Goal: Book appointment/travel/reservation

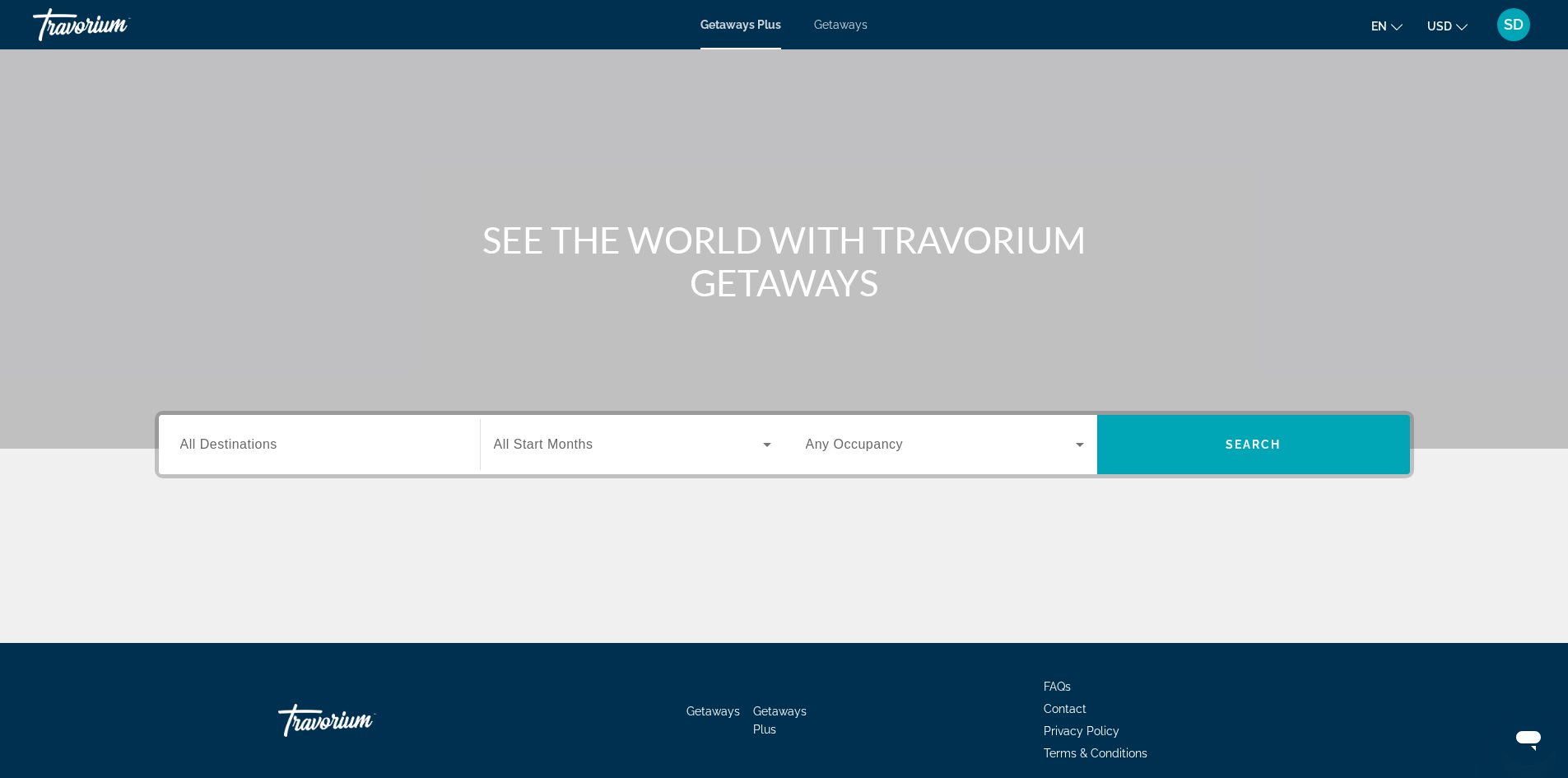
scroll to position [83, 0]
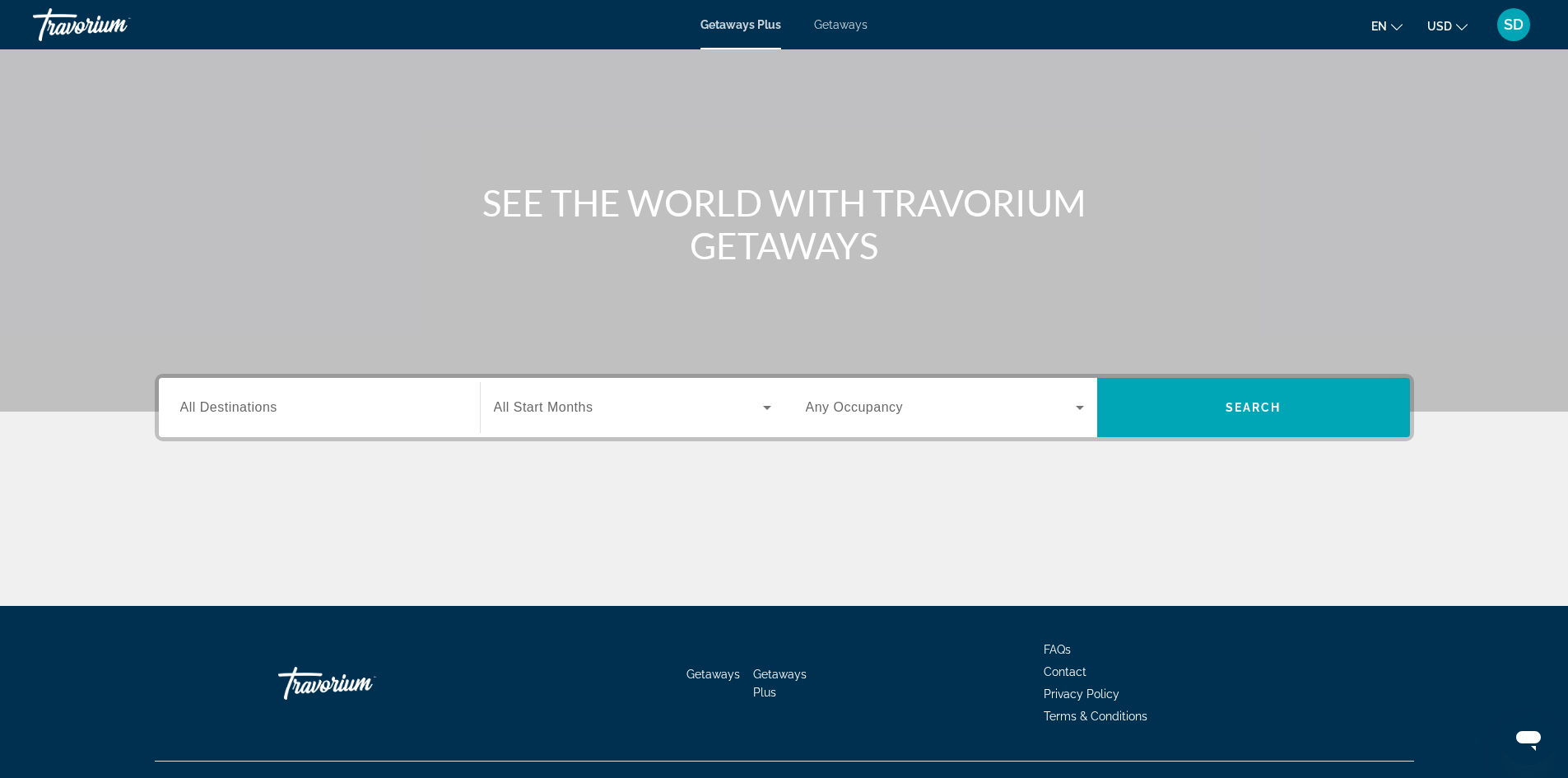
drag, startPoint x: 251, startPoint y: 403, endPoint x: 257, endPoint y: 414, distance: 12.5
click at [255, 412] on span "All Destinations" at bounding box center [229, 407] width 98 height 14
click at [255, 412] on input "Destination All Destinations" at bounding box center [319, 408] width 278 height 20
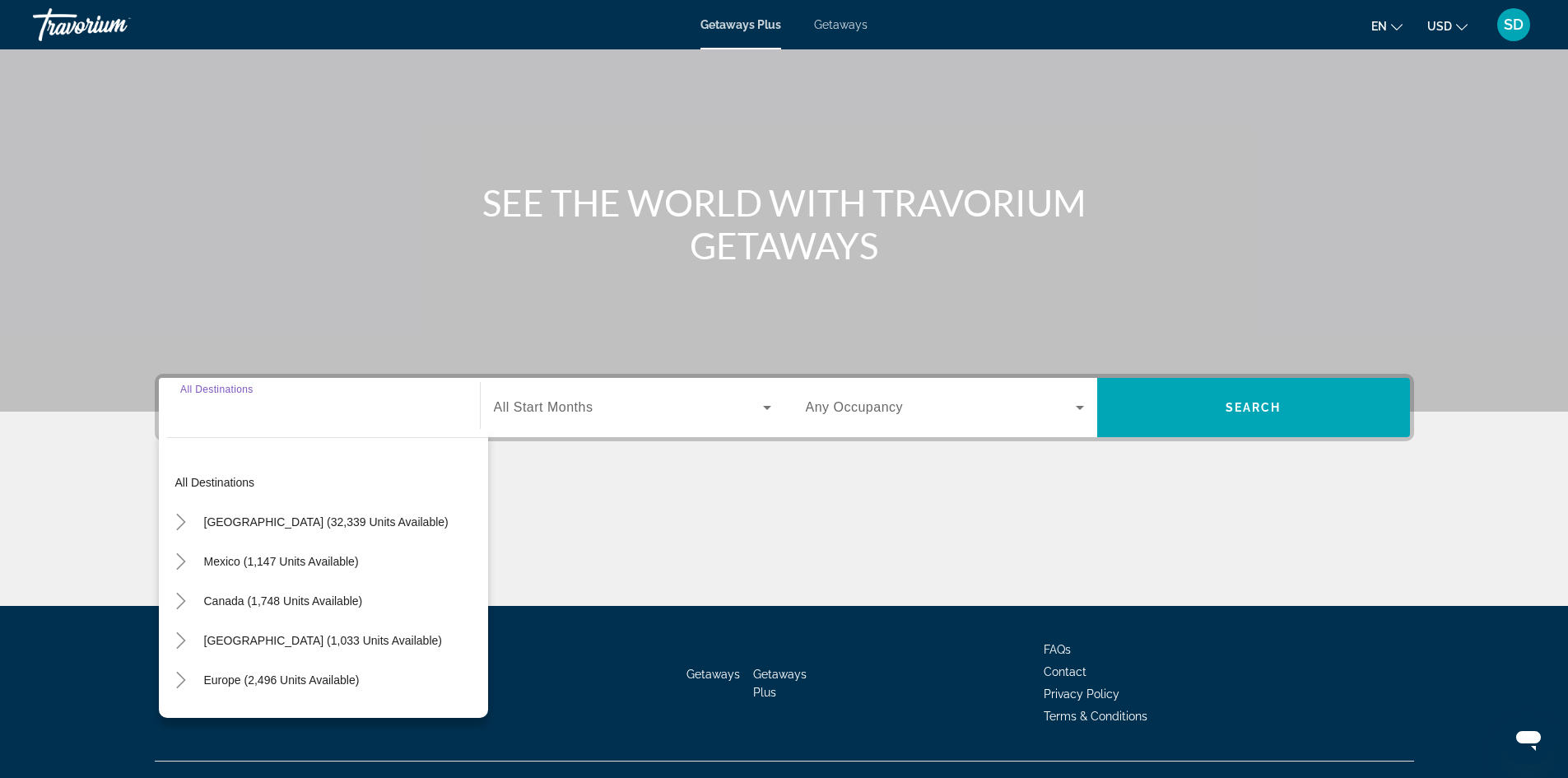
scroll to position [112, 0]
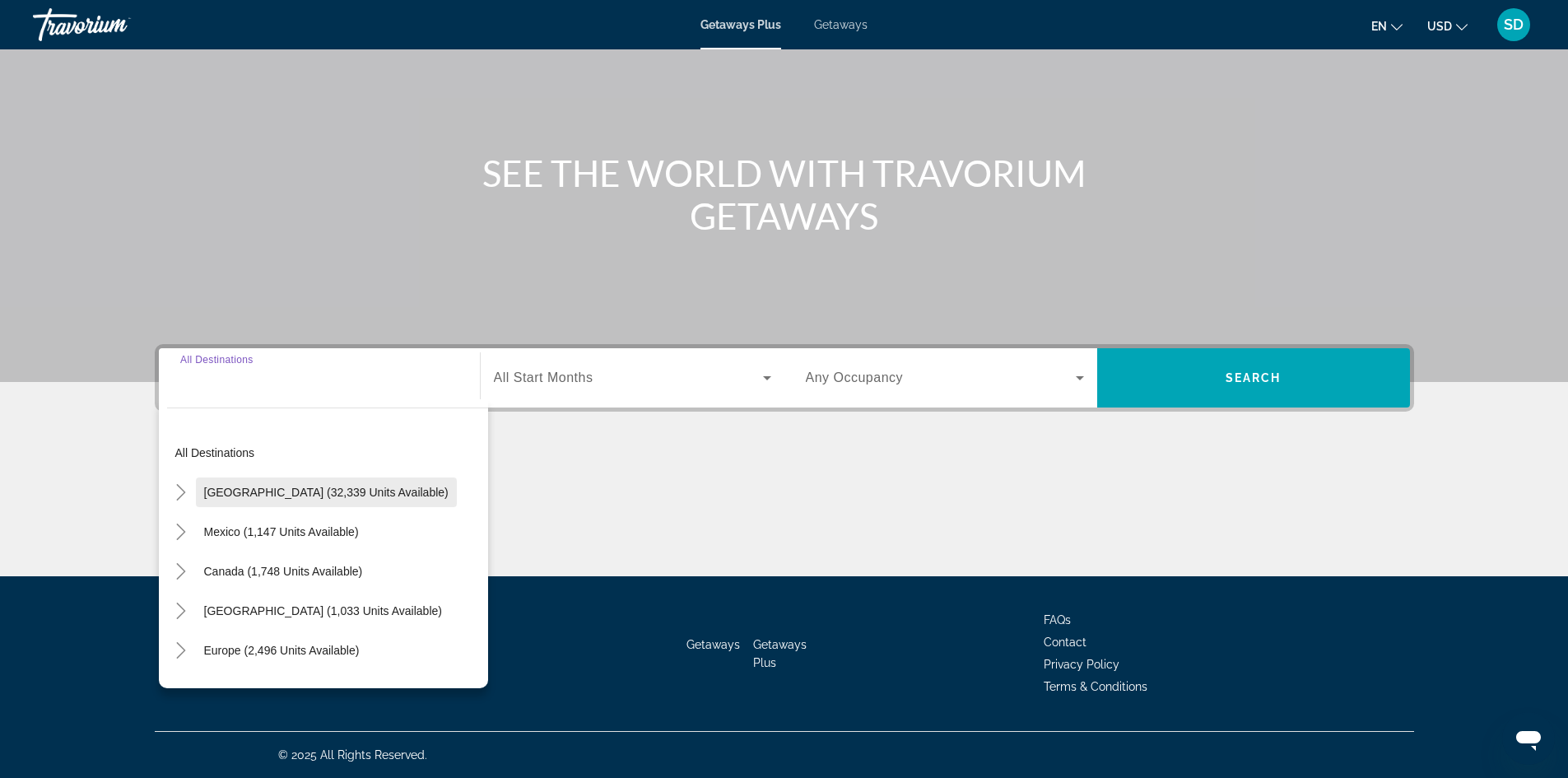
click at [257, 492] on span "[GEOGRAPHIC_DATA] (32,339 units available)" at bounding box center [326, 491] width 244 height 13
type input "**********"
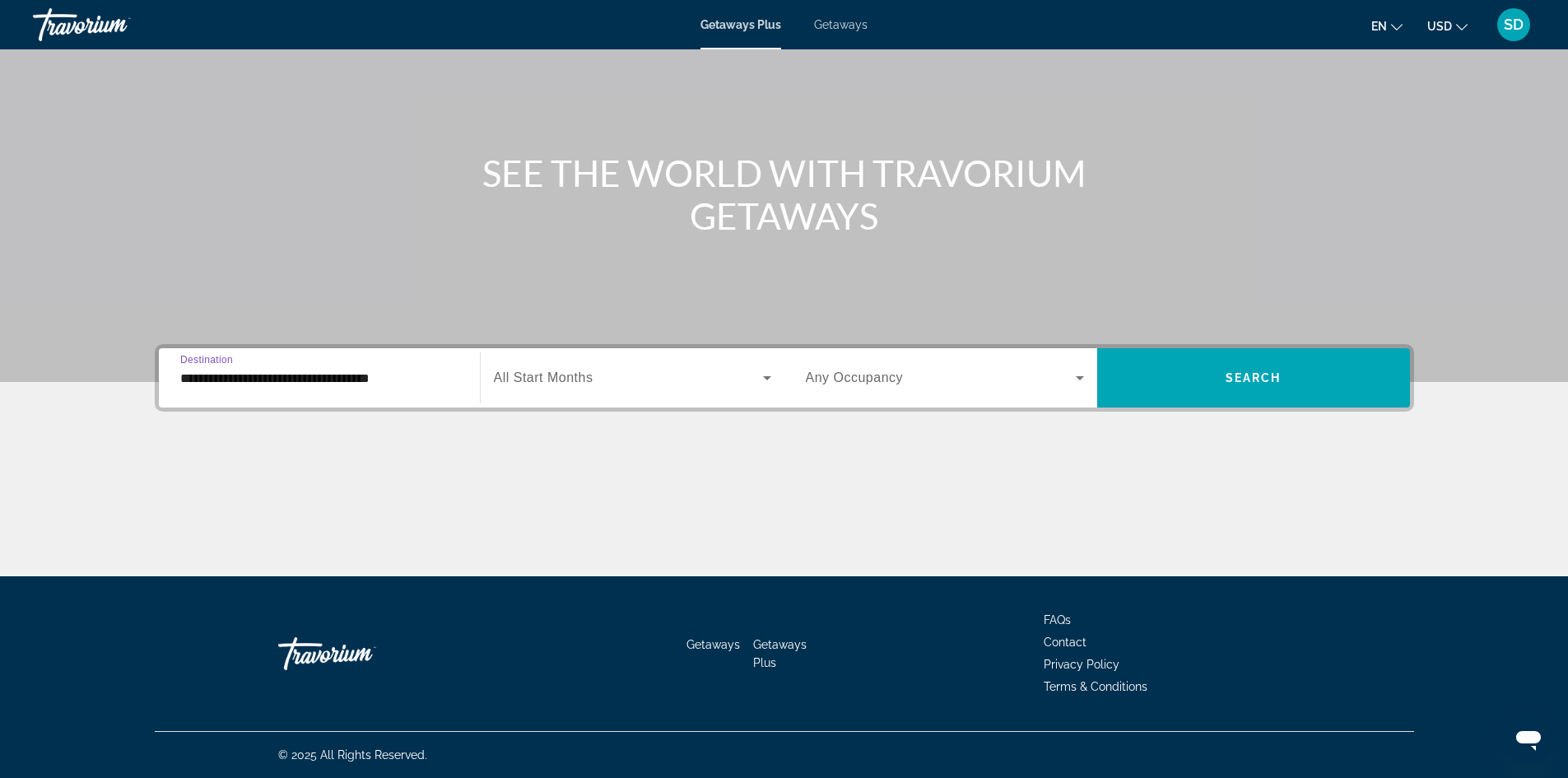
click at [535, 377] on span "All Start Months" at bounding box center [543, 377] width 99 height 14
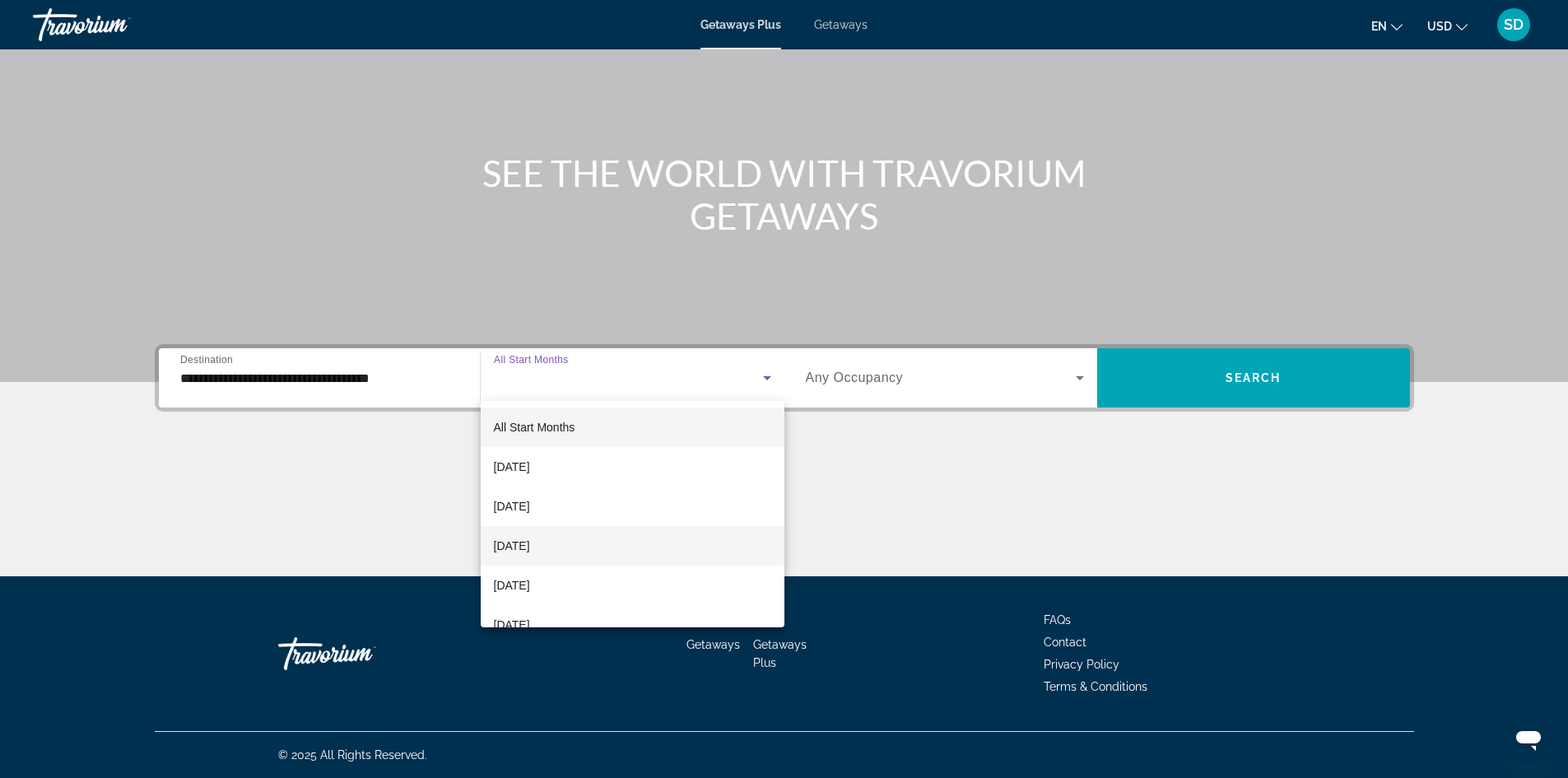
click at [530, 547] on span "[DATE]" at bounding box center [511, 546] width 36 height 20
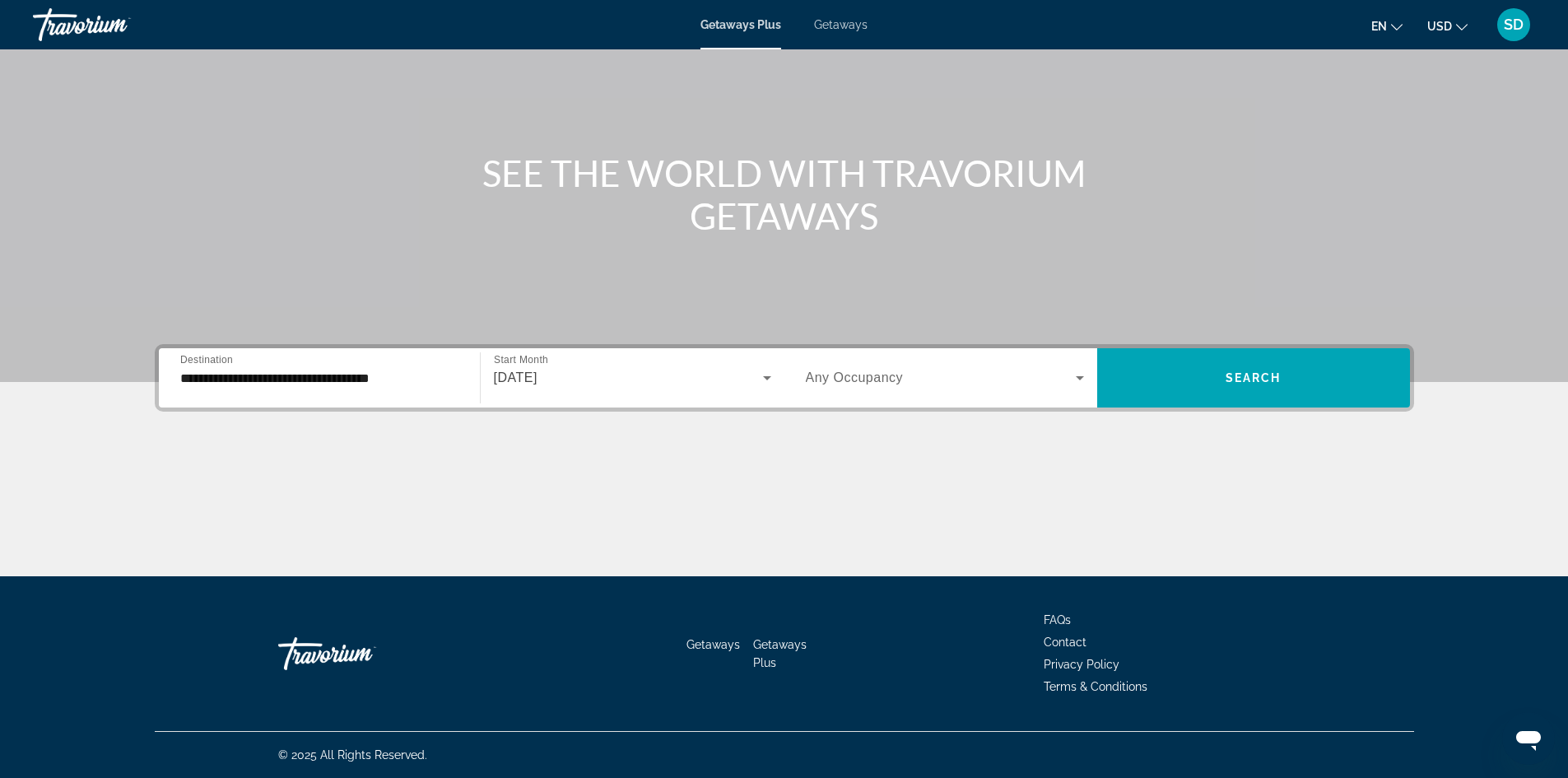
click at [868, 374] on span "Any Occupancy" at bounding box center [854, 377] width 98 height 14
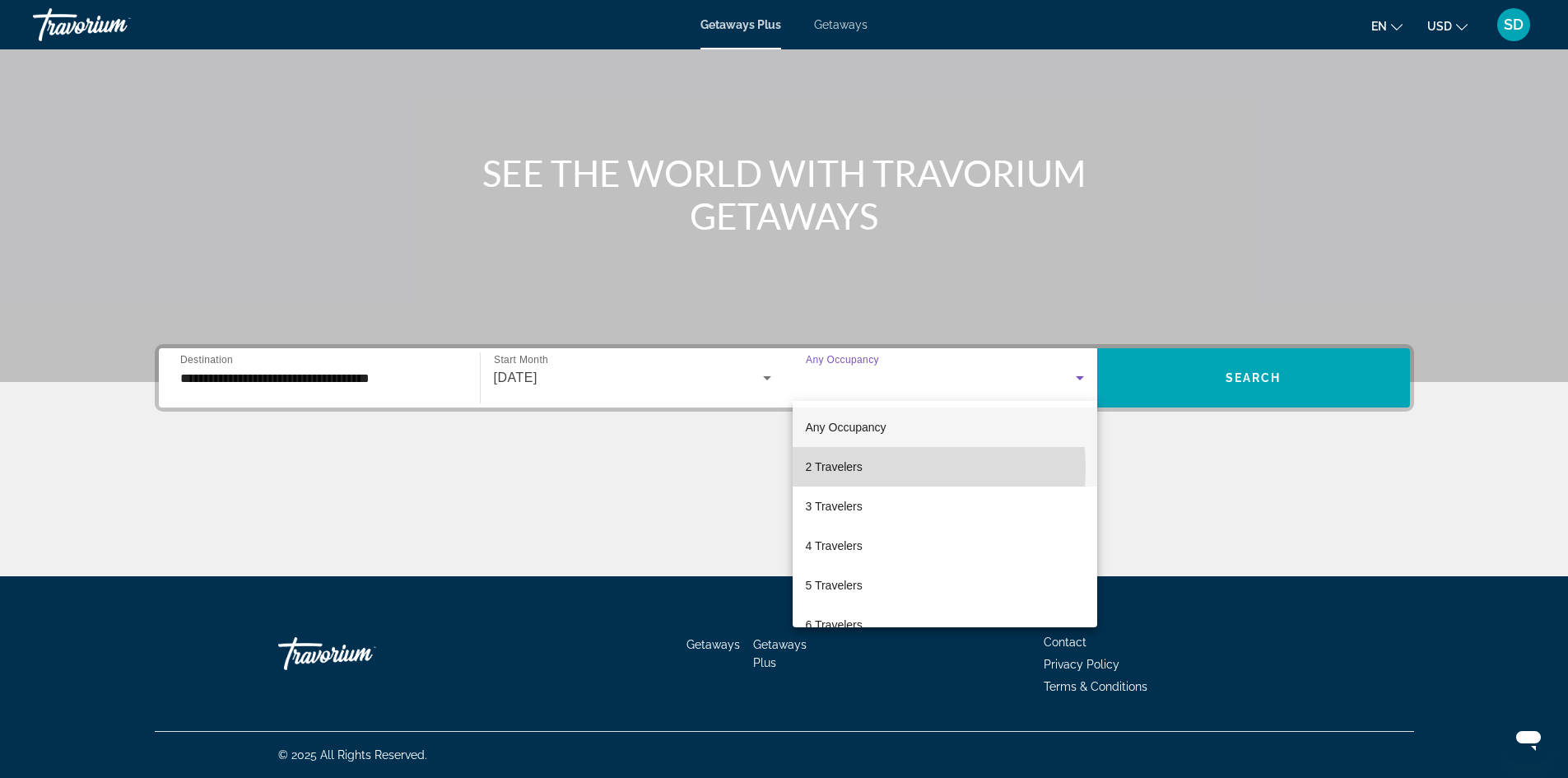
click at [849, 469] on span "2 Travelers" at bounding box center [834, 467] width 57 height 20
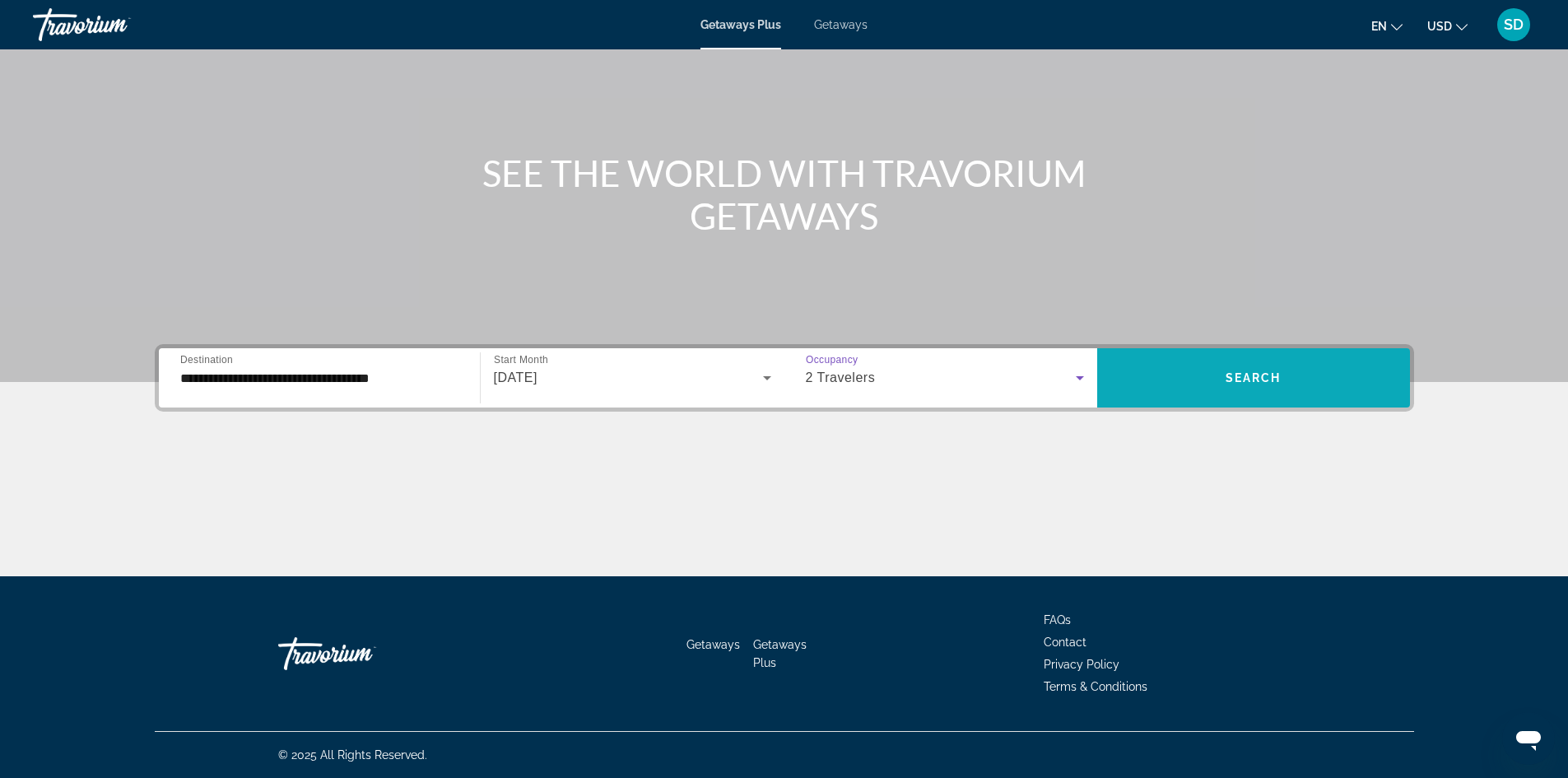
click at [1250, 375] on span "Search" at bounding box center [1253, 377] width 56 height 13
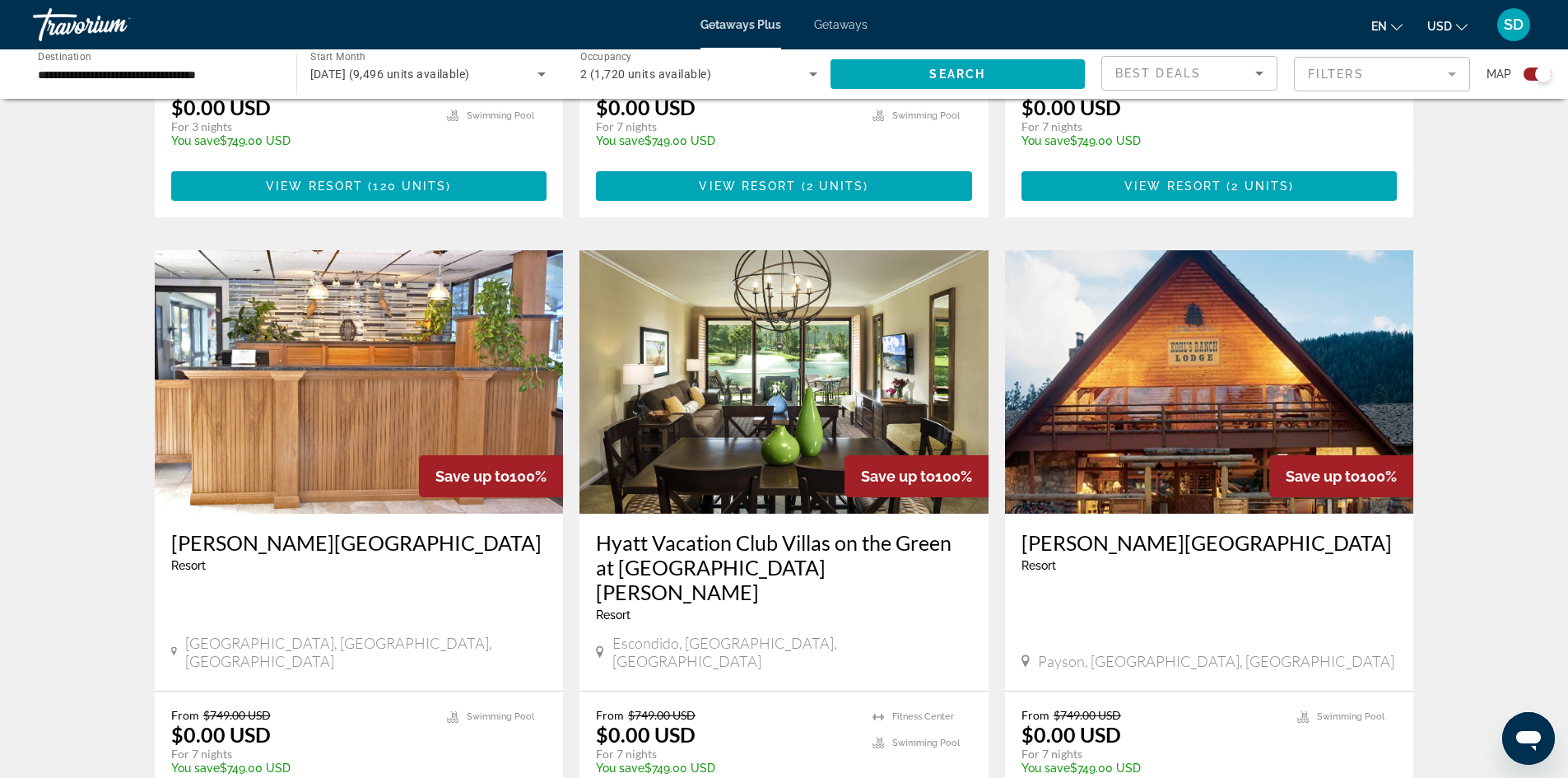
scroll to position [1728, 0]
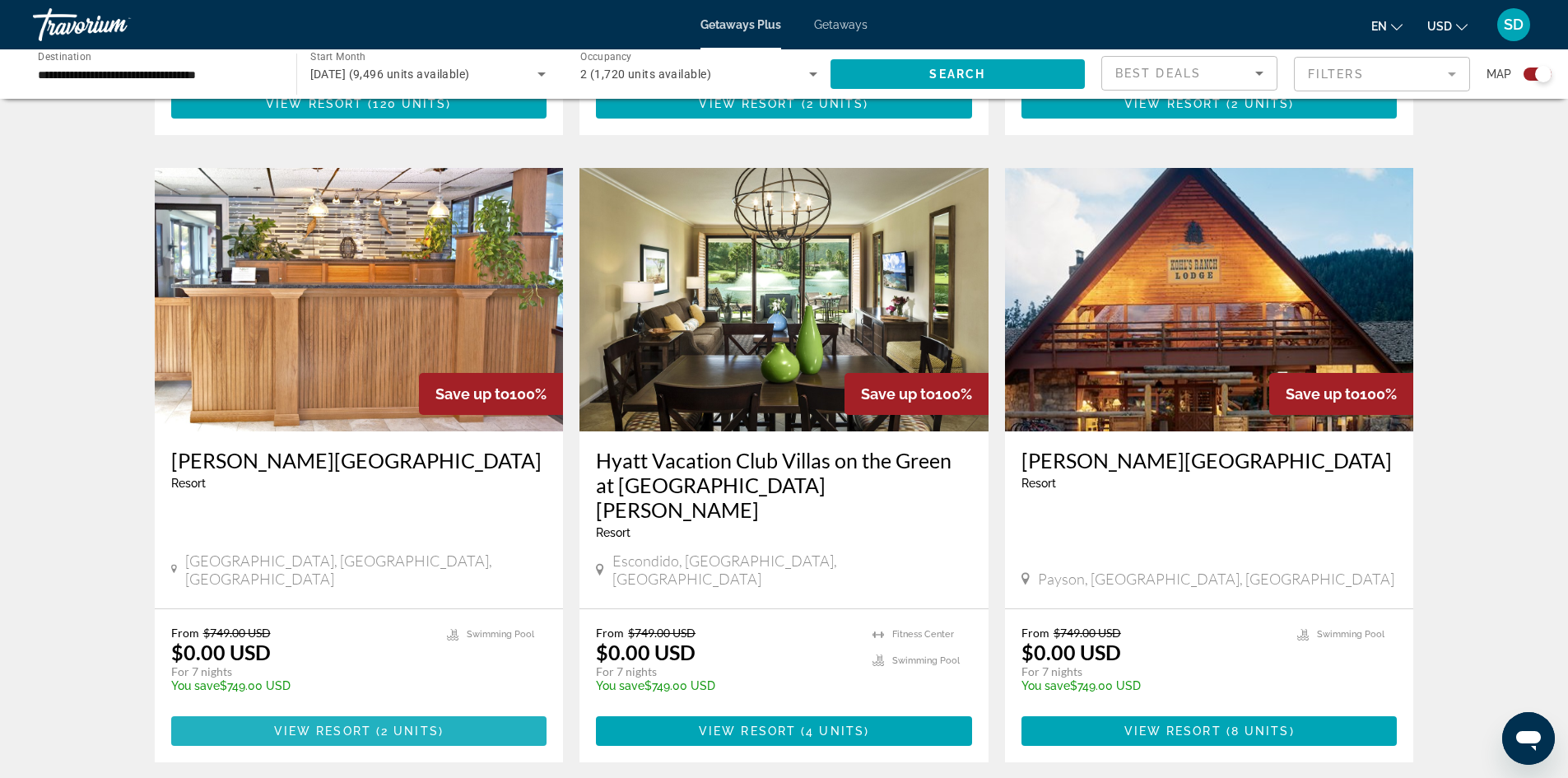
click at [353, 711] on span "Main content" at bounding box center [359, 731] width 376 height 39
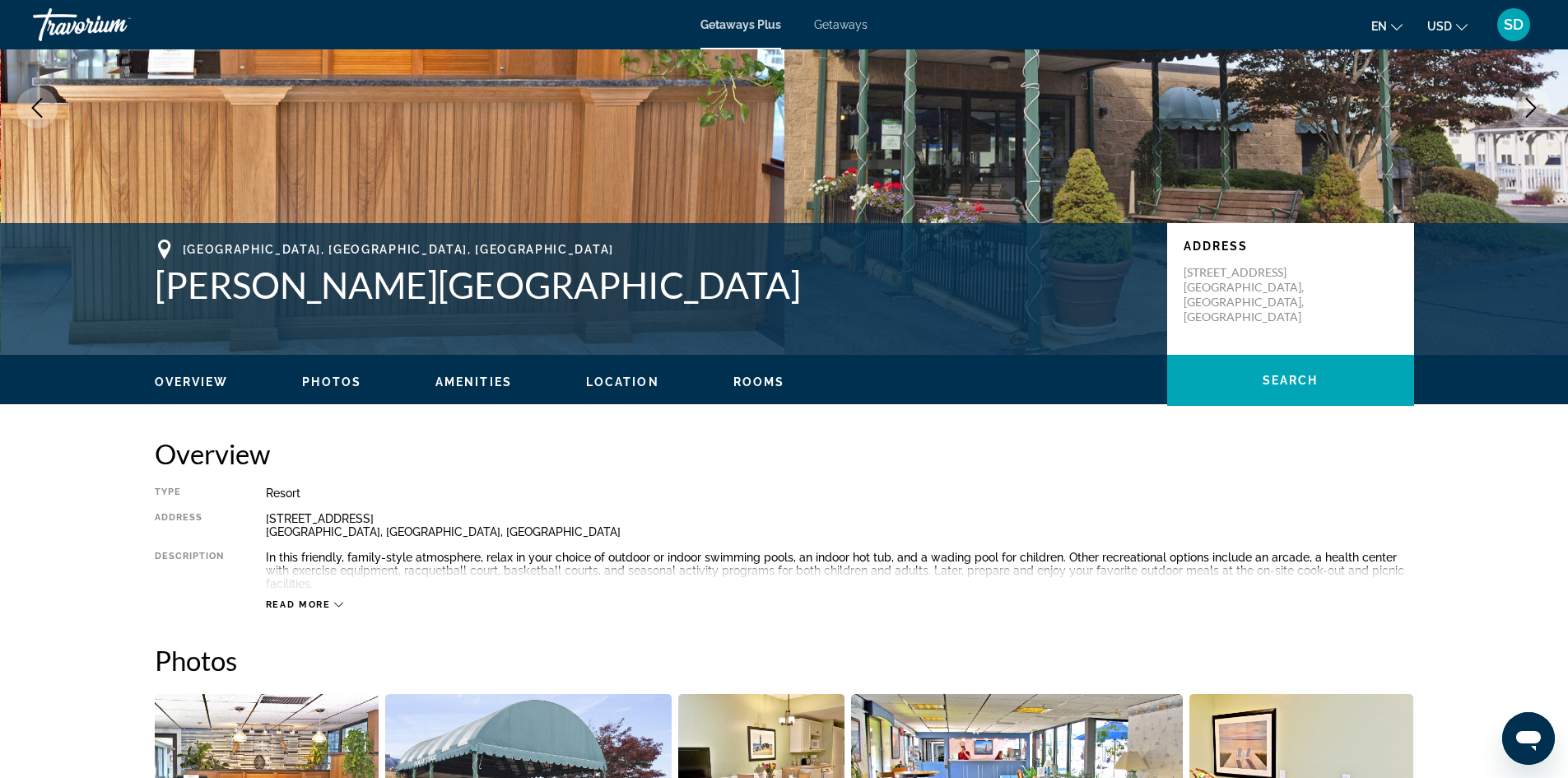
scroll to position [164, 0]
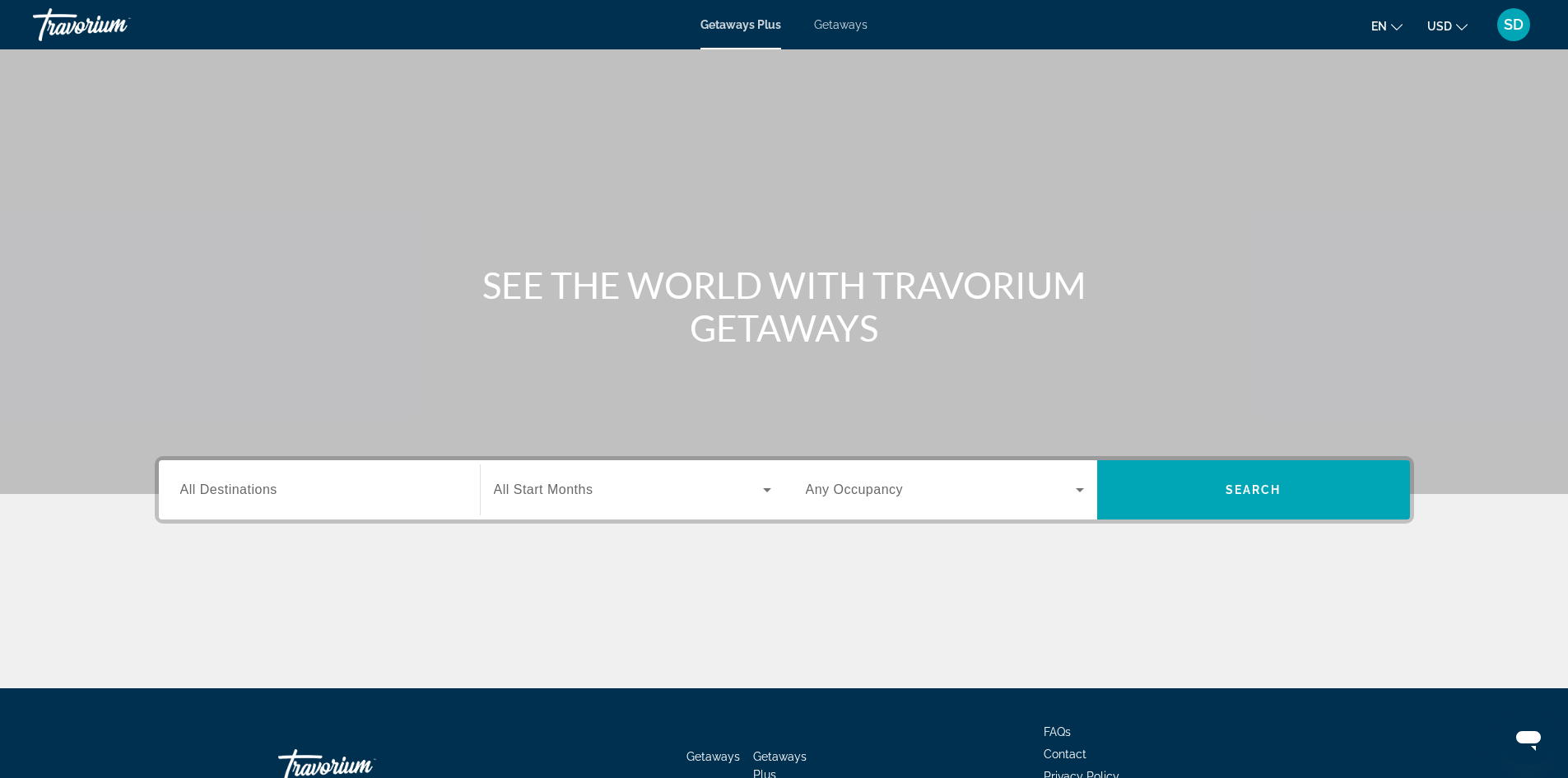
click at [272, 496] on label "Destination All Destinations" at bounding box center [229, 489] width 98 height 15
click at [272, 496] on input "Destination All Destinations" at bounding box center [319, 490] width 278 height 20
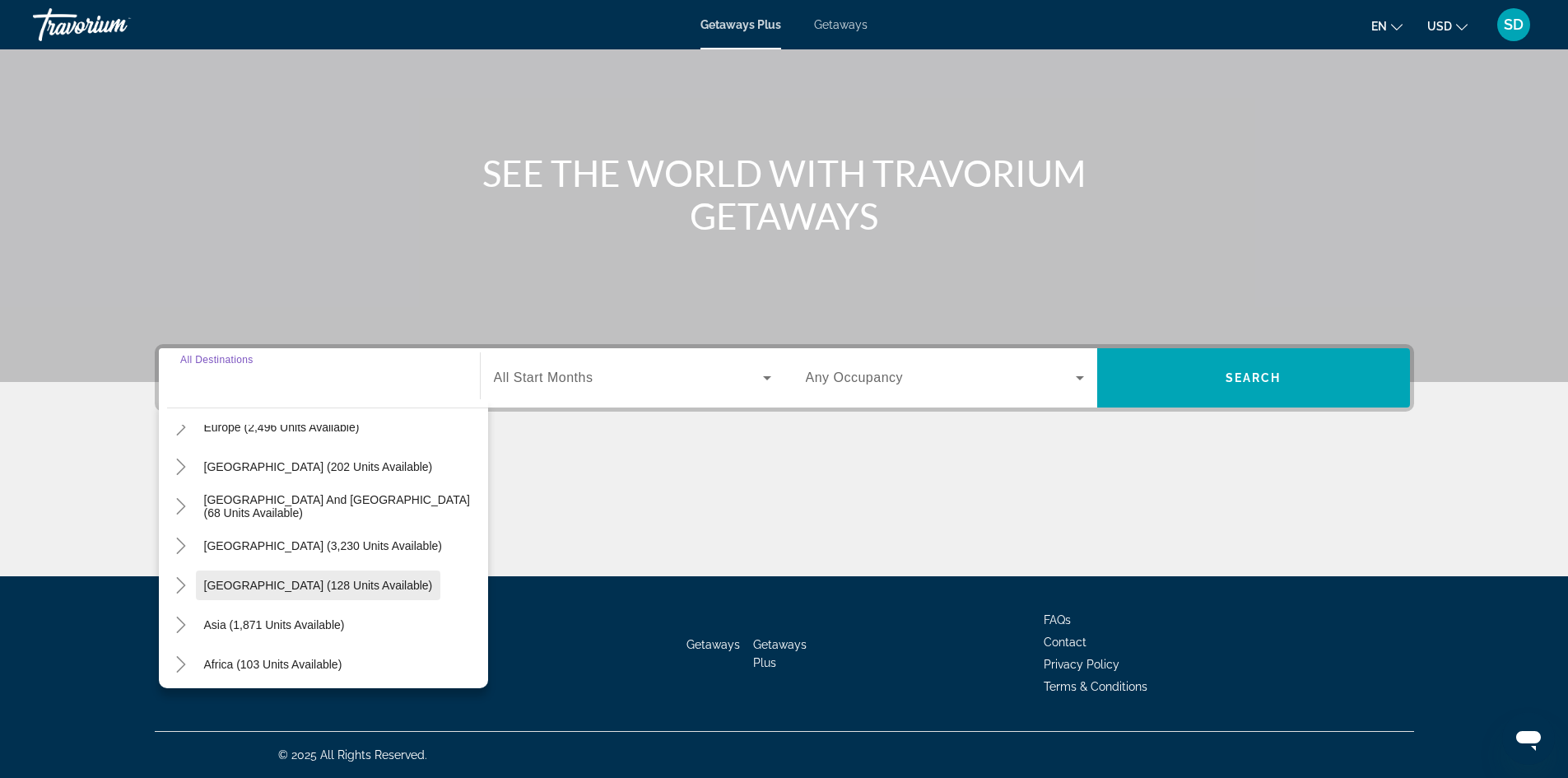
scroll to position [184, 0]
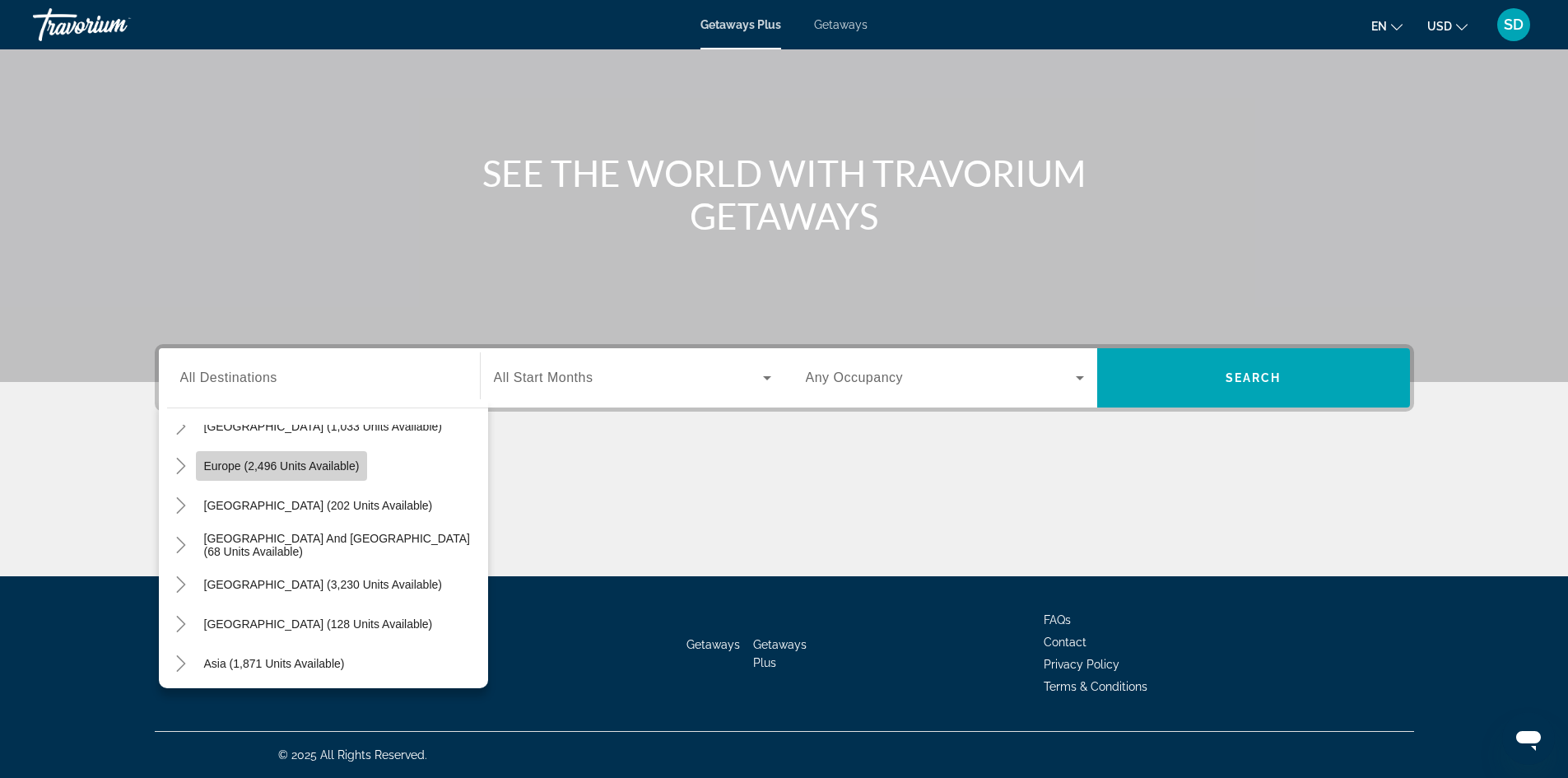
click at [250, 466] on span "Europe (2,496 units available)" at bounding box center [282, 465] width 156 height 13
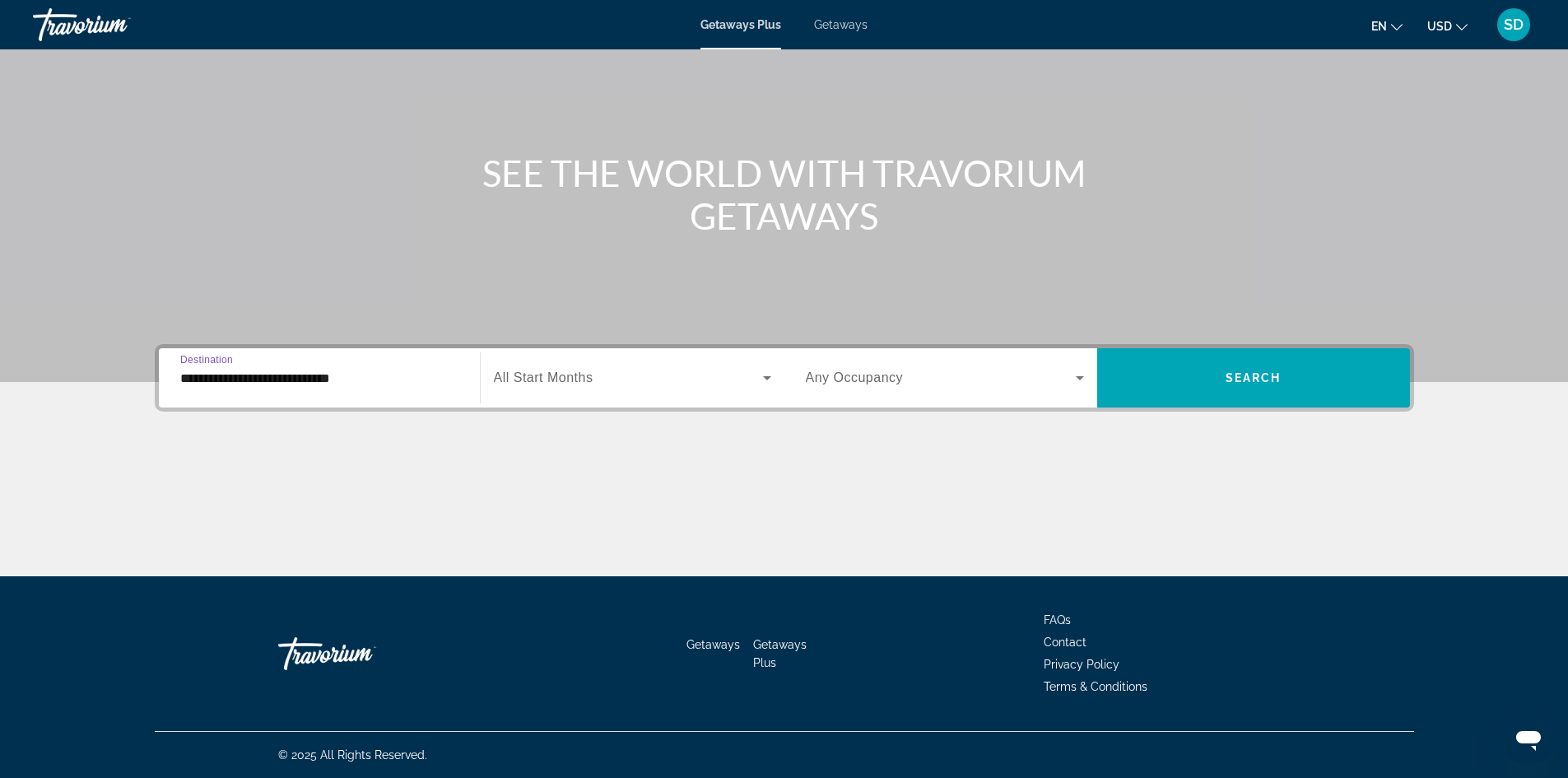
click at [382, 378] on input "**********" at bounding box center [319, 378] width 278 height 20
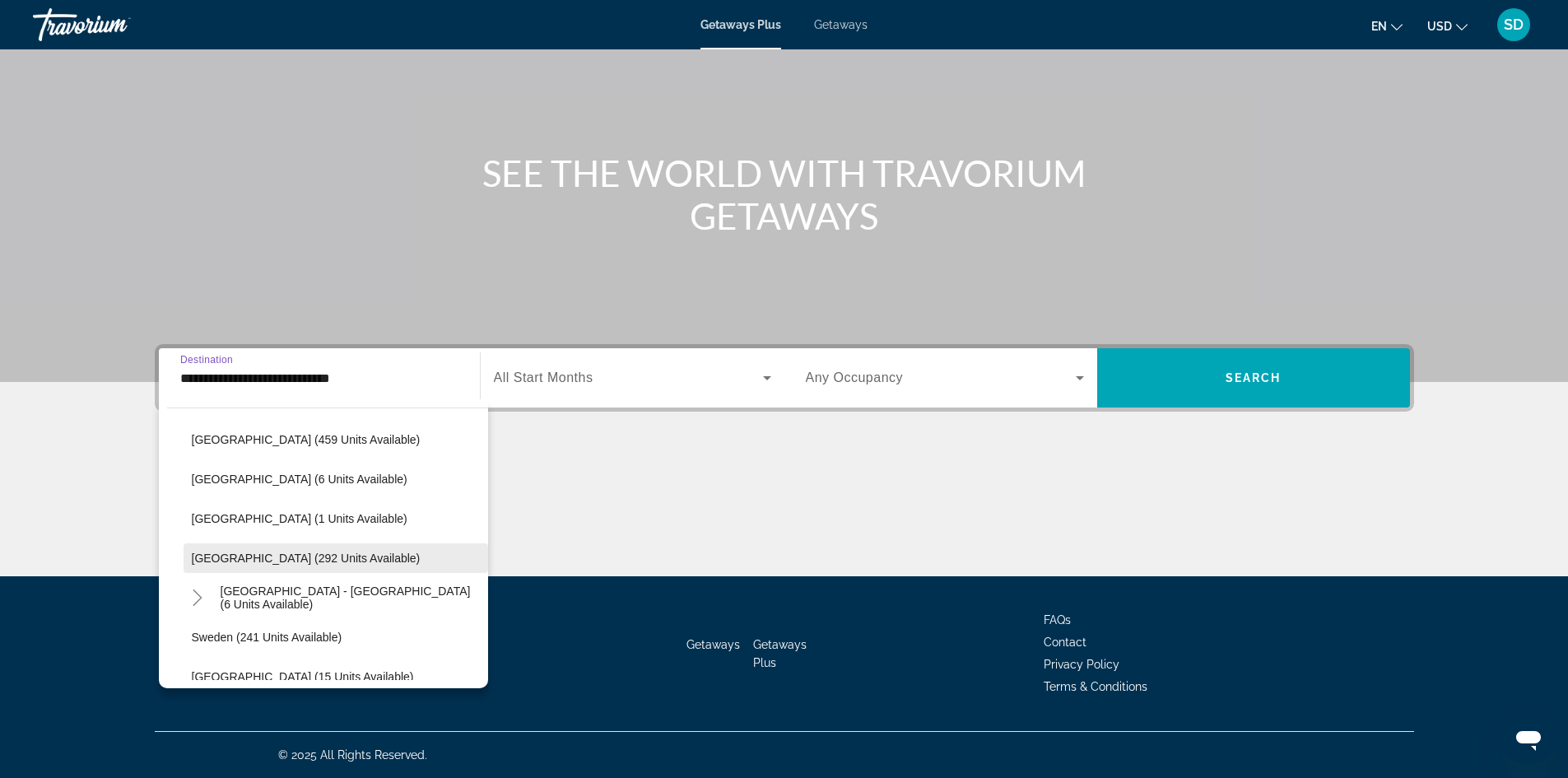
scroll to position [674, 0]
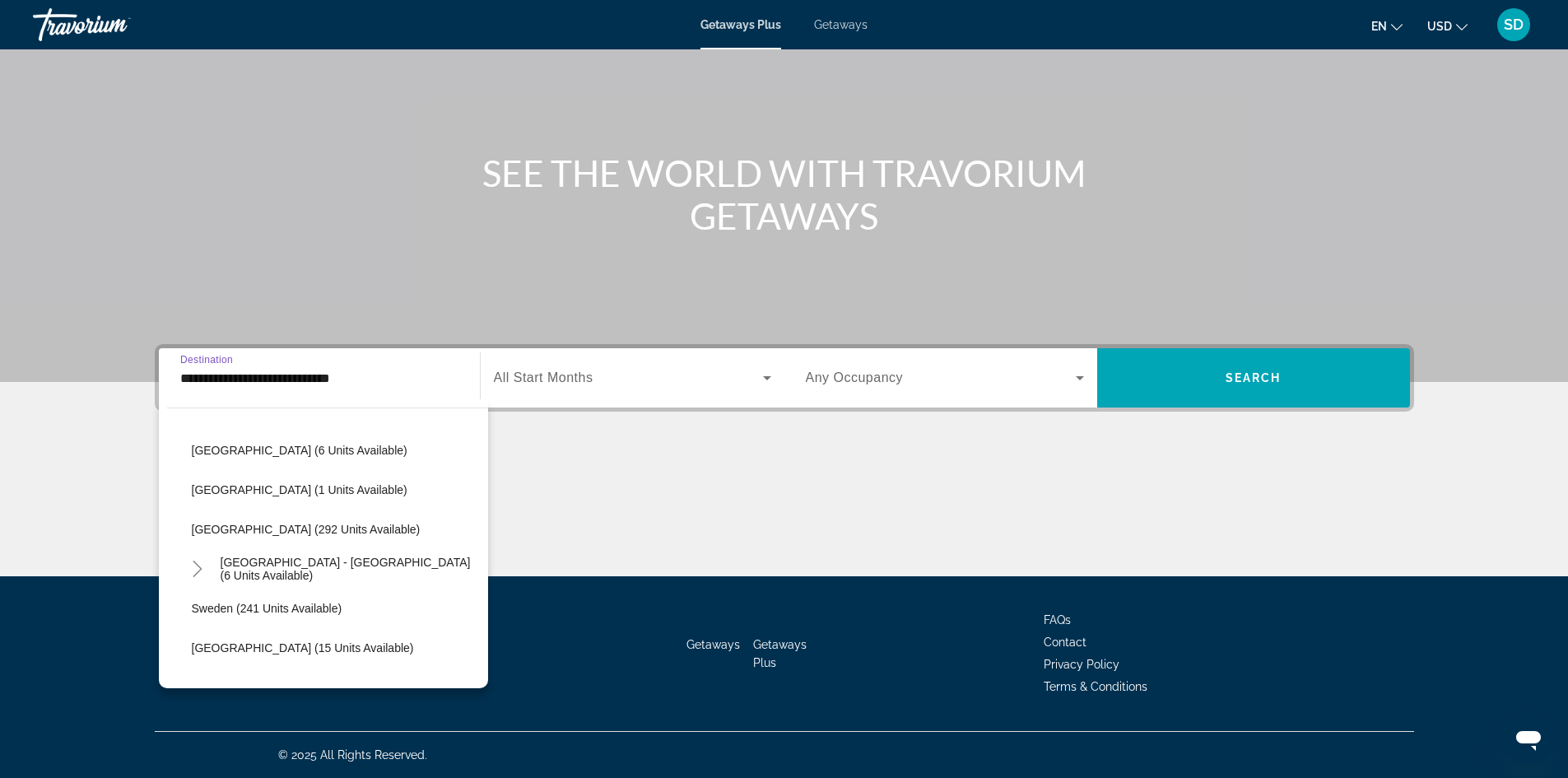
click at [255, 369] on input "**********" at bounding box center [319, 378] width 278 height 20
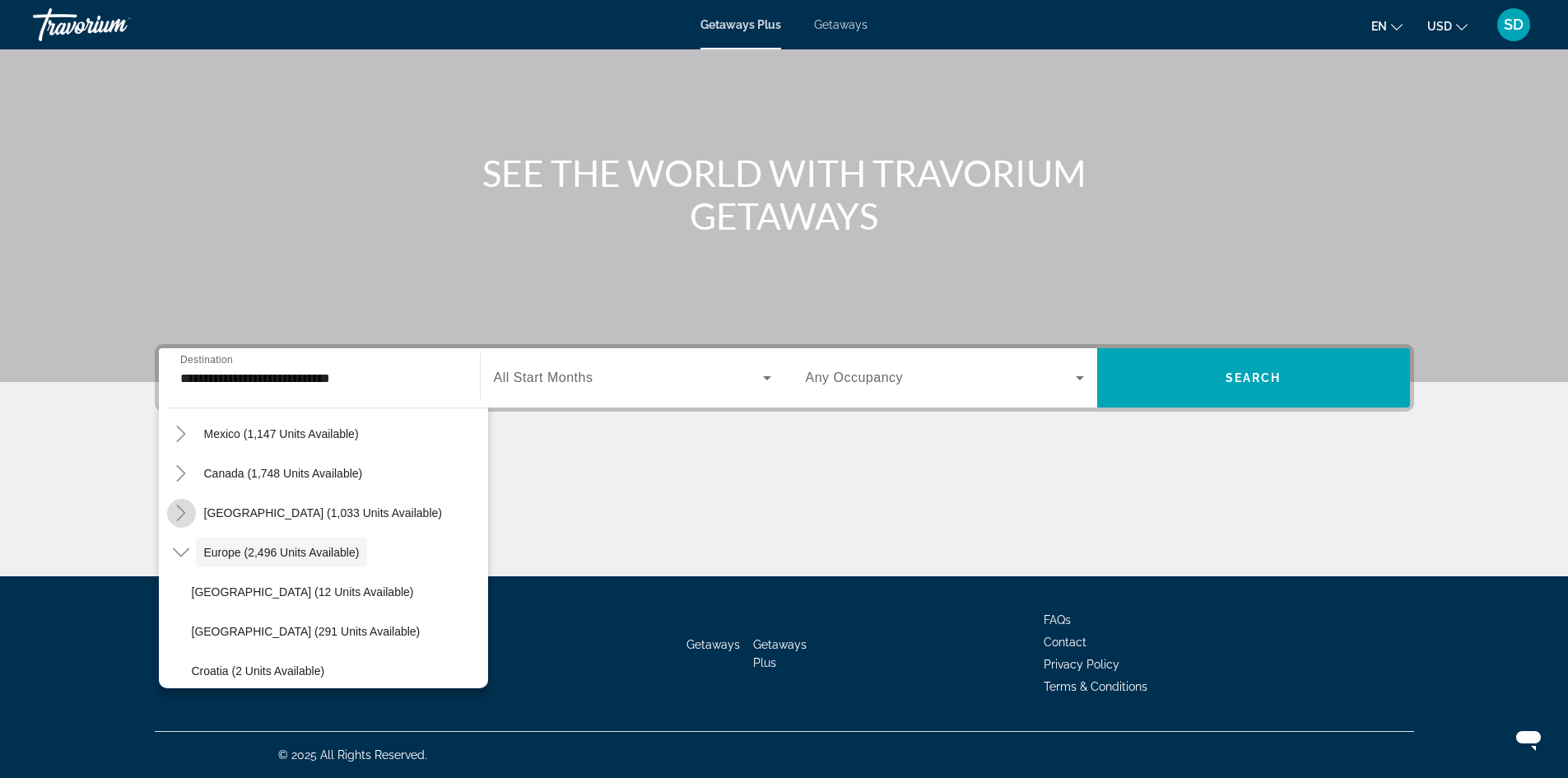
click at [182, 512] on icon "Toggle Caribbean & Atlantic Islands (1,033 units available)" at bounding box center [180, 512] width 17 height 17
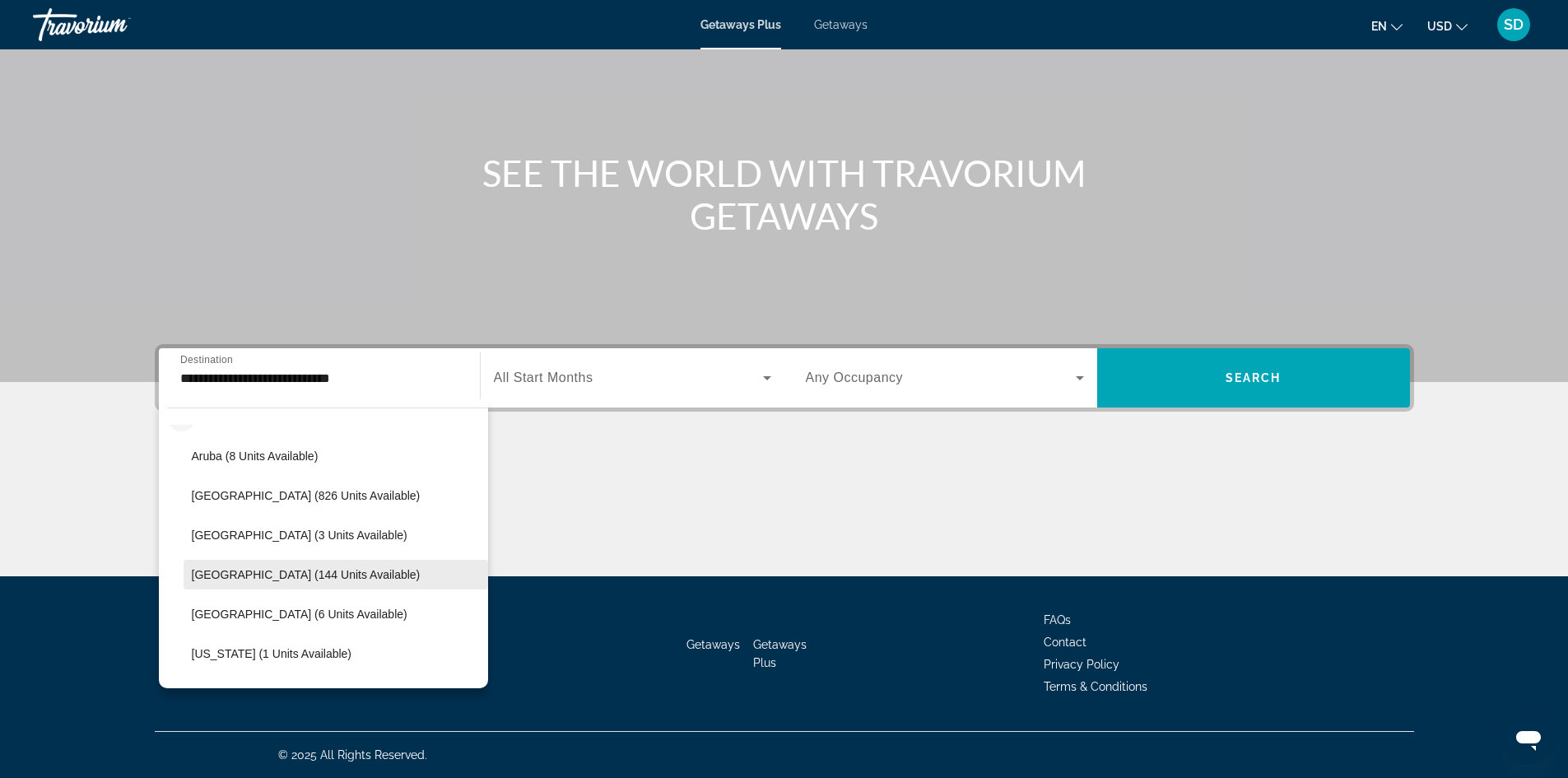
scroll to position [166, 0]
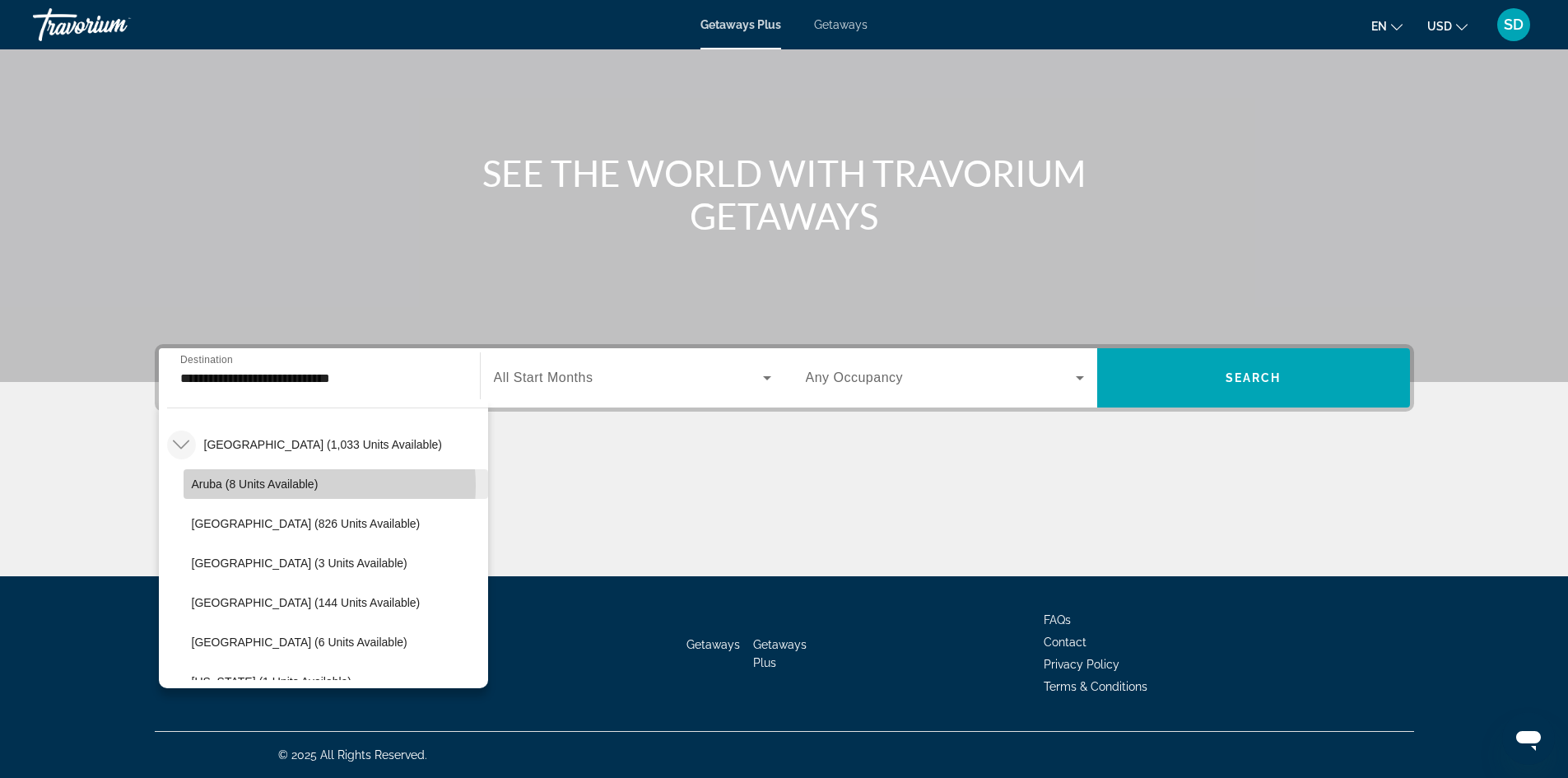
click at [290, 486] on span "Aruba (8 units available)" at bounding box center [255, 484] width 127 height 13
type input "**********"
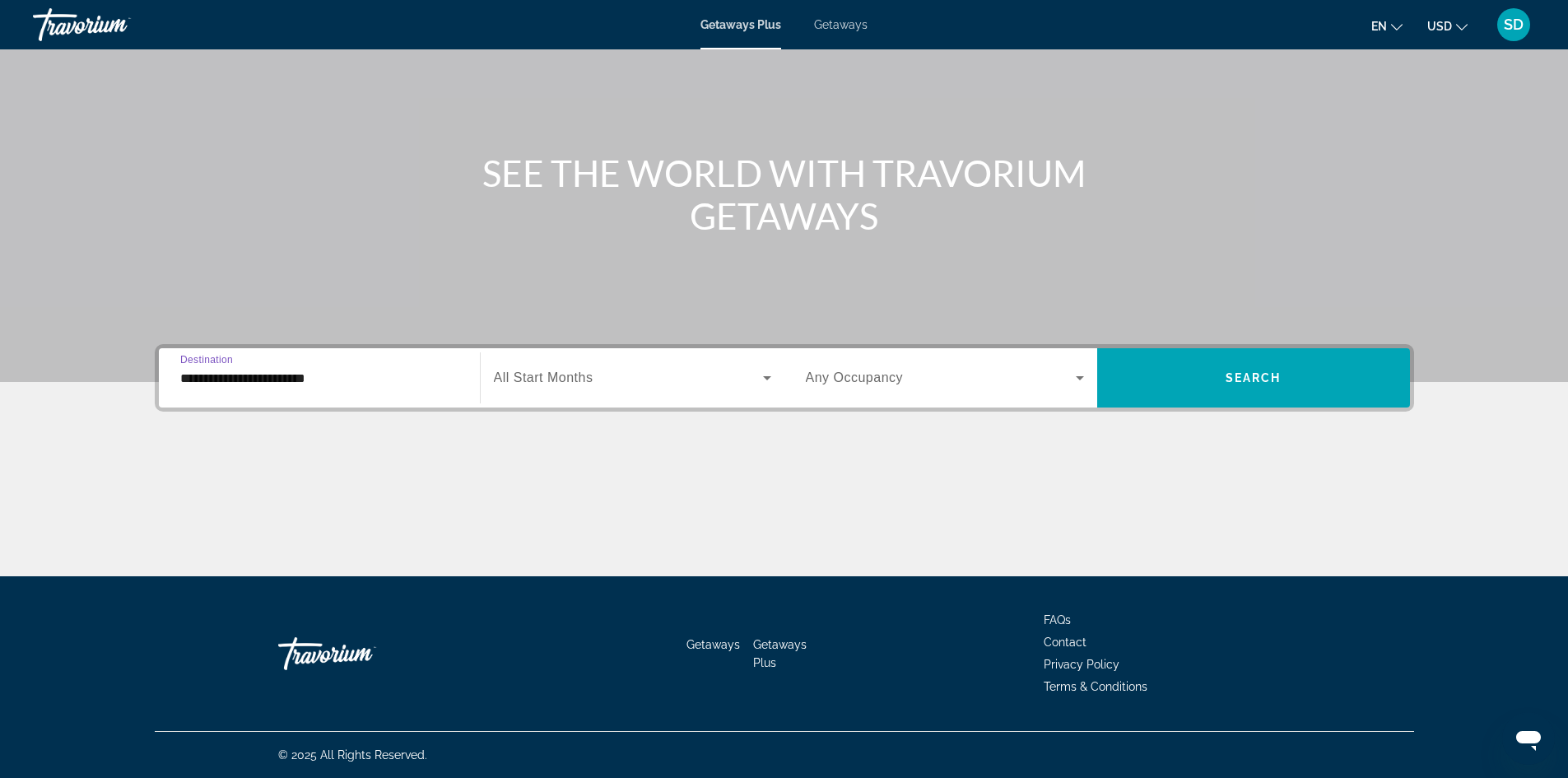
click at [628, 373] on span "Search widget" at bounding box center [627, 378] width 269 height 20
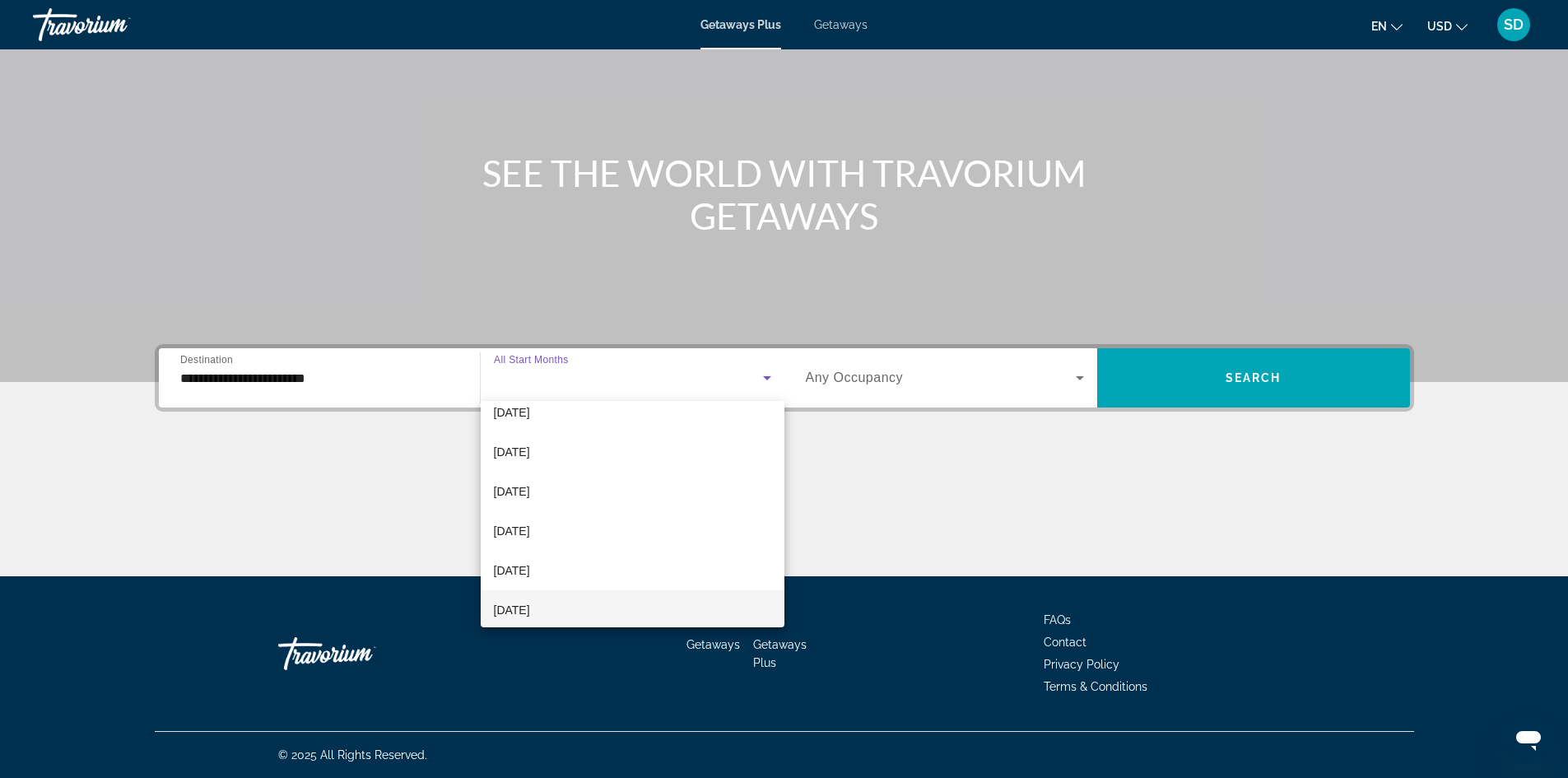
scroll to position [83, 0]
click at [530, 503] on span "[DATE]" at bounding box center [511, 503] width 36 height 20
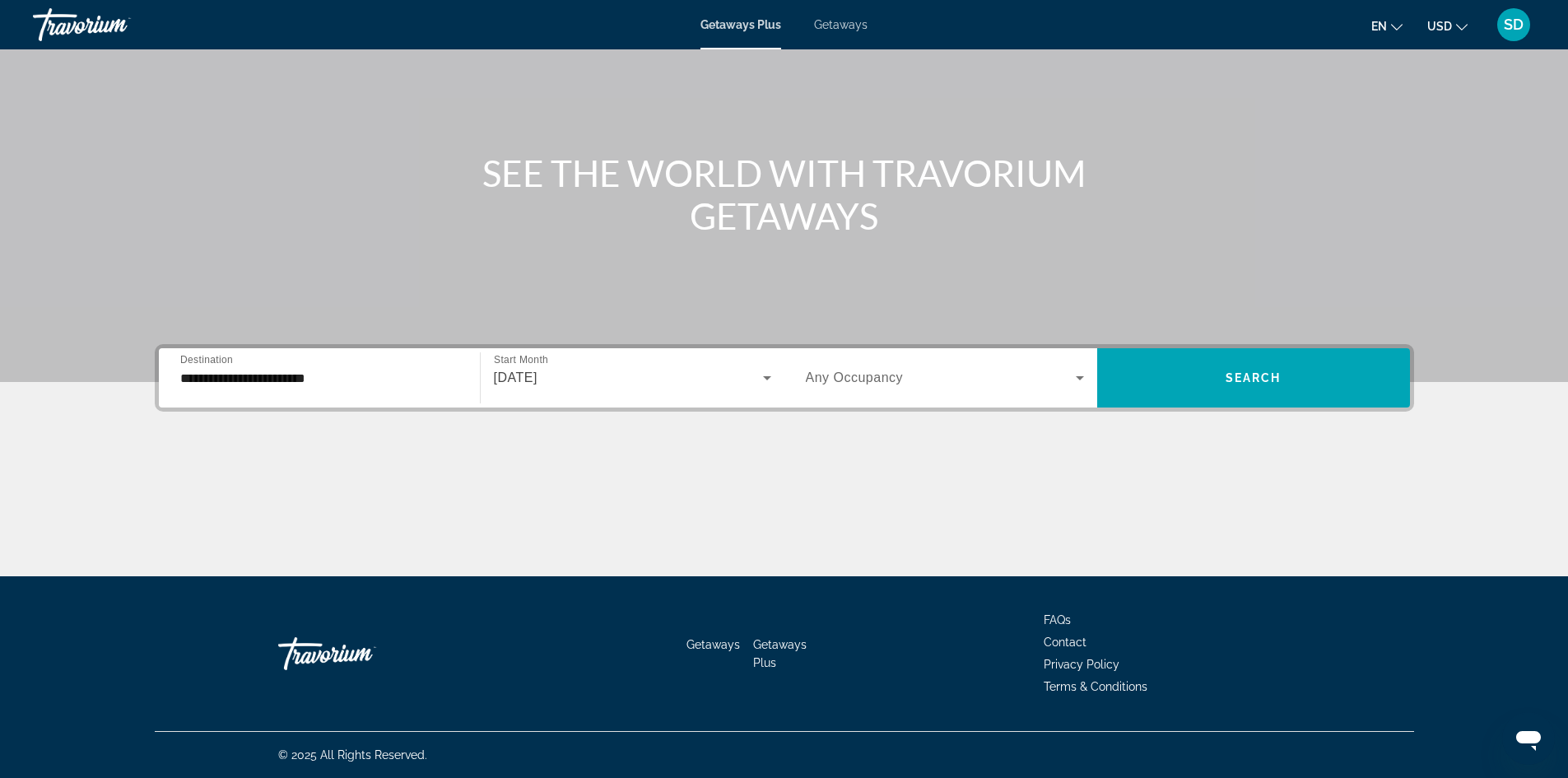
click at [890, 378] on span "Any Occupancy" at bounding box center [854, 377] width 98 height 14
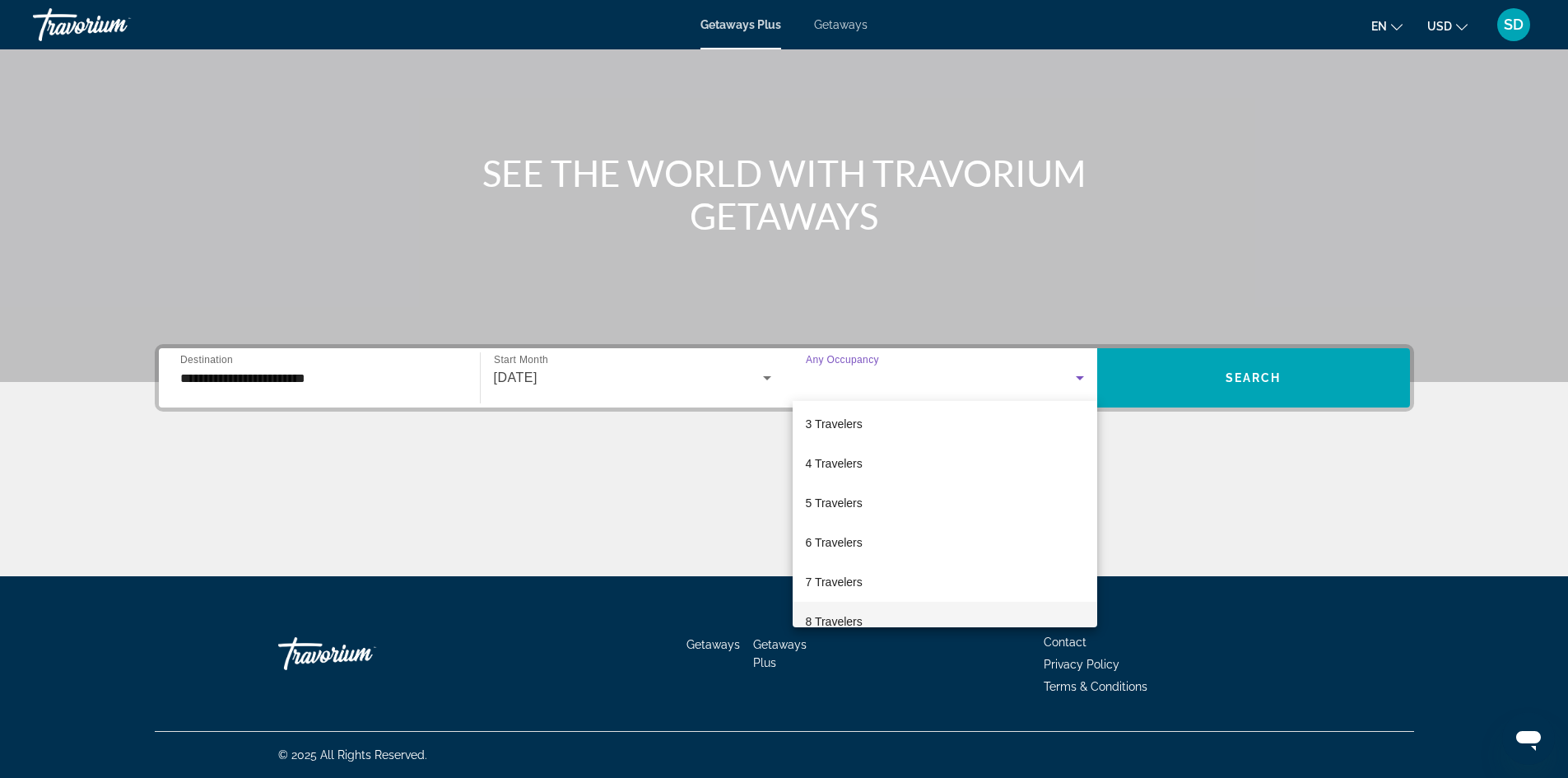
click at [851, 617] on span "8 Travelers" at bounding box center [834, 621] width 57 height 20
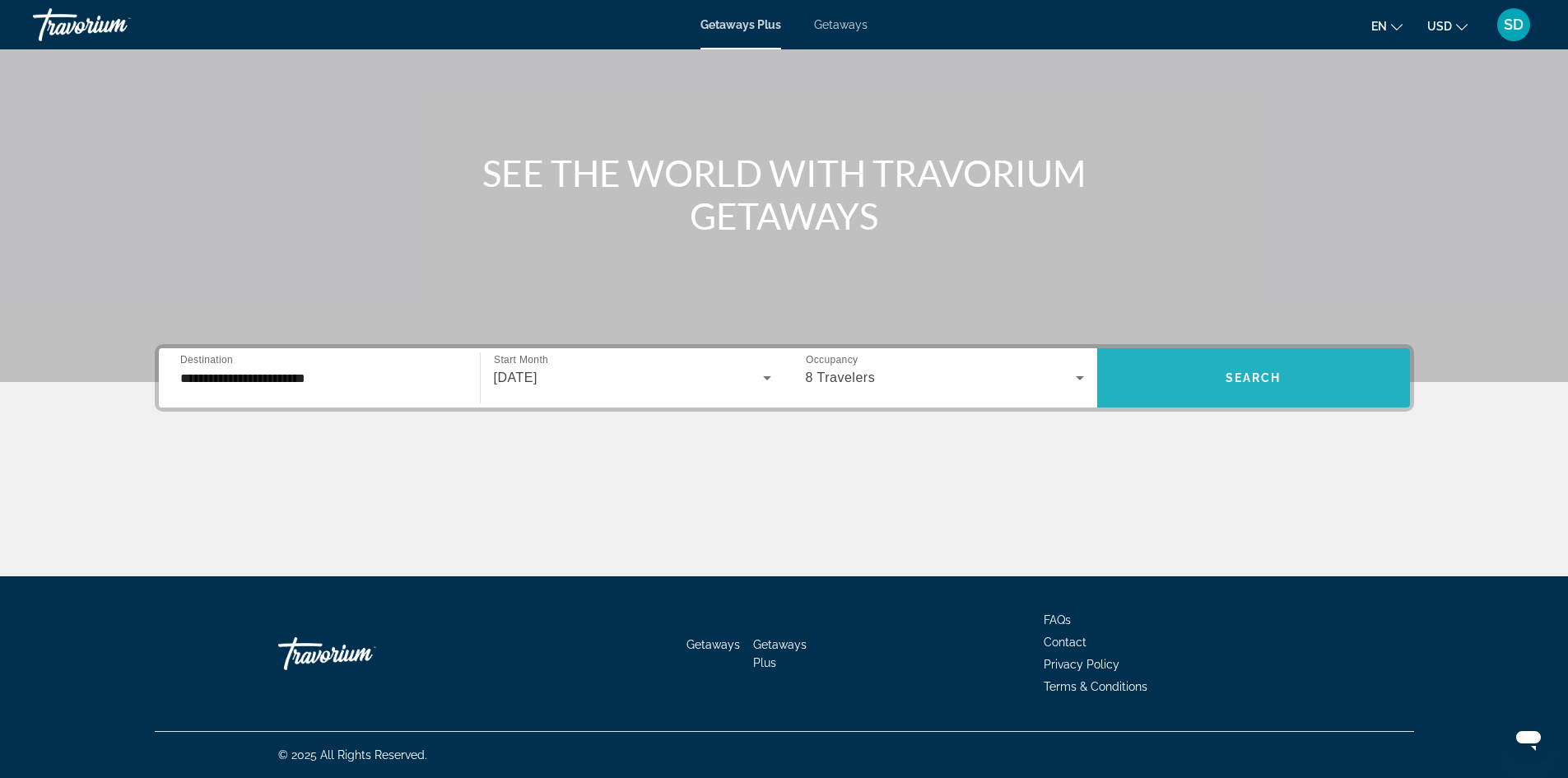
click at [1188, 376] on span "Search widget" at bounding box center [1254, 378] width 313 height 39
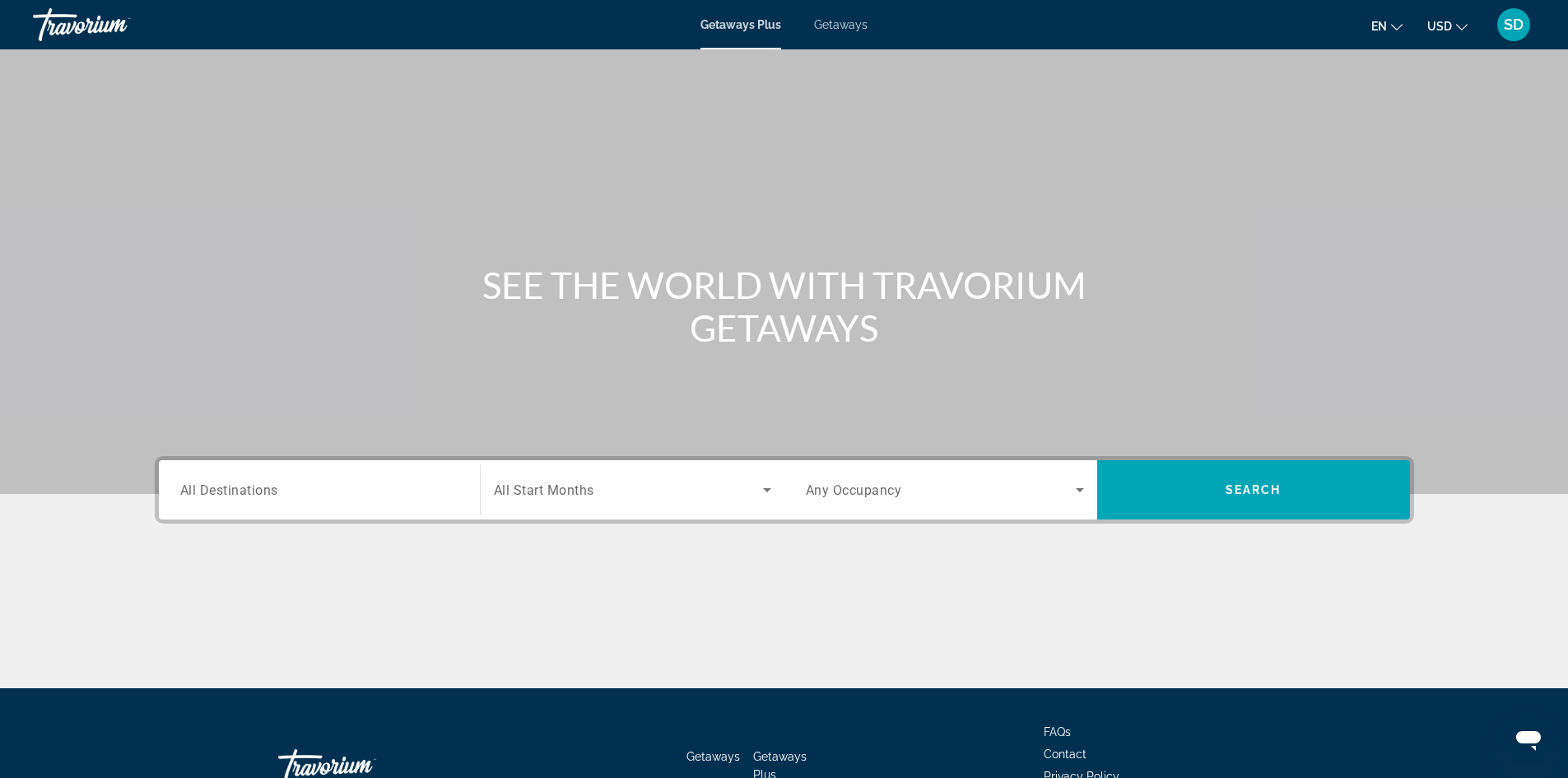
click at [338, 500] on div "Search widget" at bounding box center [319, 490] width 278 height 47
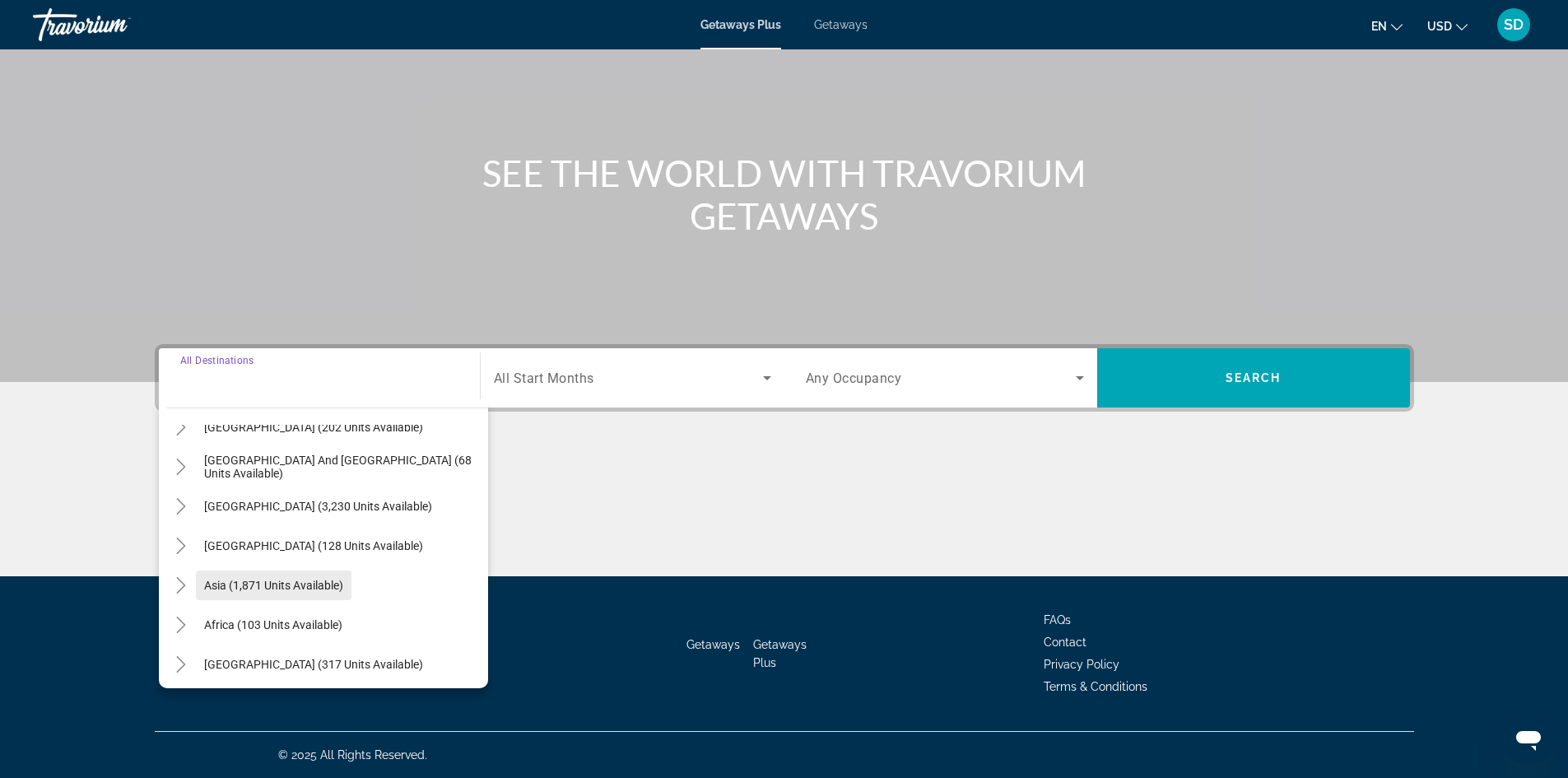
scroll to position [267, 0]
click at [303, 658] on span "[GEOGRAPHIC_DATA] (317 units available)" at bounding box center [313, 660] width 219 height 13
type input "**********"
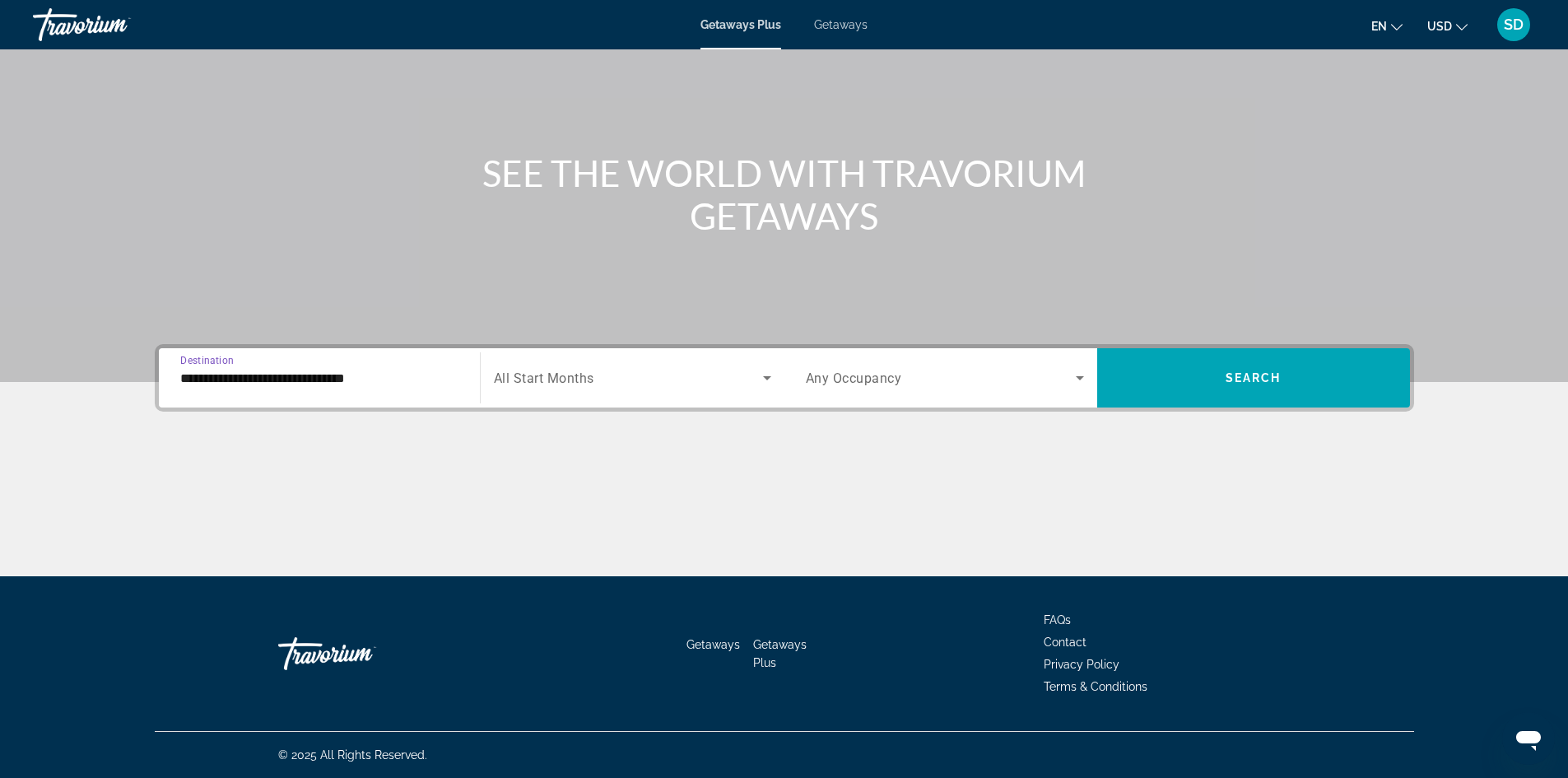
click at [608, 377] on span "Search widget" at bounding box center [627, 378] width 269 height 20
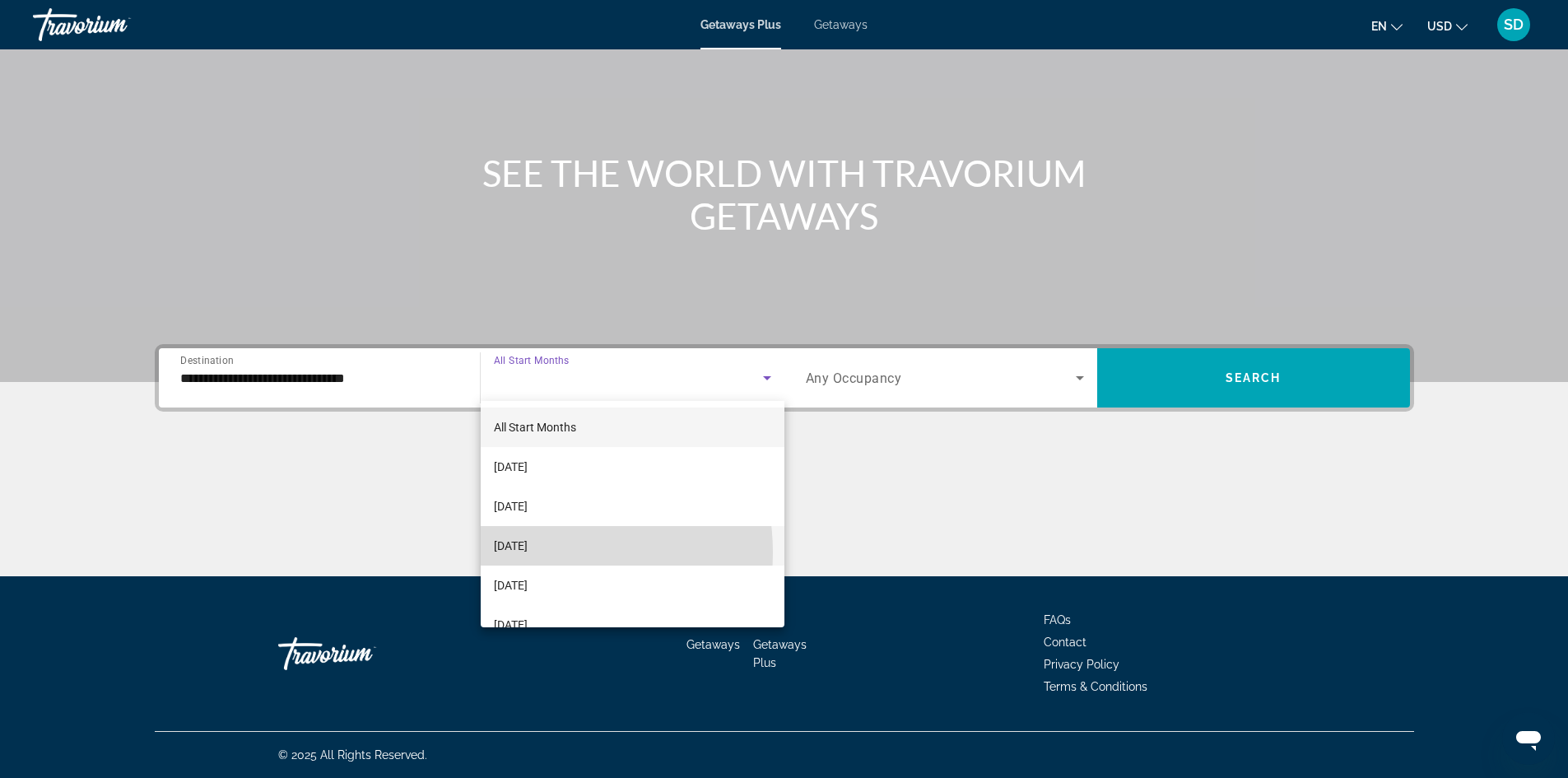
click at [528, 552] on span "[DATE]" at bounding box center [510, 546] width 33 height 20
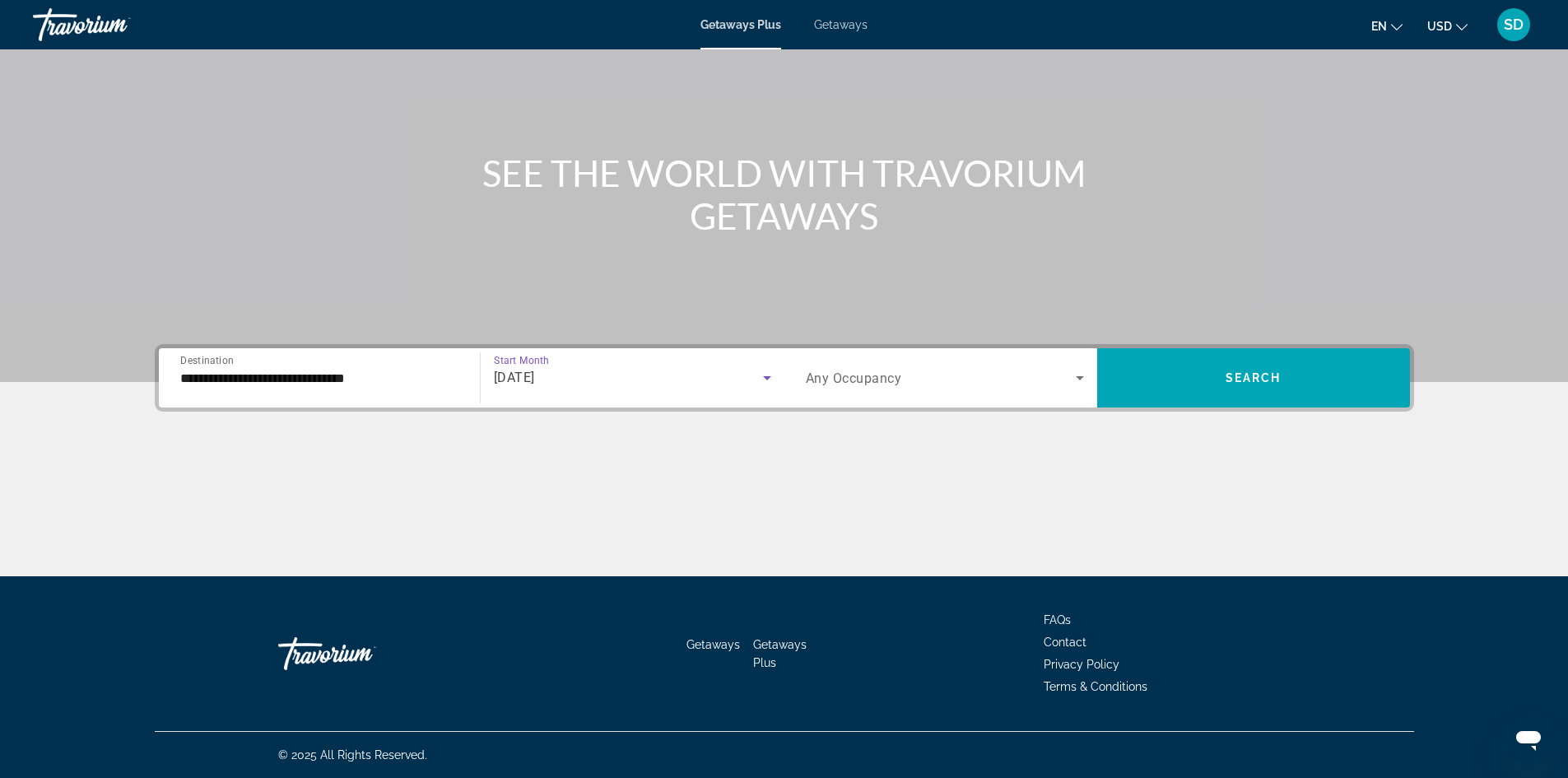
click at [851, 368] on span "Search widget" at bounding box center [941, 378] width 270 height 20
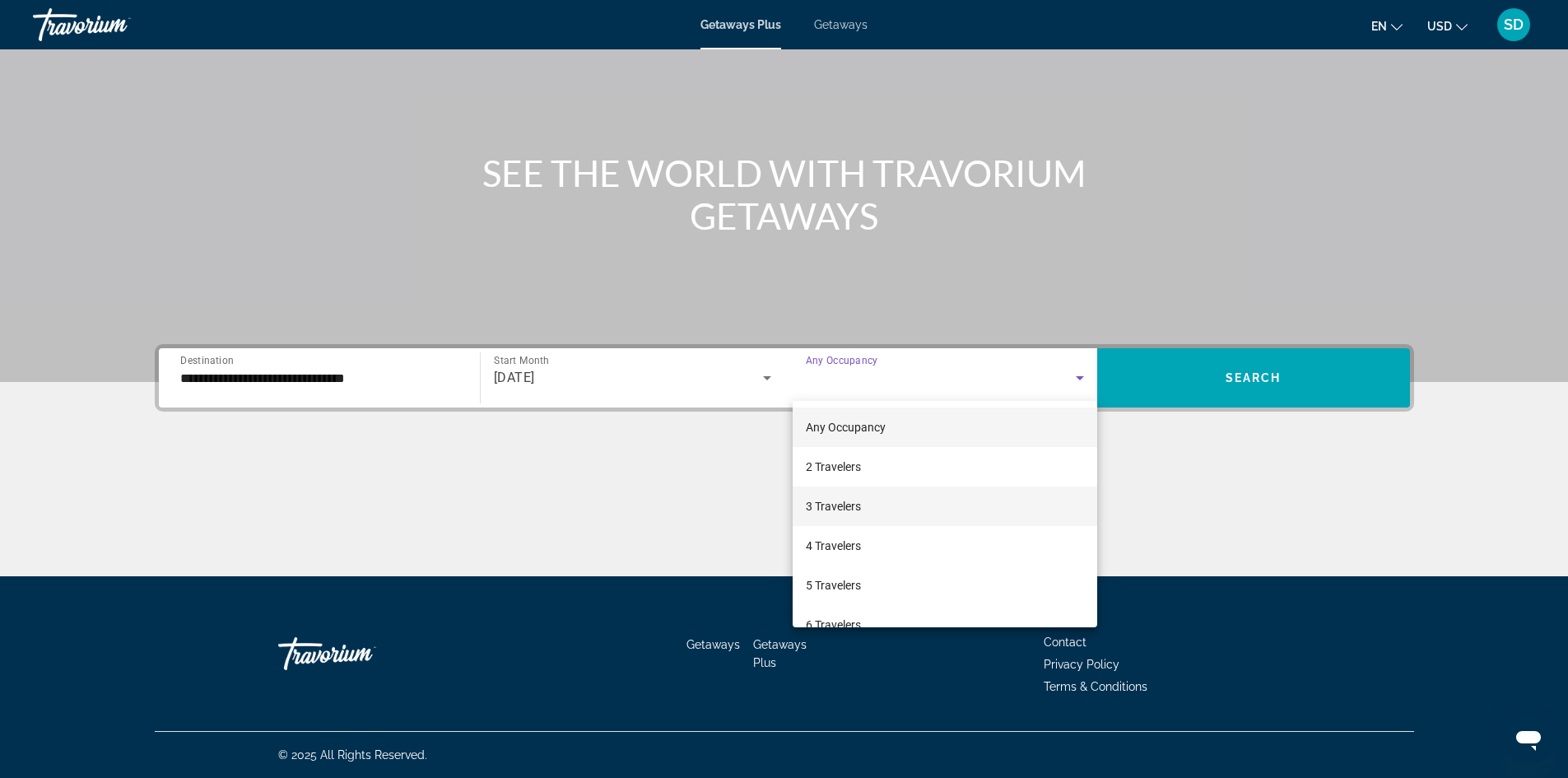
drag, startPoint x: 844, startPoint y: 509, endPoint x: 829, endPoint y: 508, distance: 15.0
click at [843, 509] on span "3 Travelers" at bounding box center [833, 506] width 55 height 20
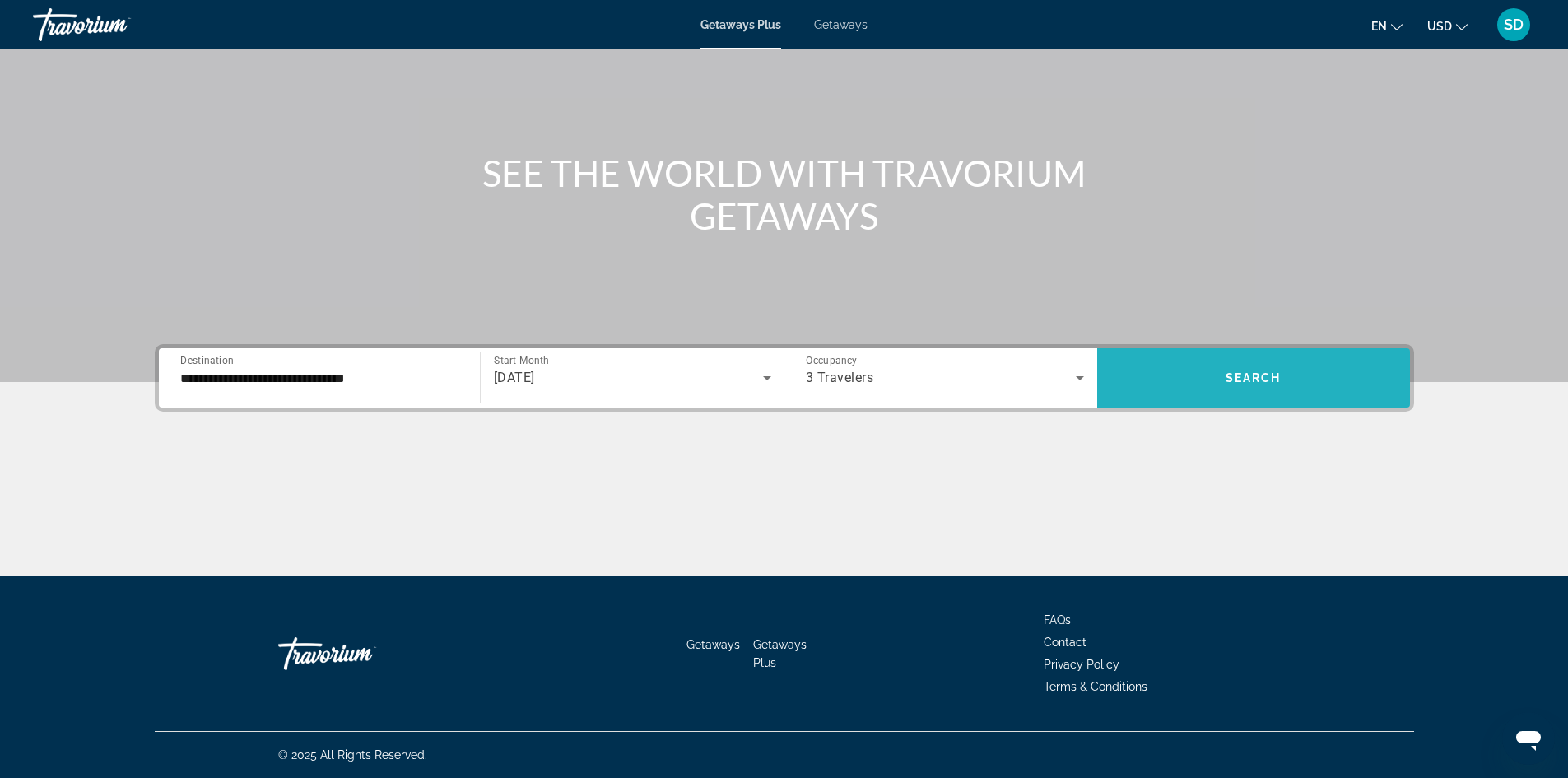
click at [1245, 378] on span "Search" at bounding box center [1253, 377] width 56 height 13
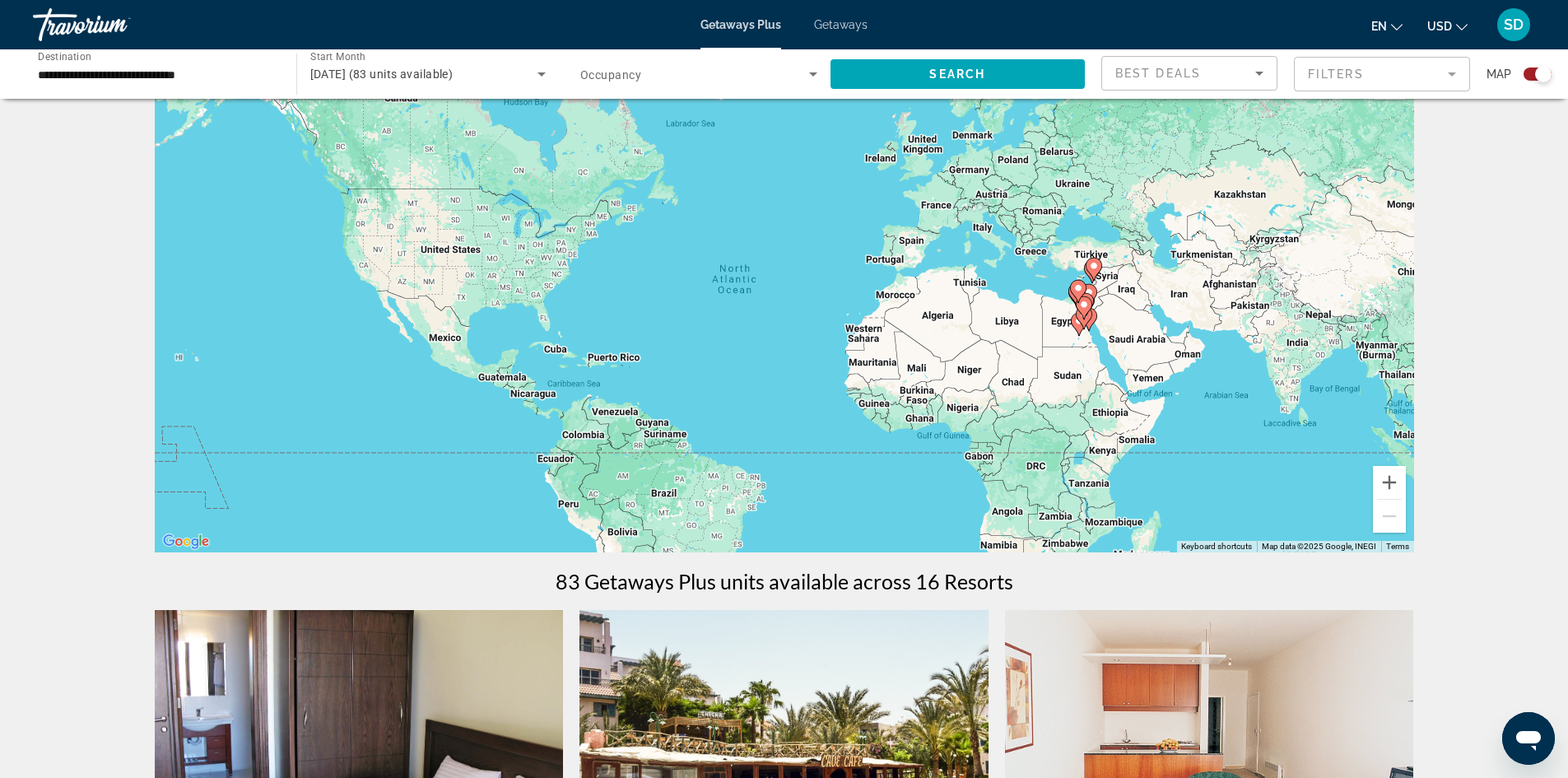
scroll to position [83, 0]
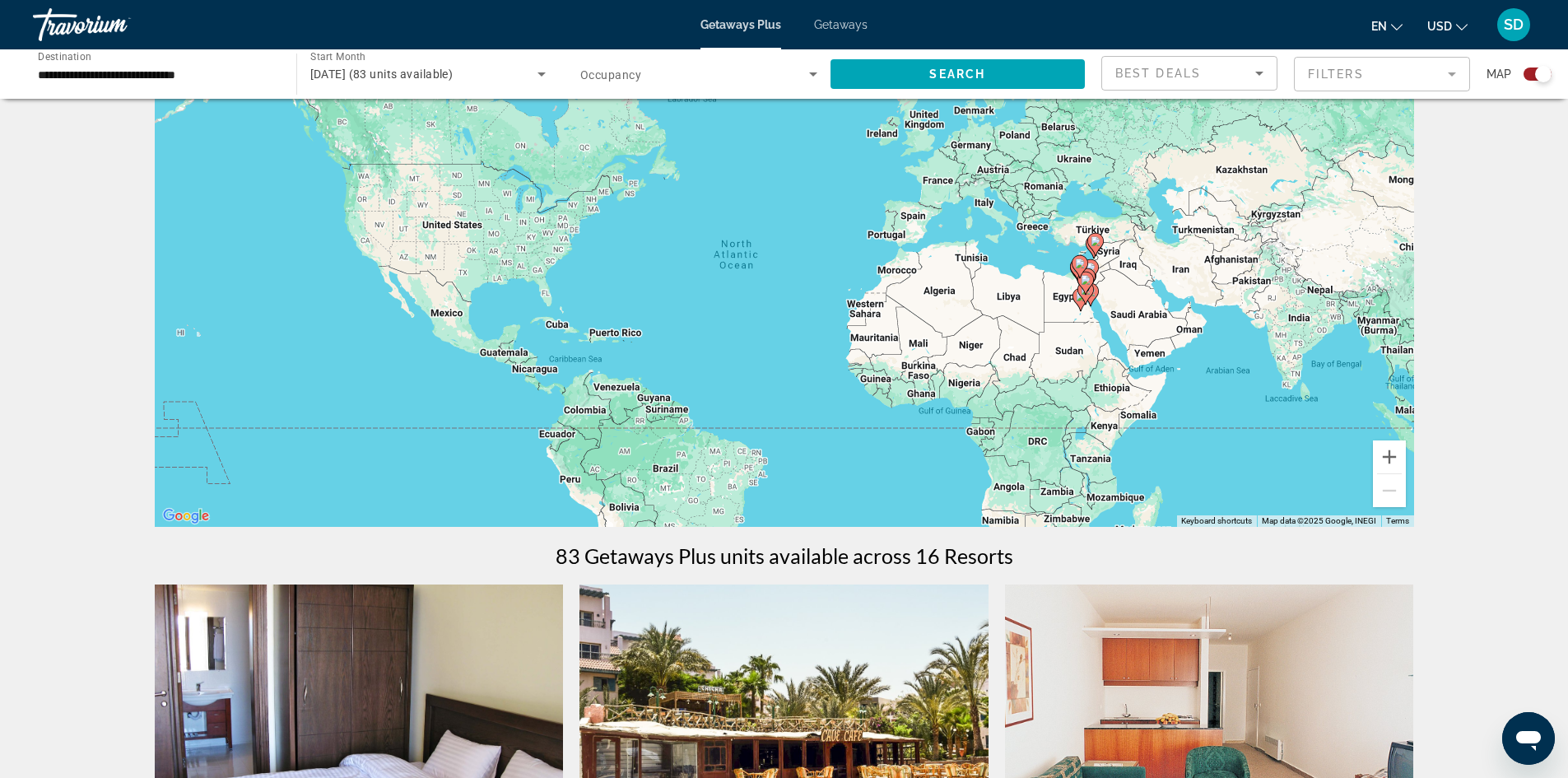
click at [454, 229] on div "To activate drag with keyboard, press Alt + Enter. Once in keyboard drag state,…" at bounding box center [784, 279] width 1260 height 493
click at [508, 259] on div "To activate drag with keyboard, press Alt + Enter. Once in keyboard drag state,…" at bounding box center [784, 279] width 1260 height 493
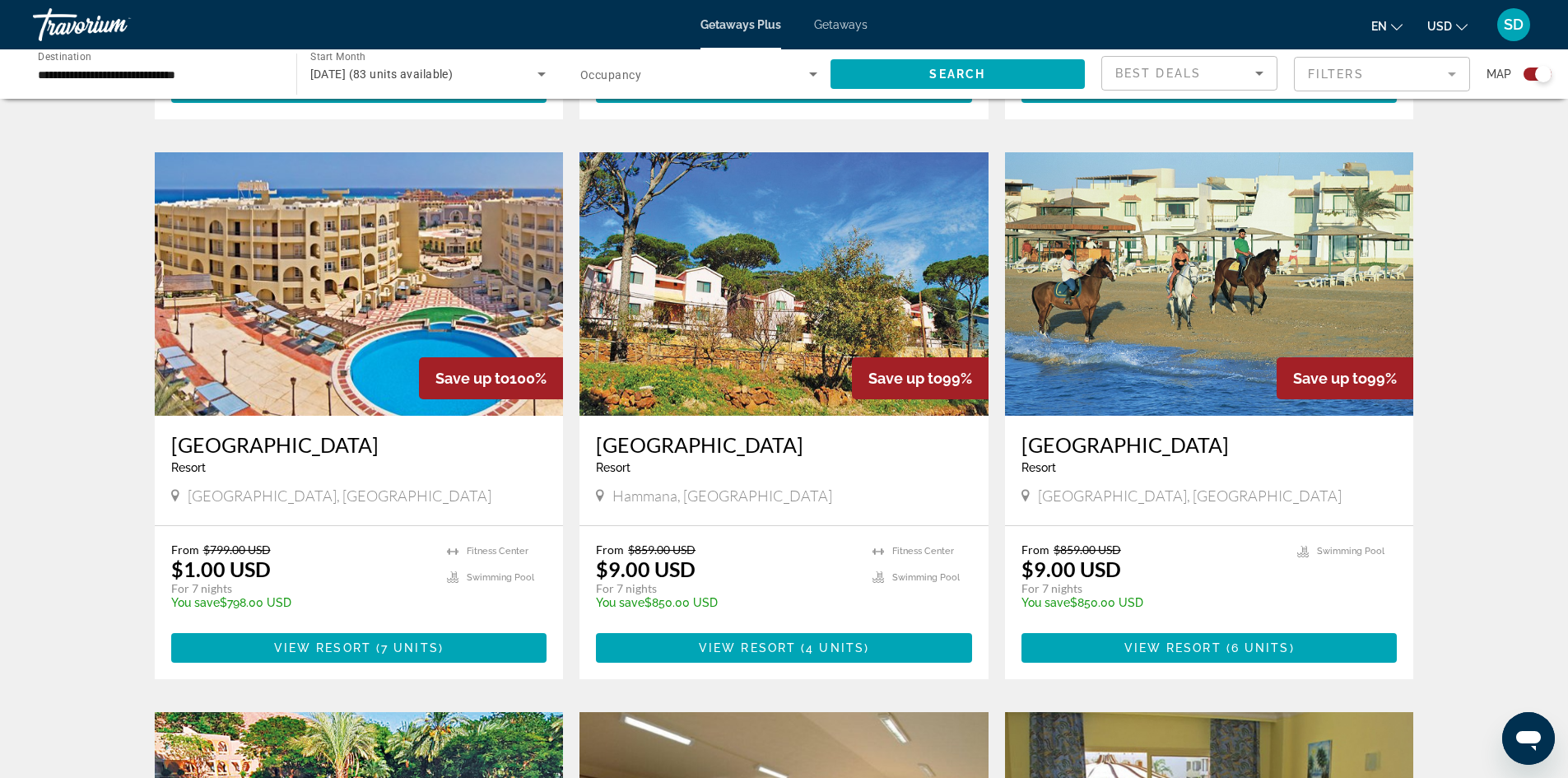
scroll to position [1564, 0]
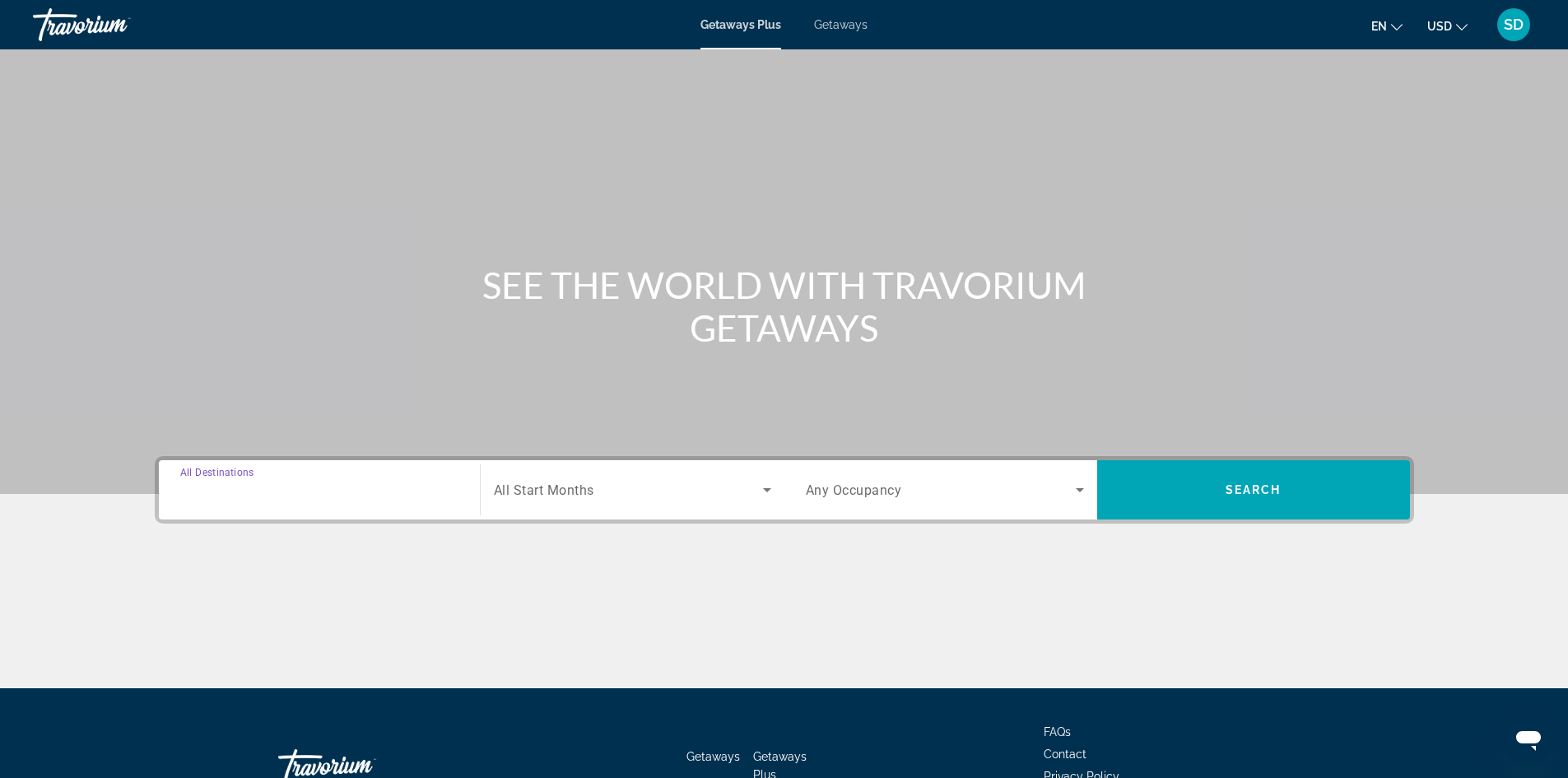
click at [287, 488] on input "Destination All Destinations" at bounding box center [319, 490] width 278 height 20
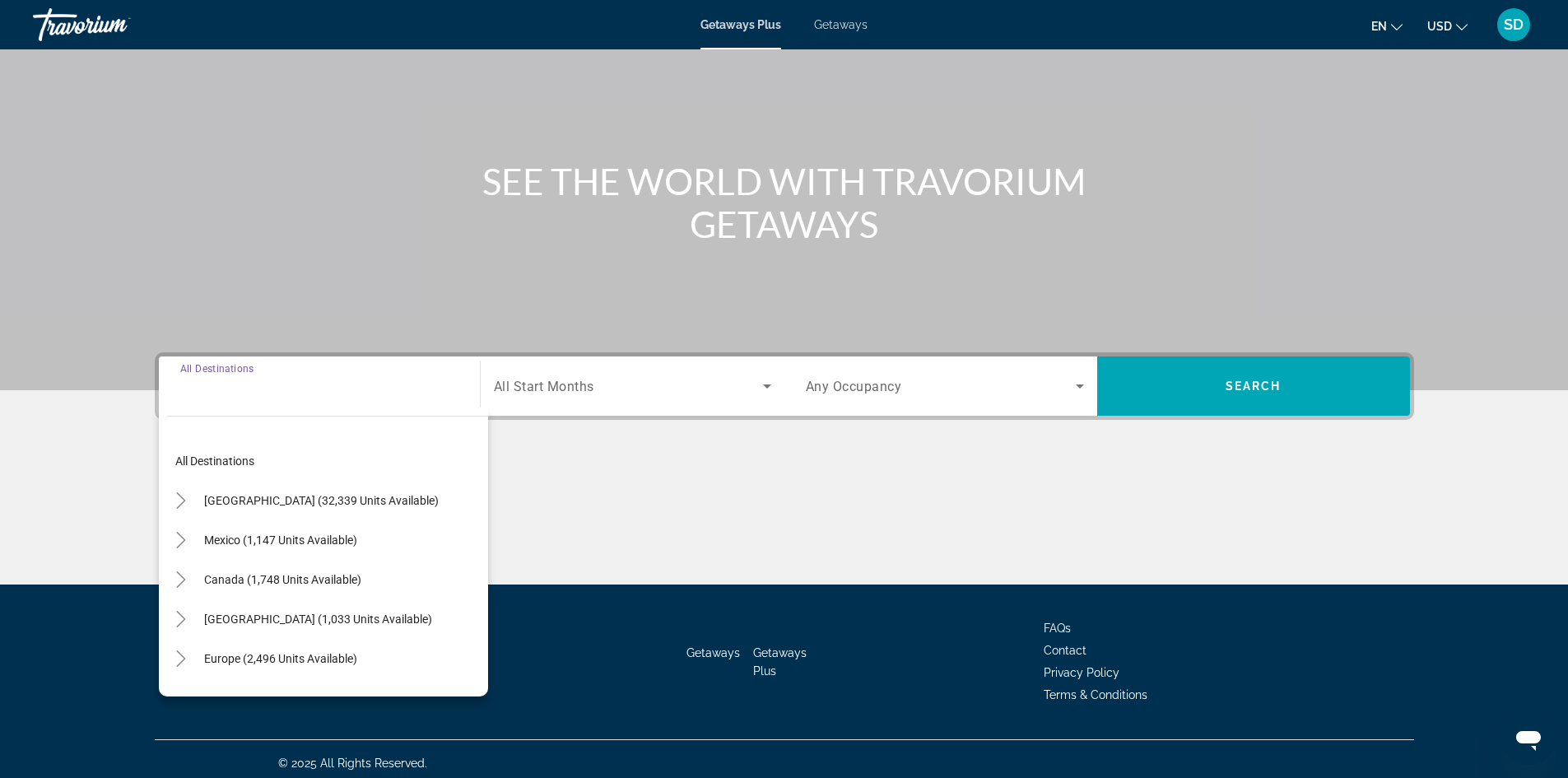
scroll to position [112, 0]
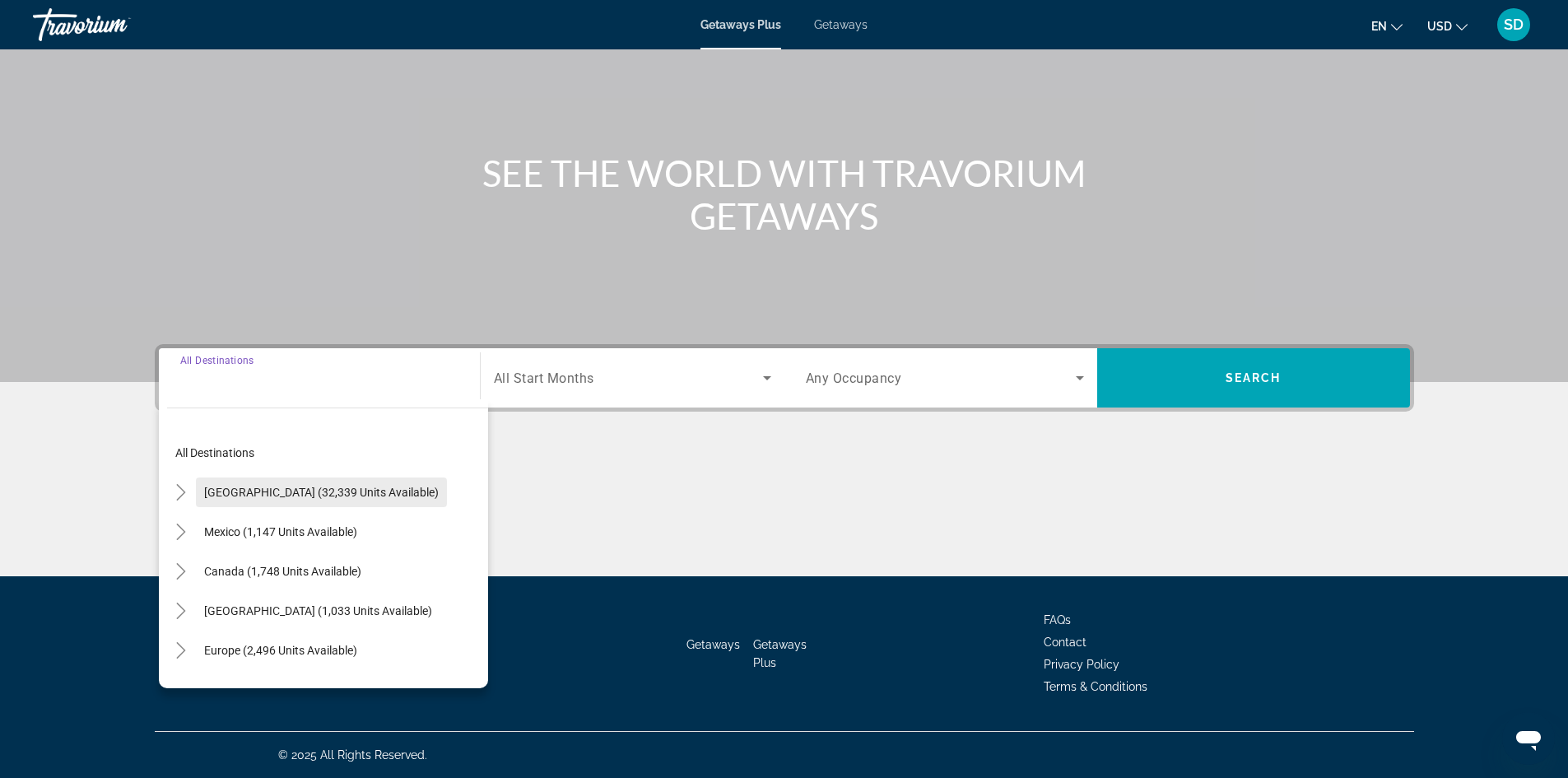
click at [262, 493] on span "[GEOGRAPHIC_DATA] (32,339 units available)" at bounding box center [321, 491] width 234 height 13
type input "**********"
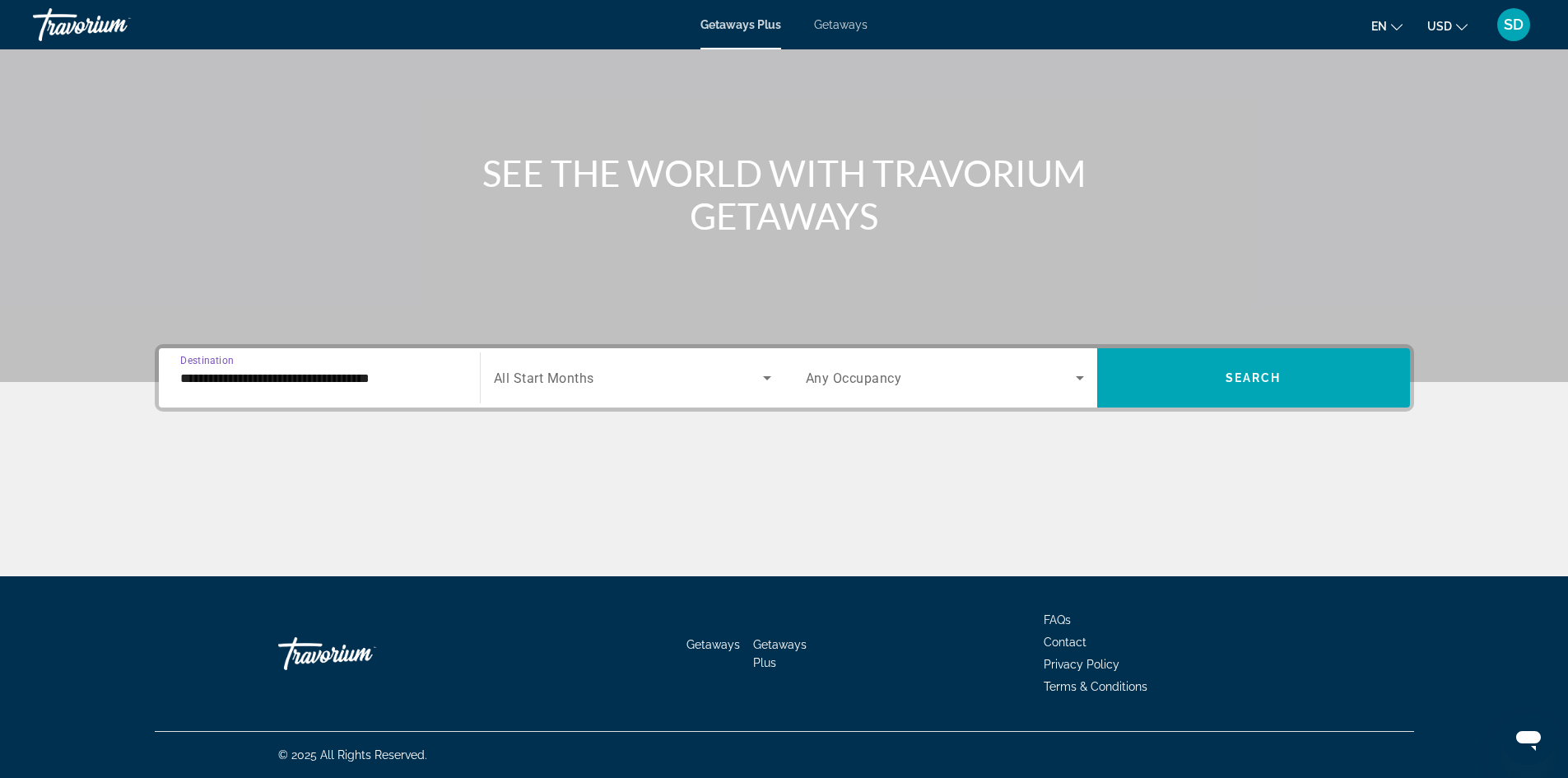
click at [566, 378] on span "All Start Months" at bounding box center [544, 378] width 100 height 16
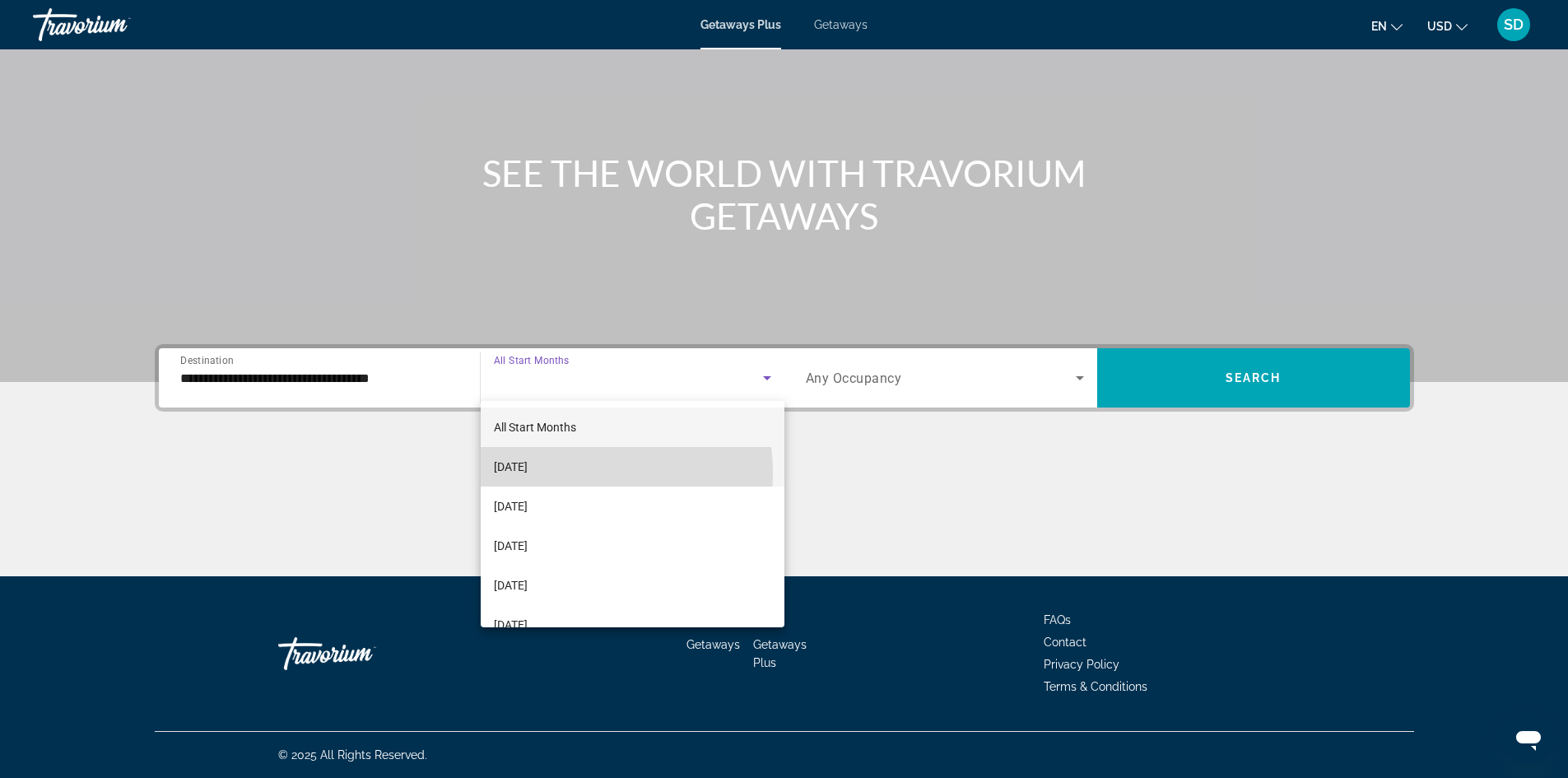
click at [528, 474] on span "[DATE]" at bounding box center [510, 467] width 33 height 20
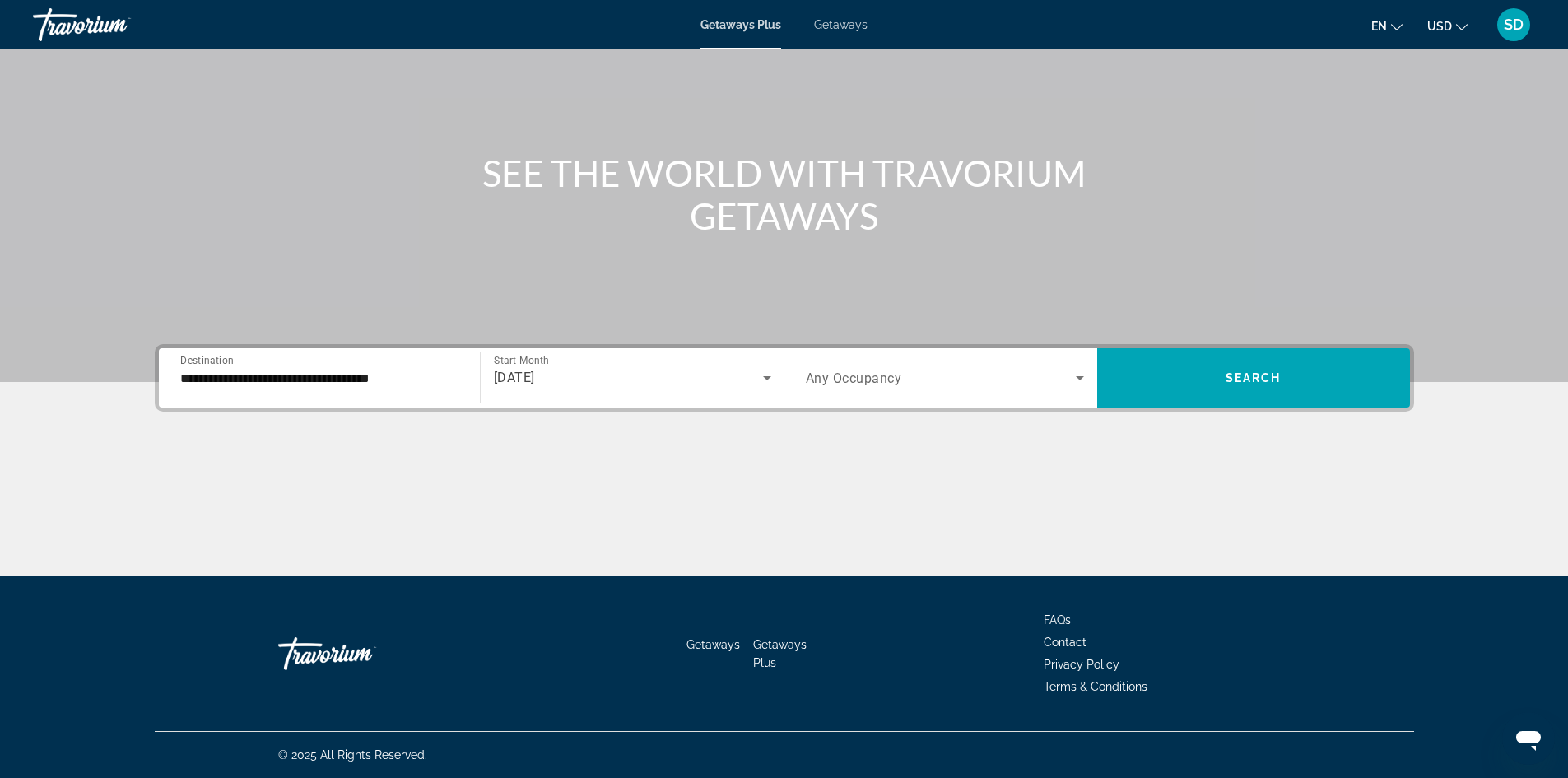
click at [847, 382] on span "Any Occupancy" at bounding box center [854, 378] width 97 height 16
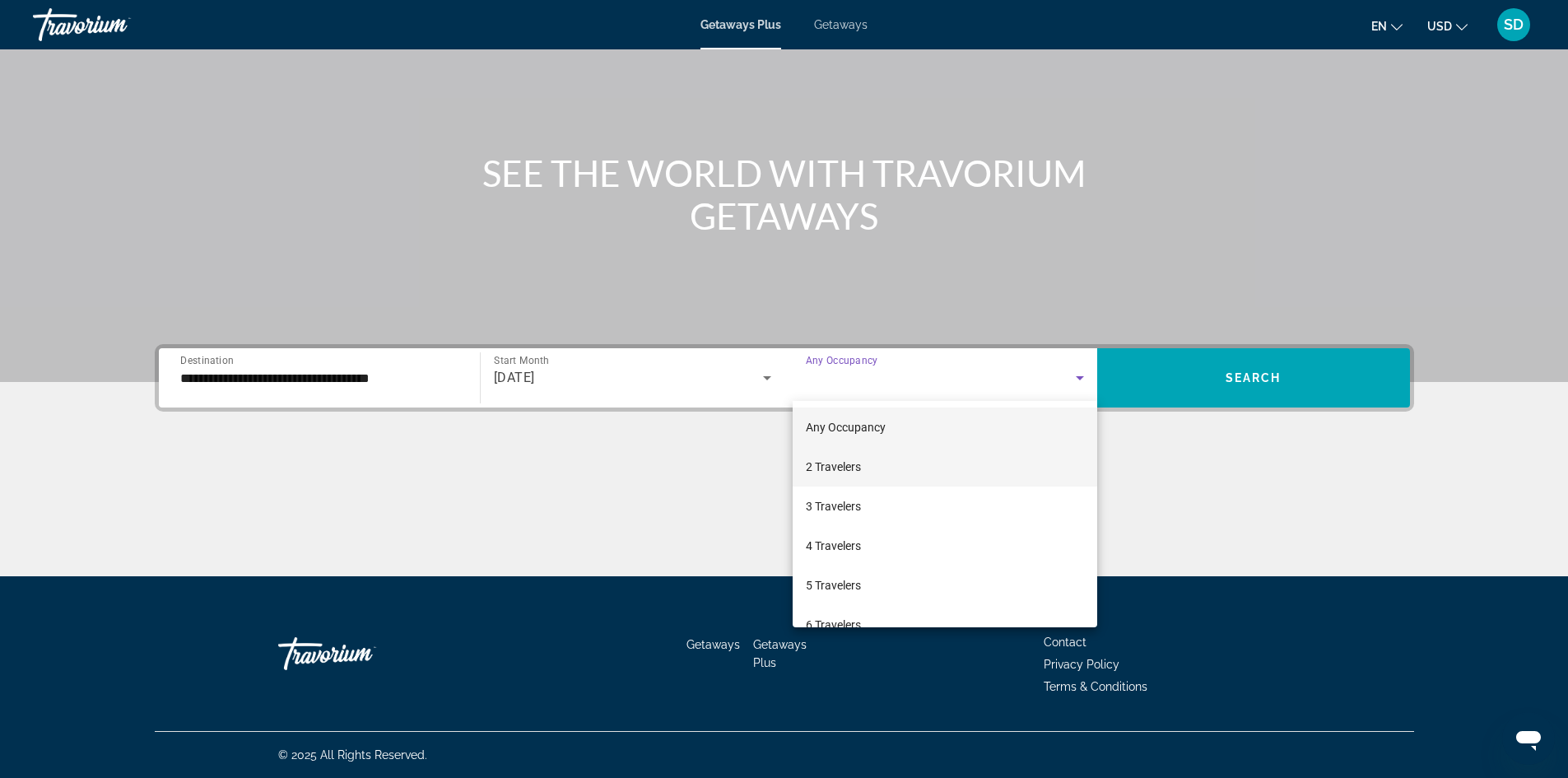
click at [834, 465] on span "2 Travelers" at bounding box center [833, 467] width 55 height 20
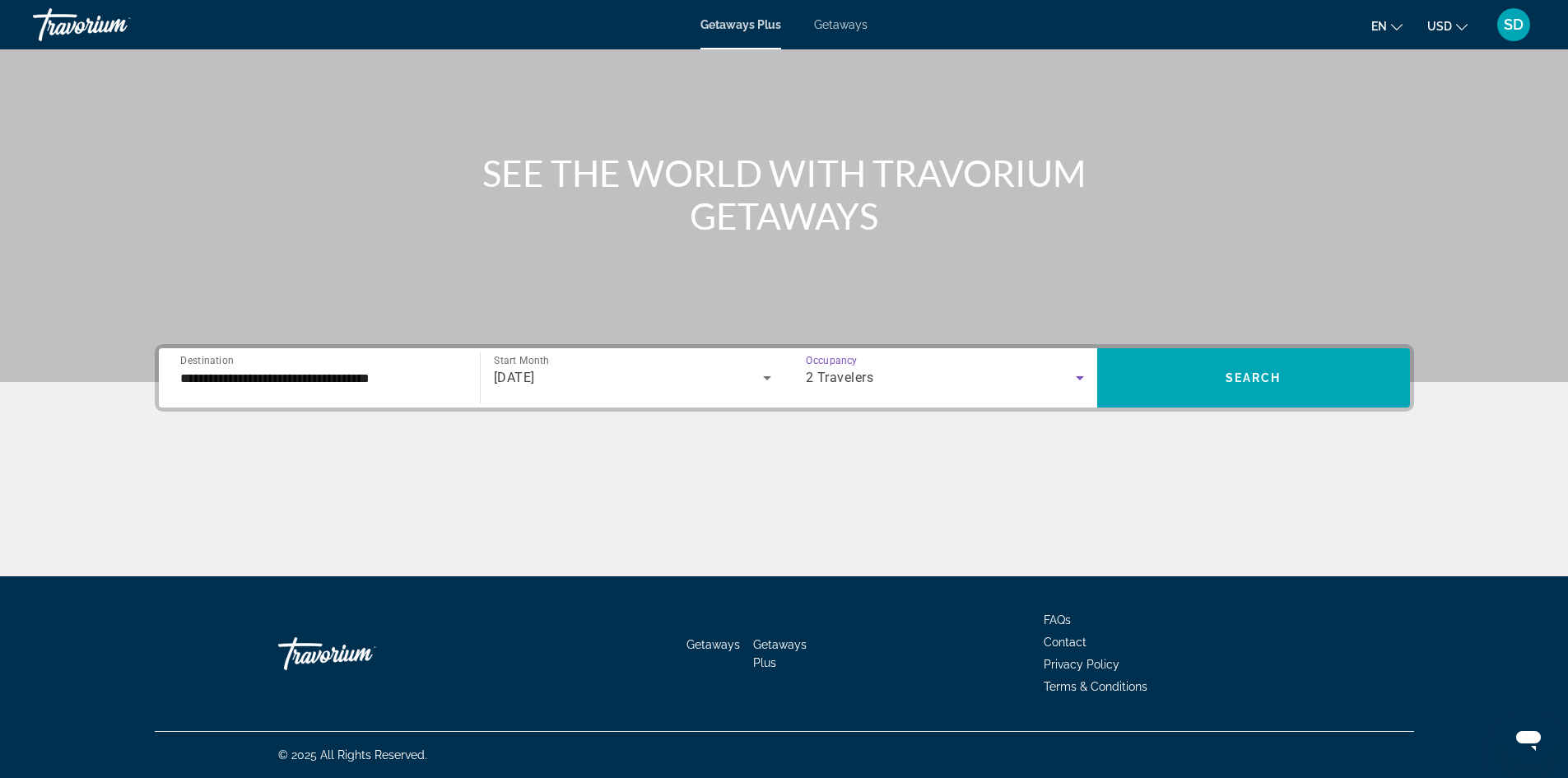
click at [871, 377] on span "2 Travelers" at bounding box center [839, 377] width 68 height 16
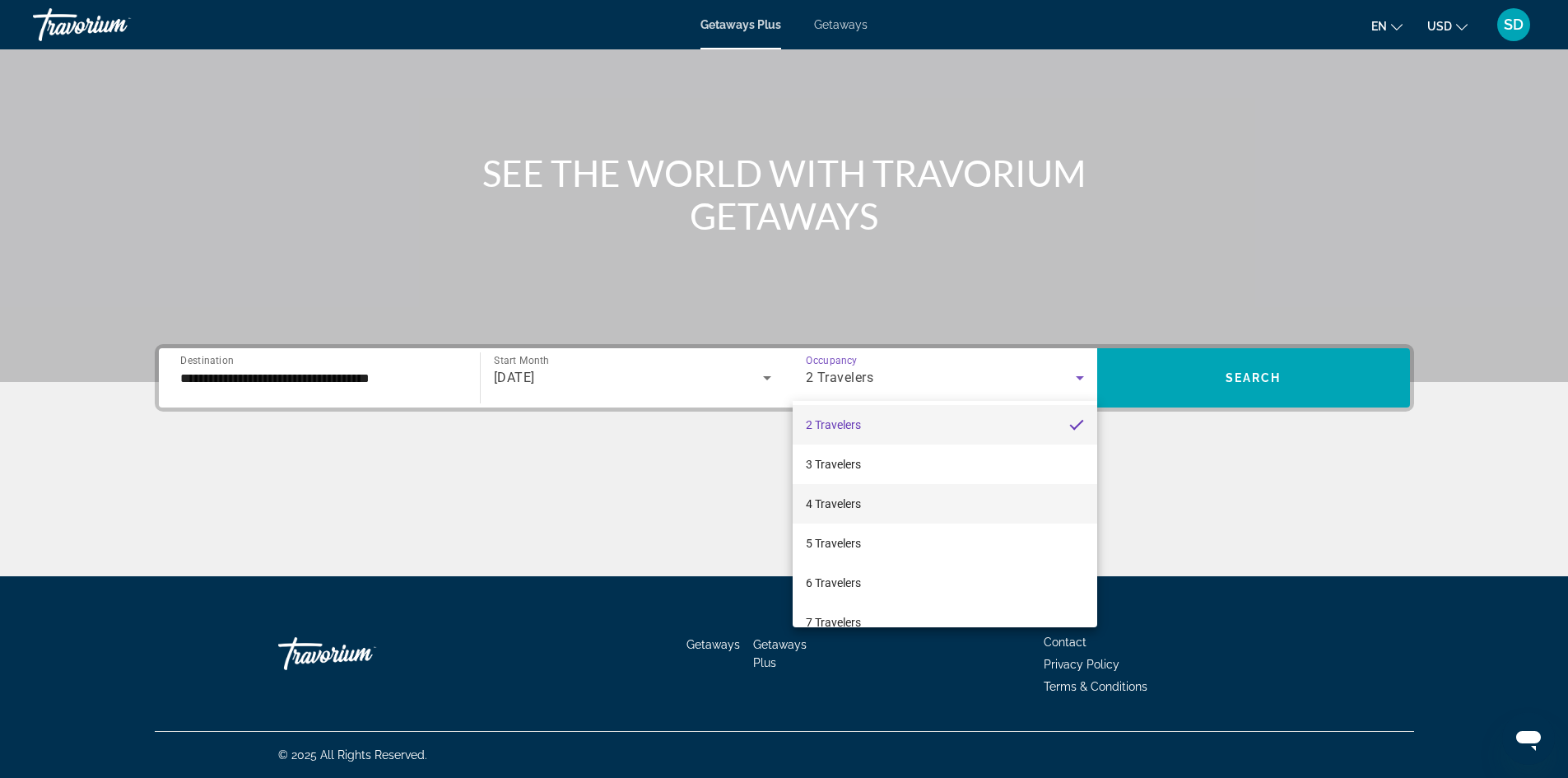
scroll to position [83, 0]
click at [820, 532] on mat-option "6 Travelers" at bounding box center [945, 543] width 304 height 39
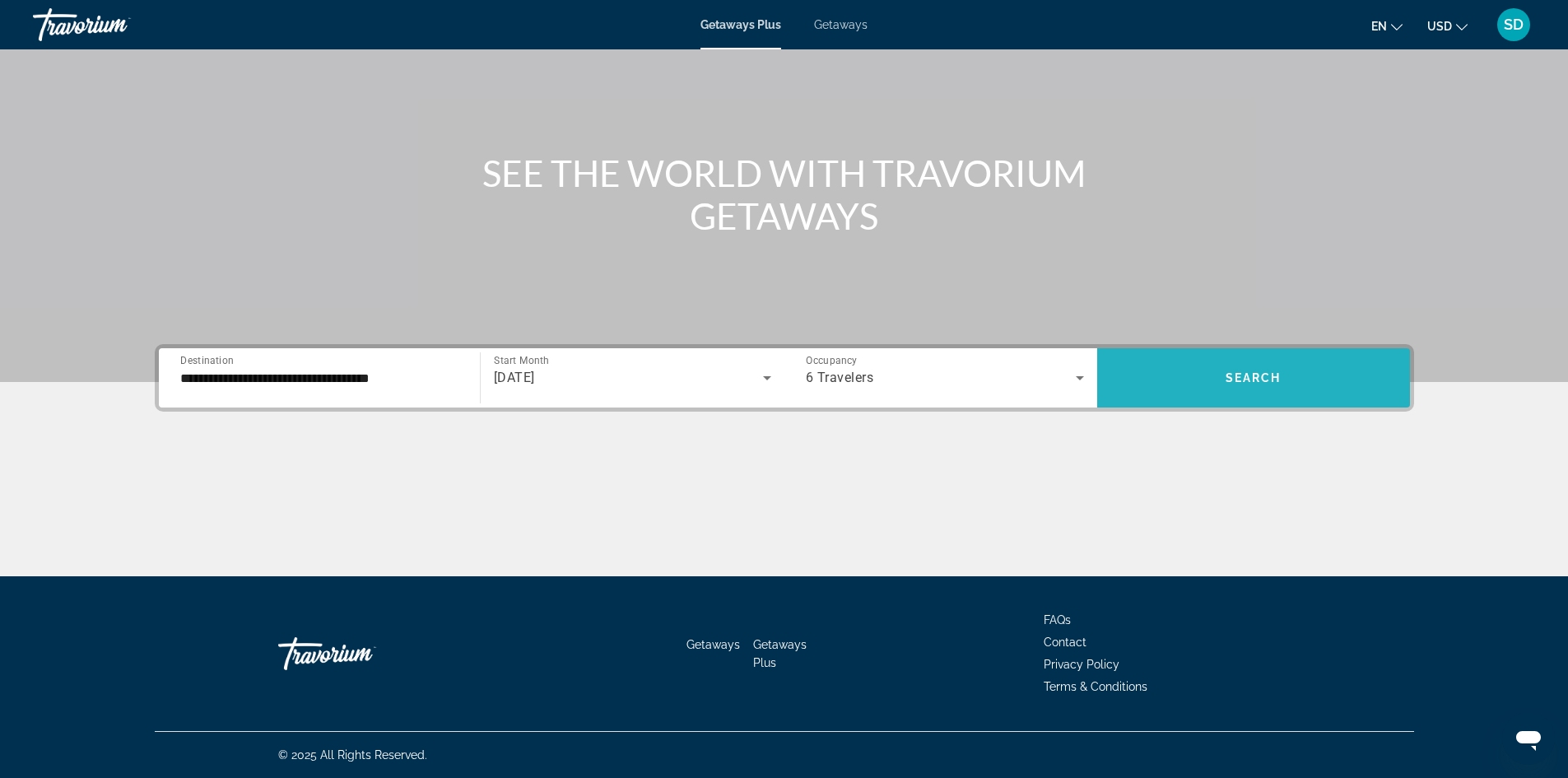
click at [1195, 378] on span "Search widget" at bounding box center [1254, 378] width 313 height 39
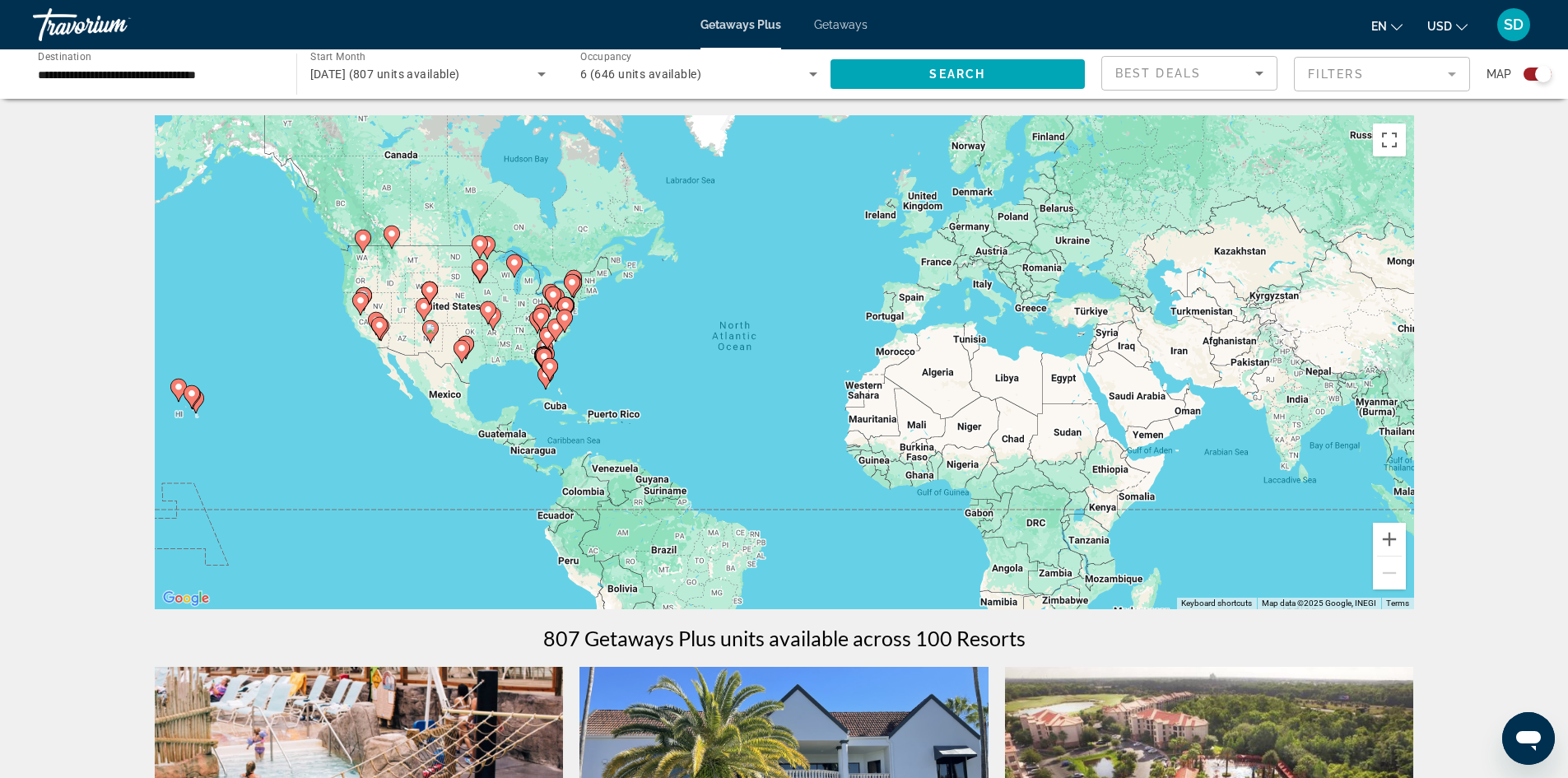
click at [488, 309] on image "Main content" at bounding box center [489, 309] width 10 height 10
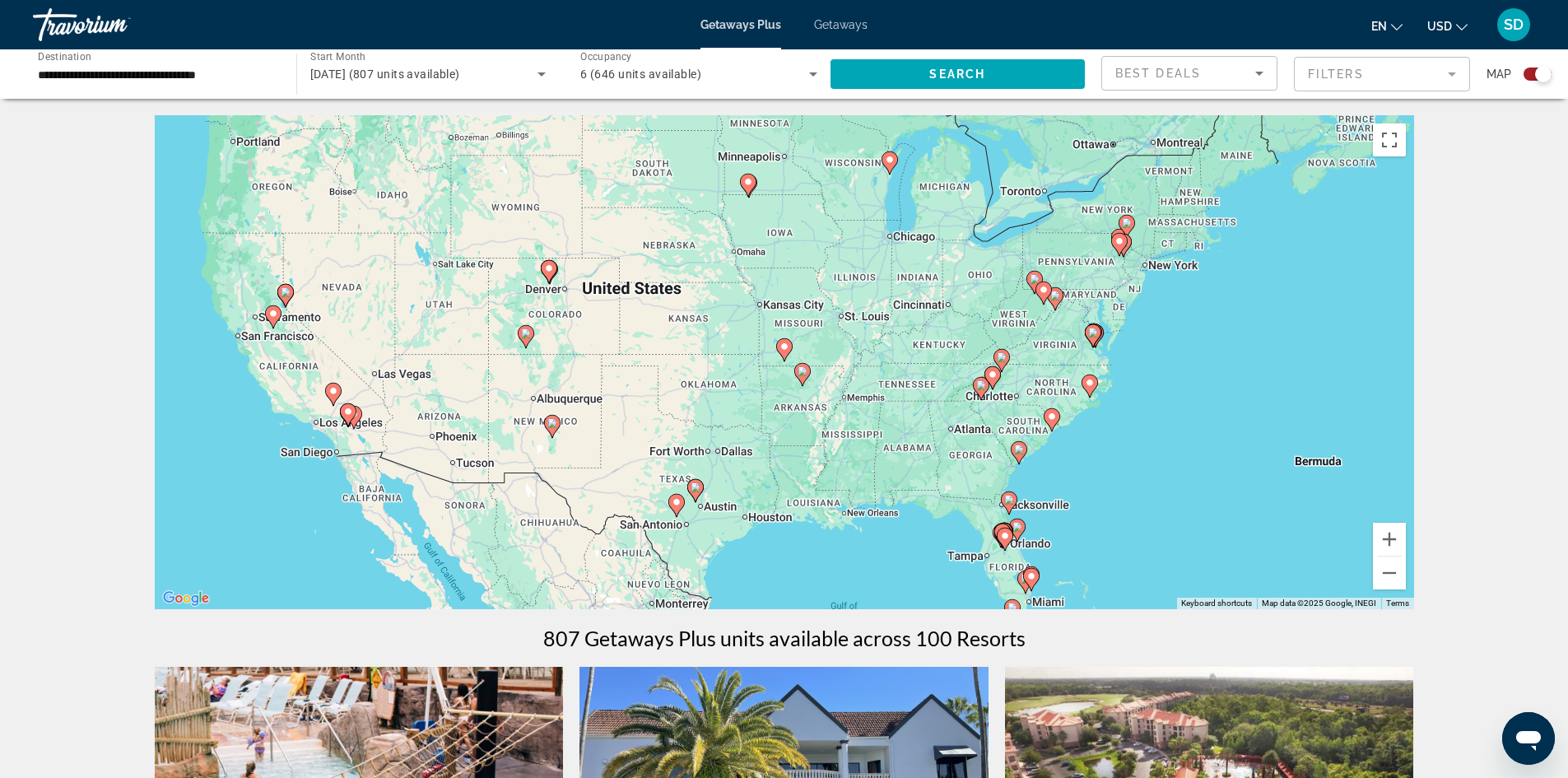
click at [784, 348] on image "Main content" at bounding box center [784, 347] width 10 height 10
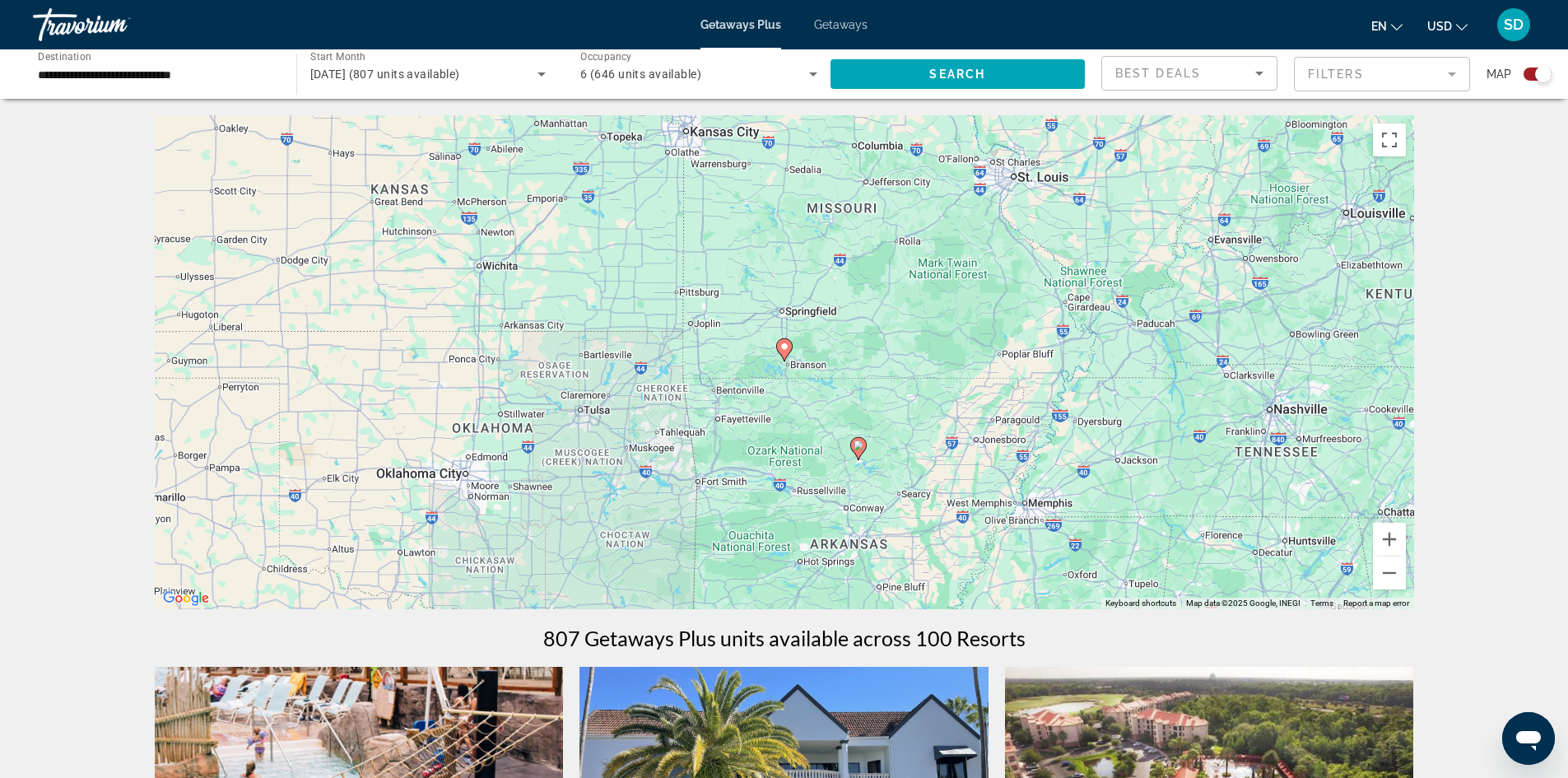
drag, startPoint x: 788, startPoint y: 348, endPoint x: 779, endPoint y: 357, distance: 12.7
click at [787, 349] on image "Main content" at bounding box center [784, 347] width 10 height 10
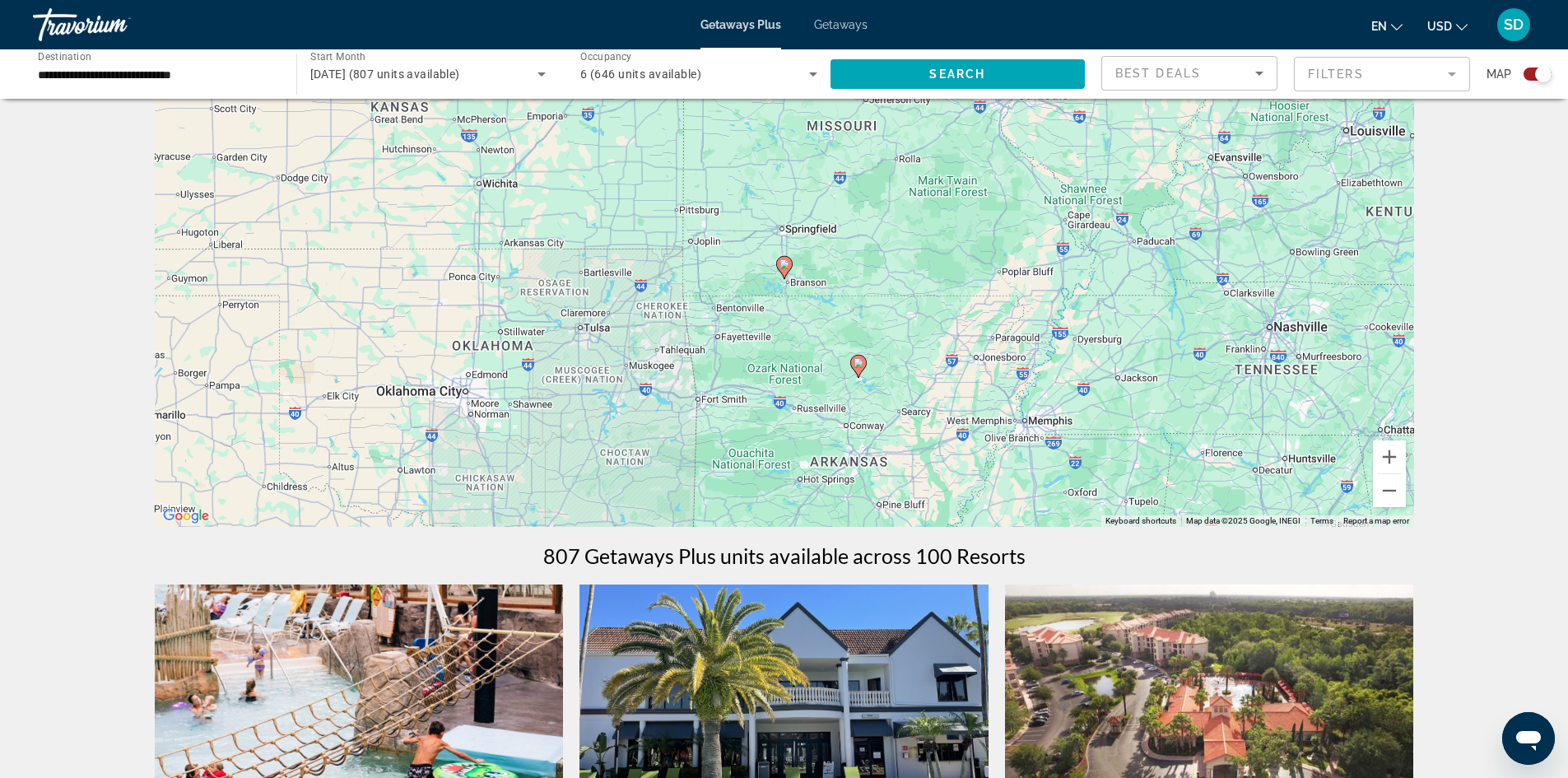
click at [863, 373] on gmp-advanced-marker "Main content" at bounding box center [858, 365] width 17 height 25
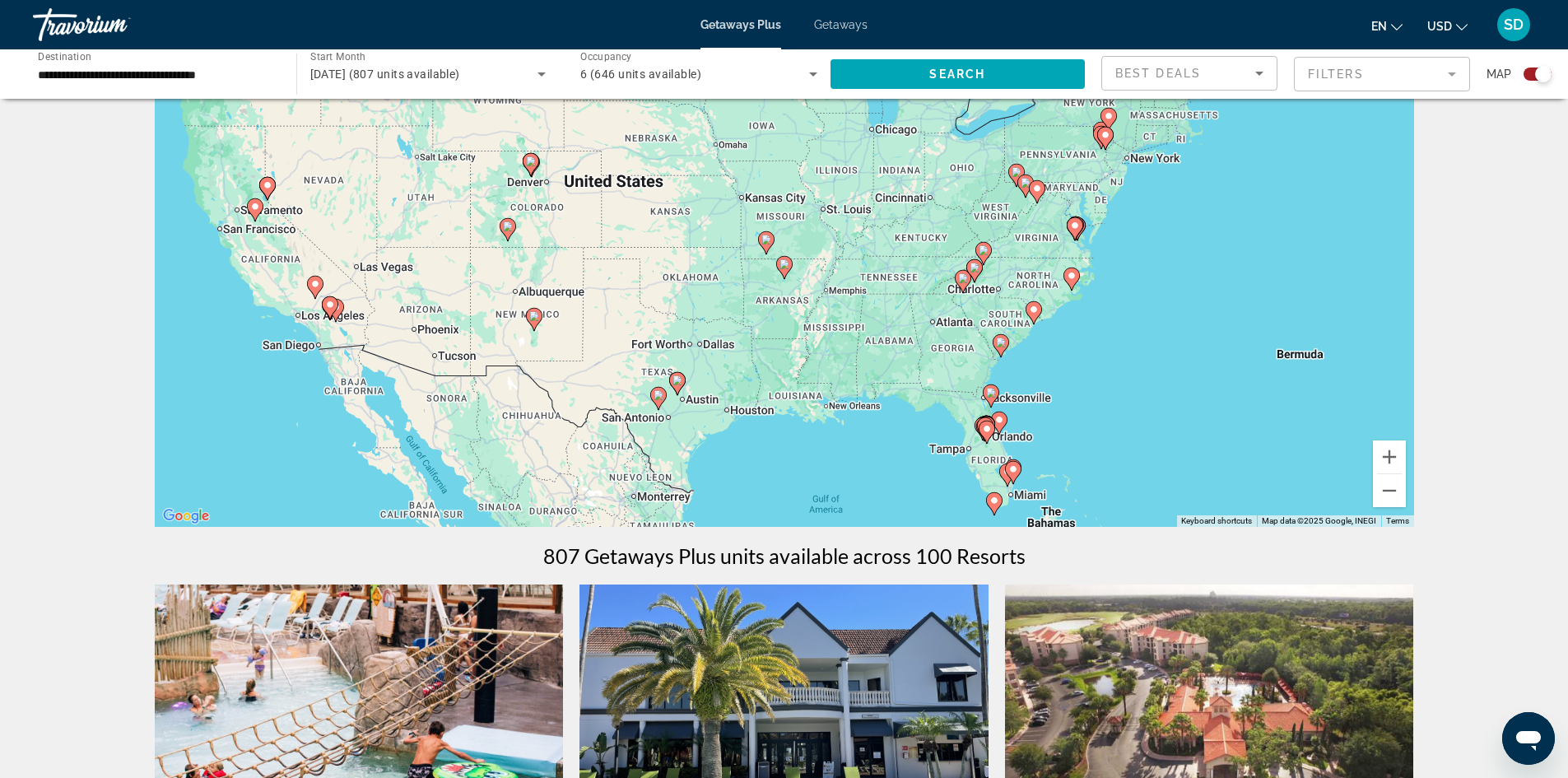
click at [788, 277] on gmp-advanced-marker "Main content" at bounding box center [784, 267] width 17 height 25
type input "**********"
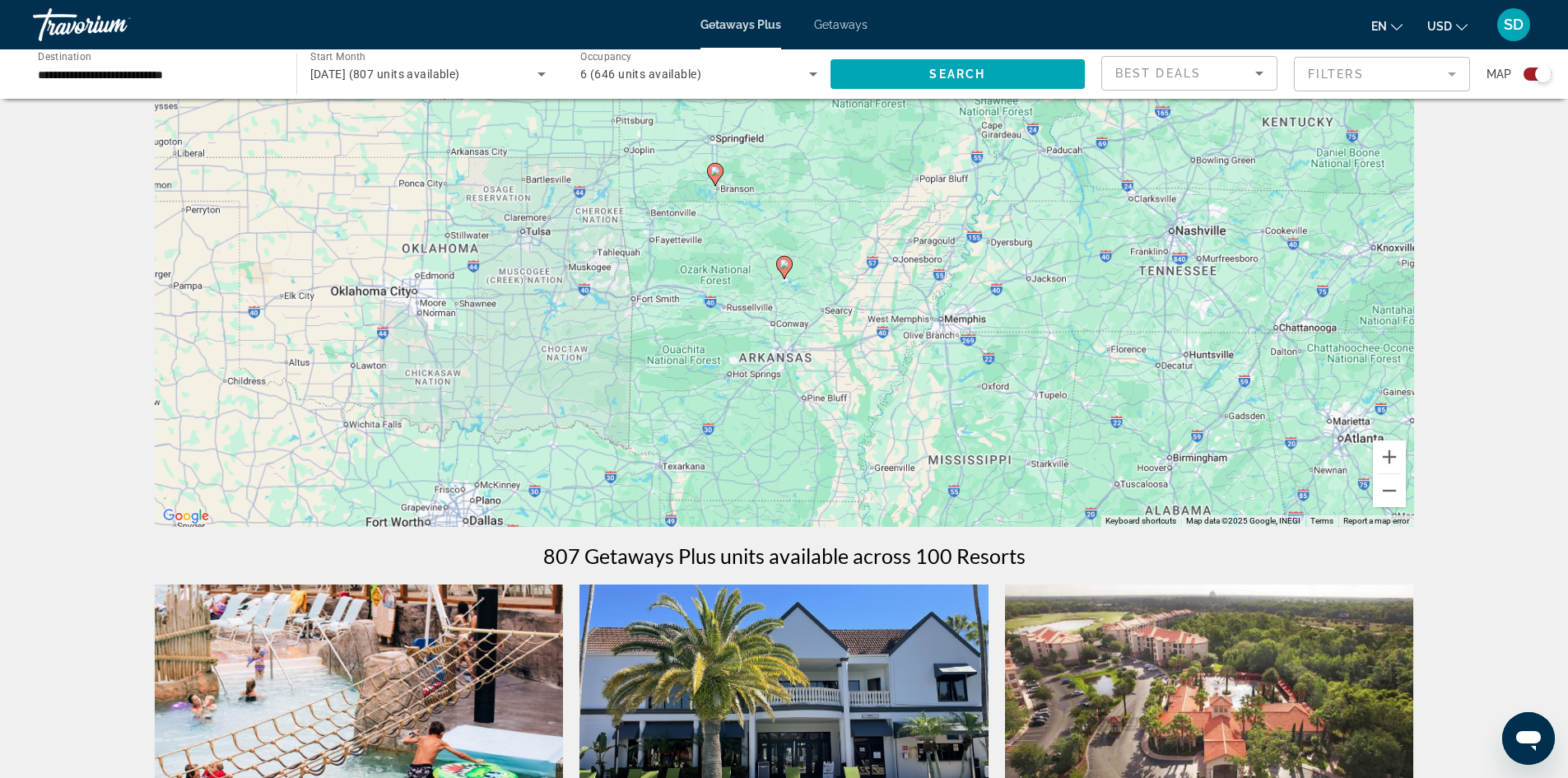
click at [783, 270] on icon "Main content" at bounding box center [783, 268] width 15 height 22
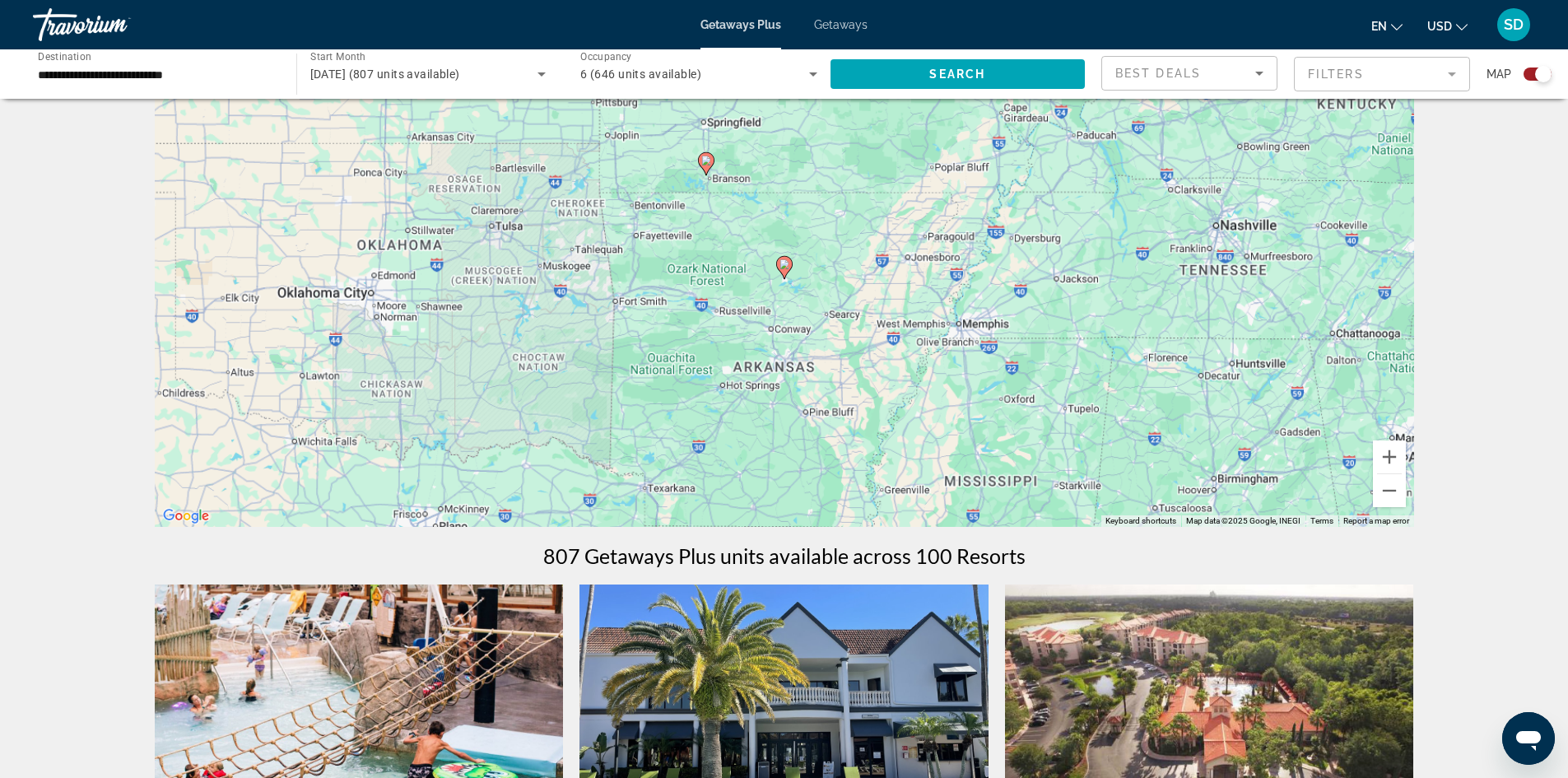
click at [783, 270] on icon "Main content" at bounding box center [783, 268] width 15 height 22
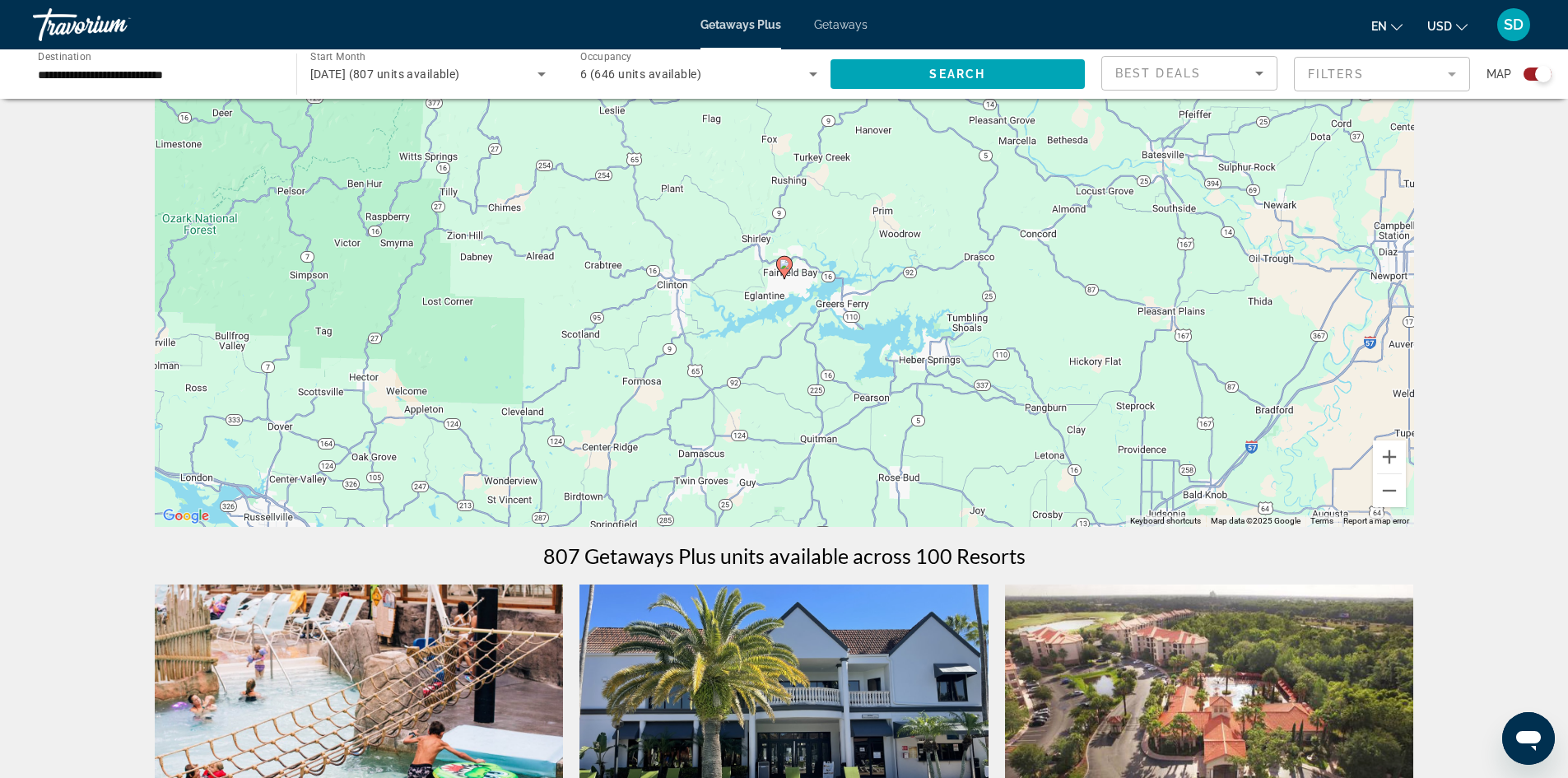
click at [784, 259] on icon "Main content" at bounding box center [783, 268] width 15 height 22
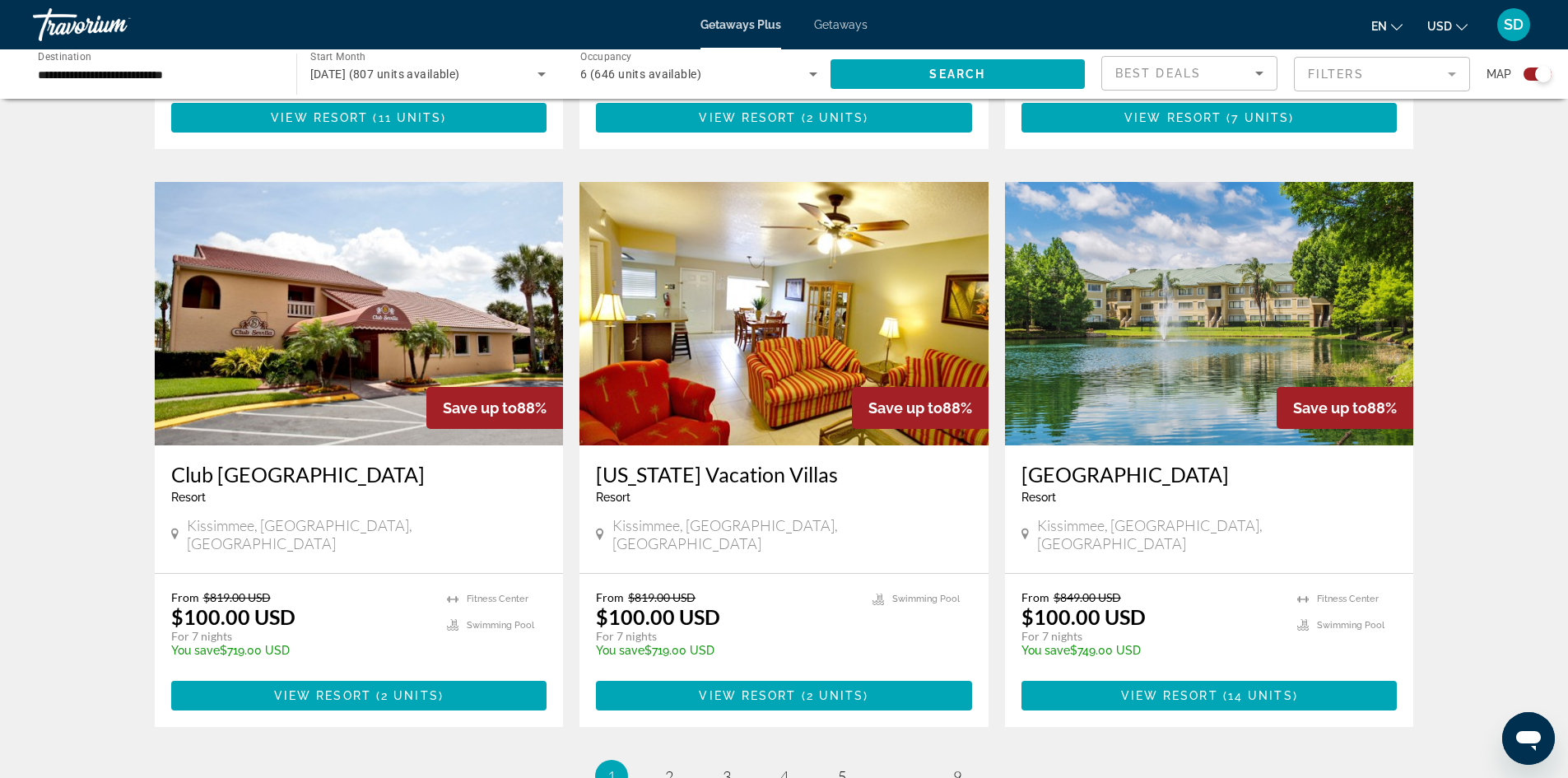
scroll to position [2304, 0]
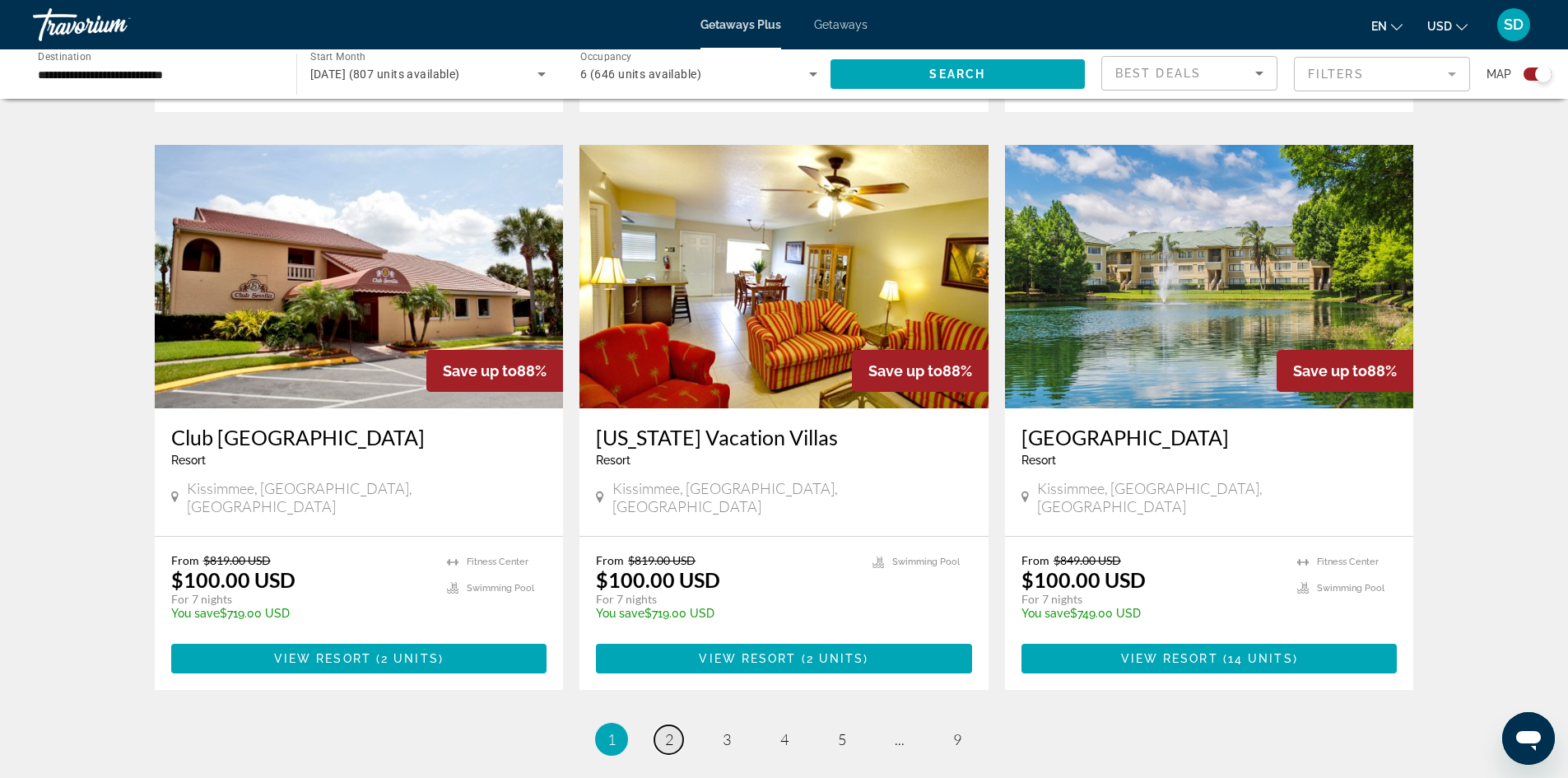
click at [669, 730] on span "2" at bounding box center [669, 739] width 8 height 18
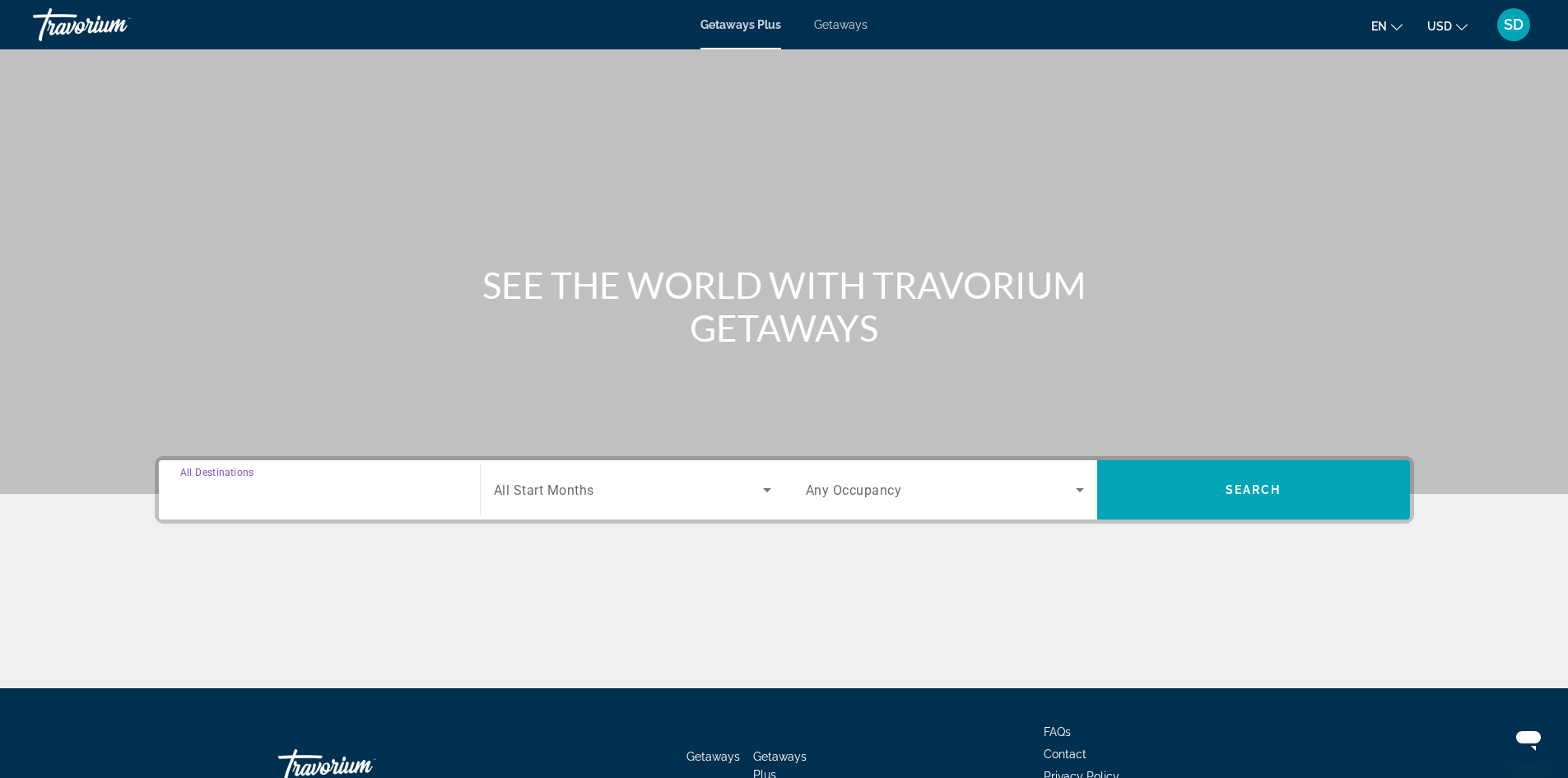
click at [308, 496] on input "Destination All Destinations" at bounding box center [319, 490] width 278 height 20
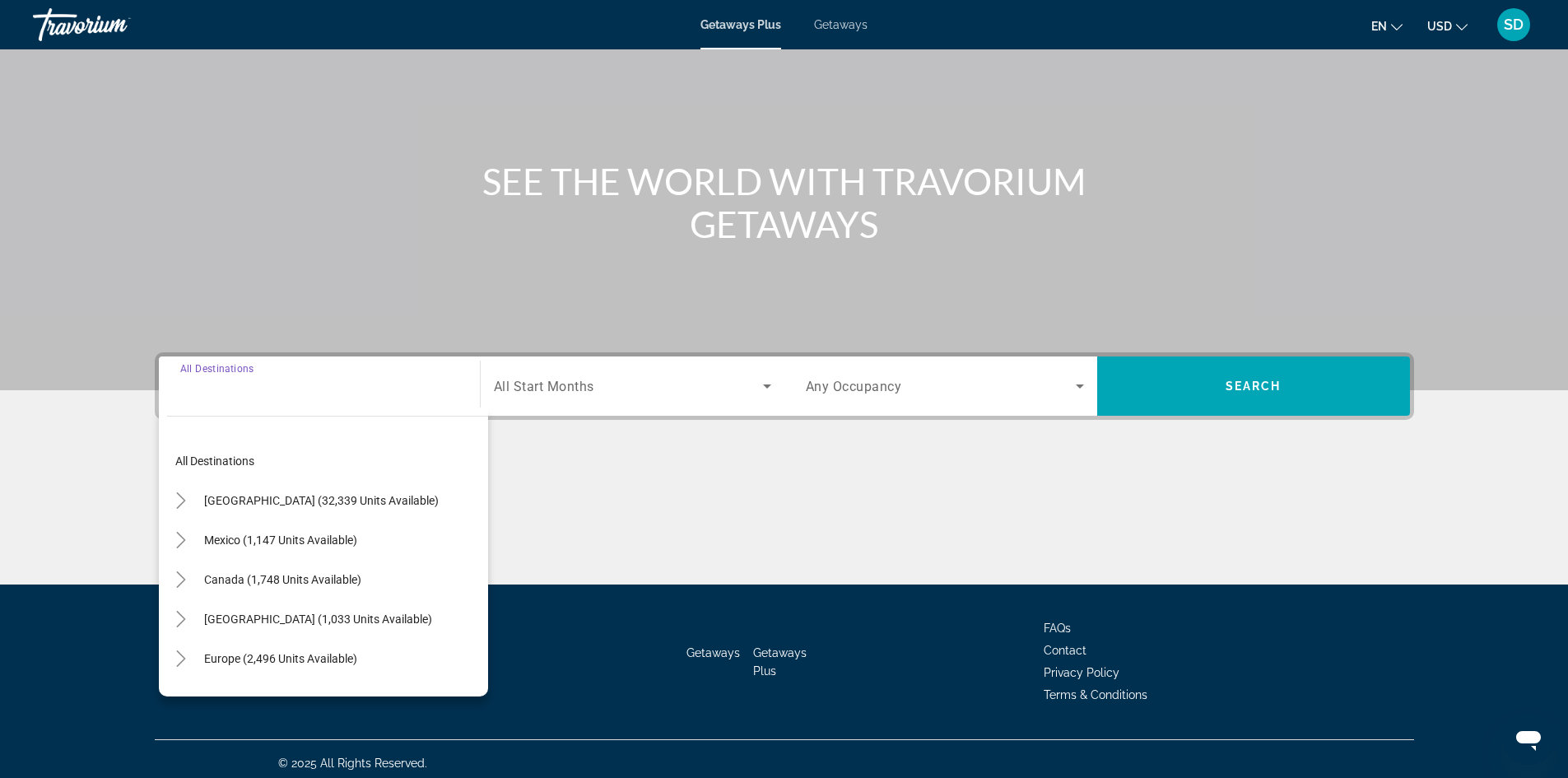
scroll to position [112, 0]
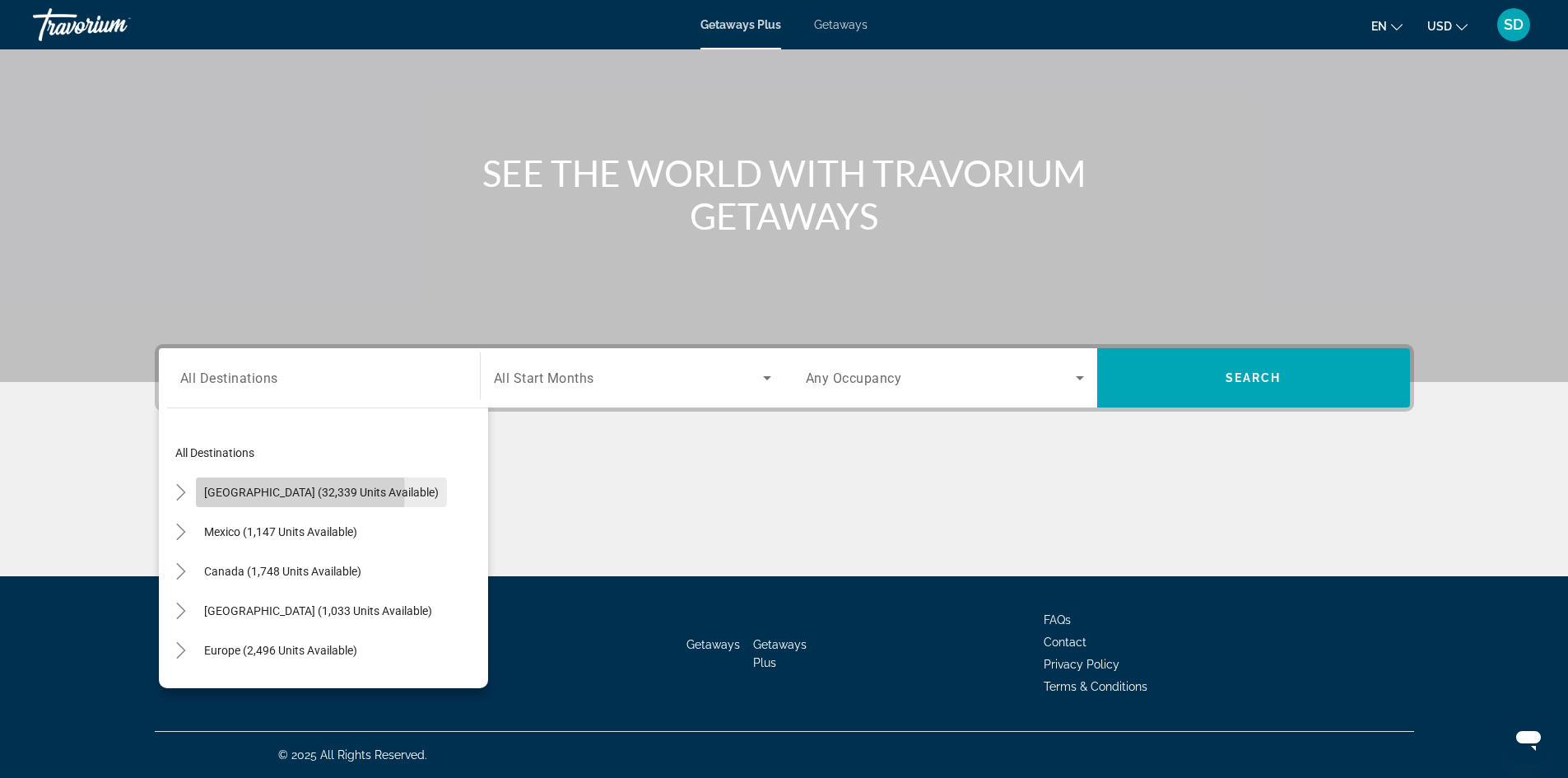
click at [284, 492] on span "[GEOGRAPHIC_DATA] (32,339 units available)" at bounding box center [321, 491] width 234 height 13
type input "**********"
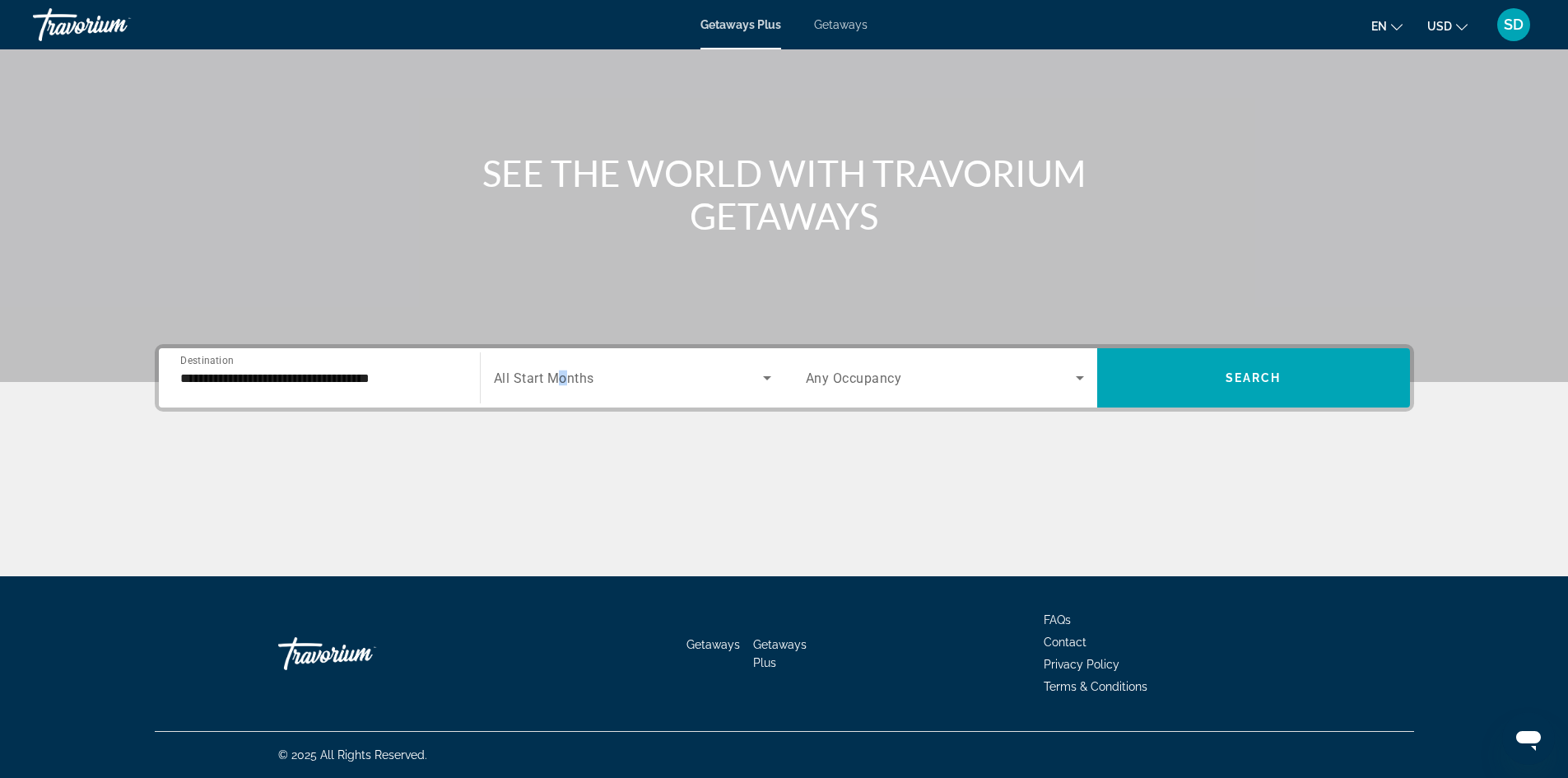
click at [566, 383] on span "All Start Months" at bounding box center [544, 378] width 100 height 16
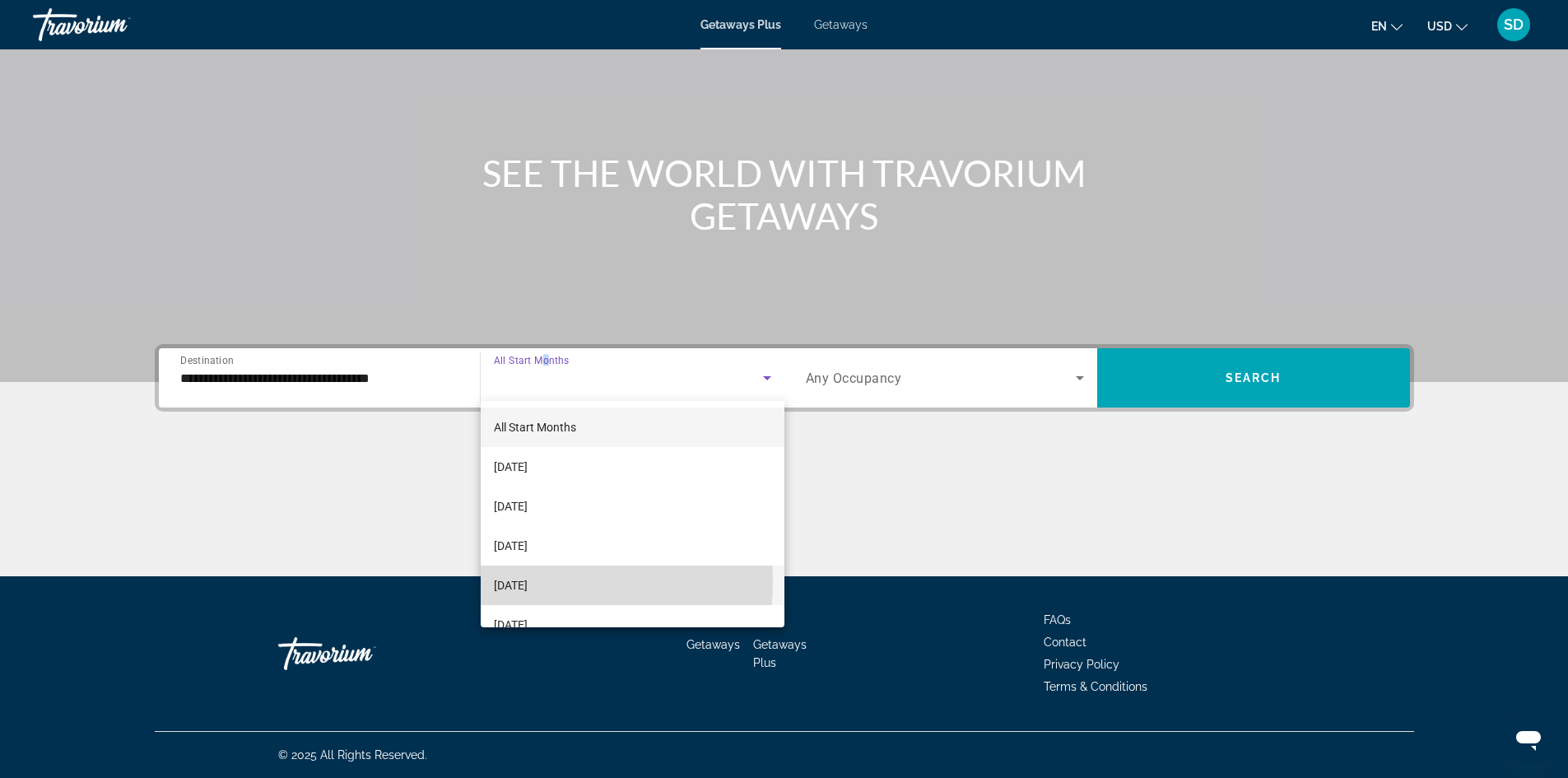
click at [528, 581] on span "[DATE]" at bounding box center [510, 585] width 33 height 20
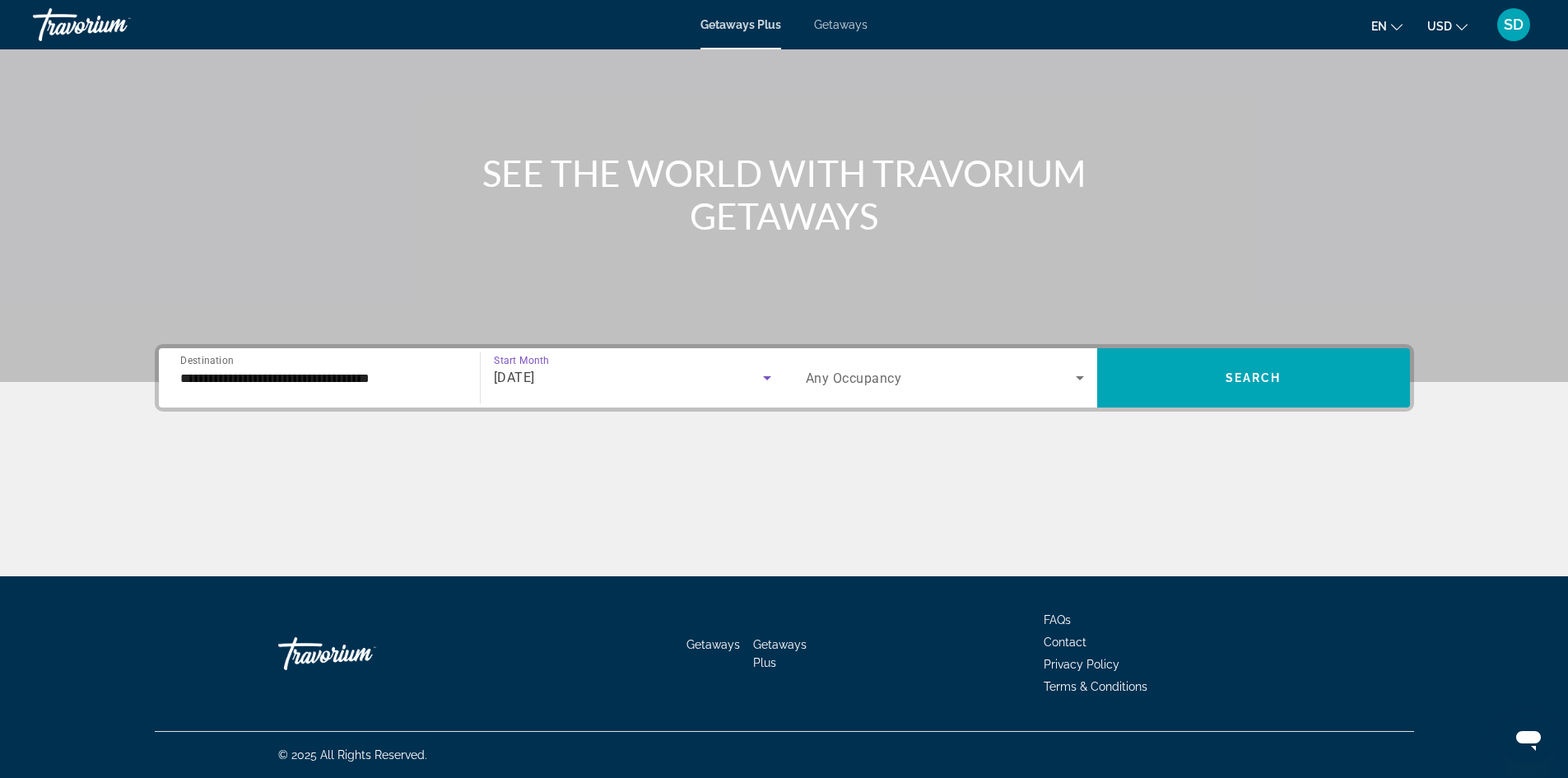
click at [889, 378] on span "Any Occupancy" at bounding box center [854, 378] width 97 height 16
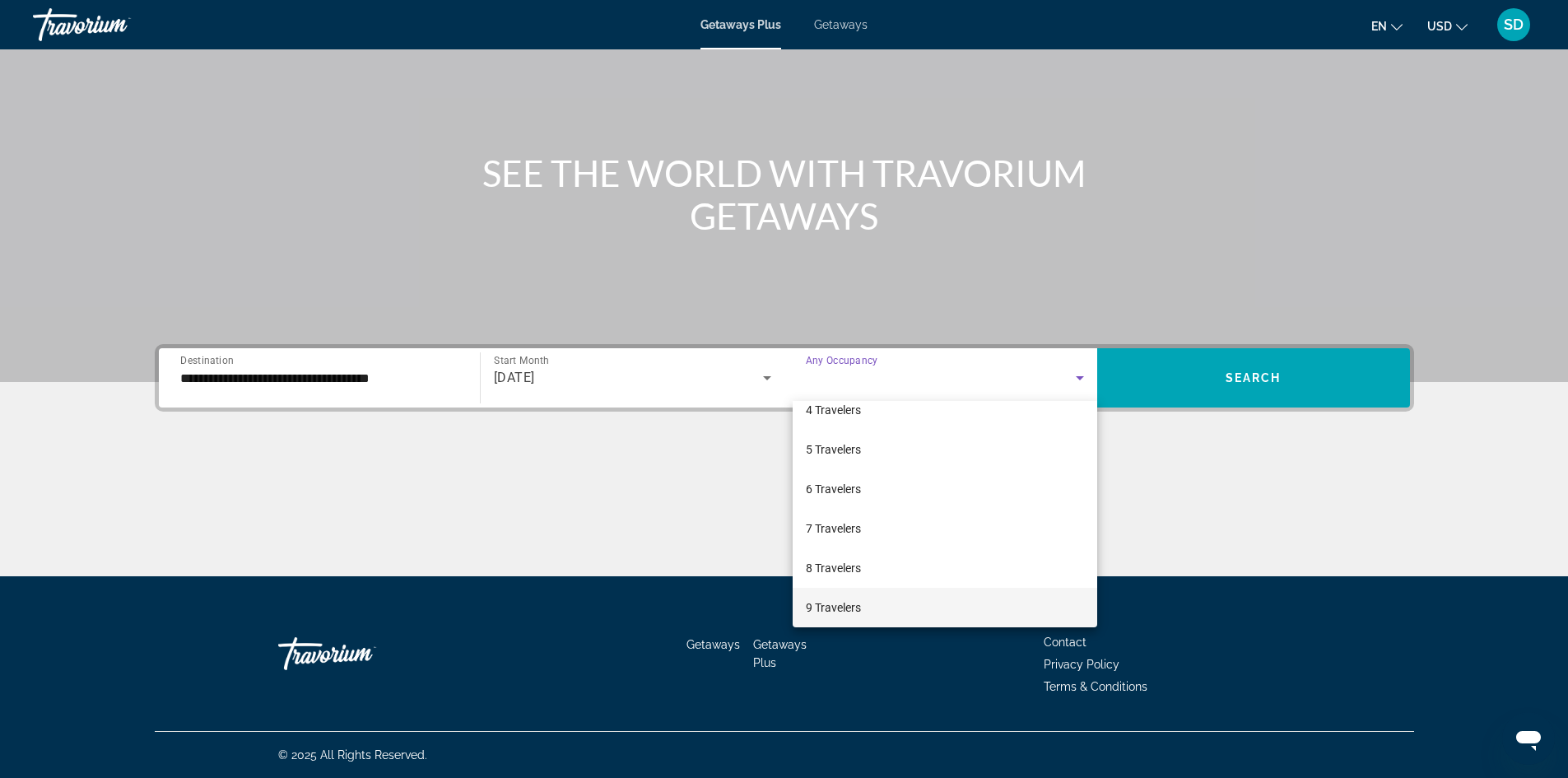
scroll to position [164, 0]
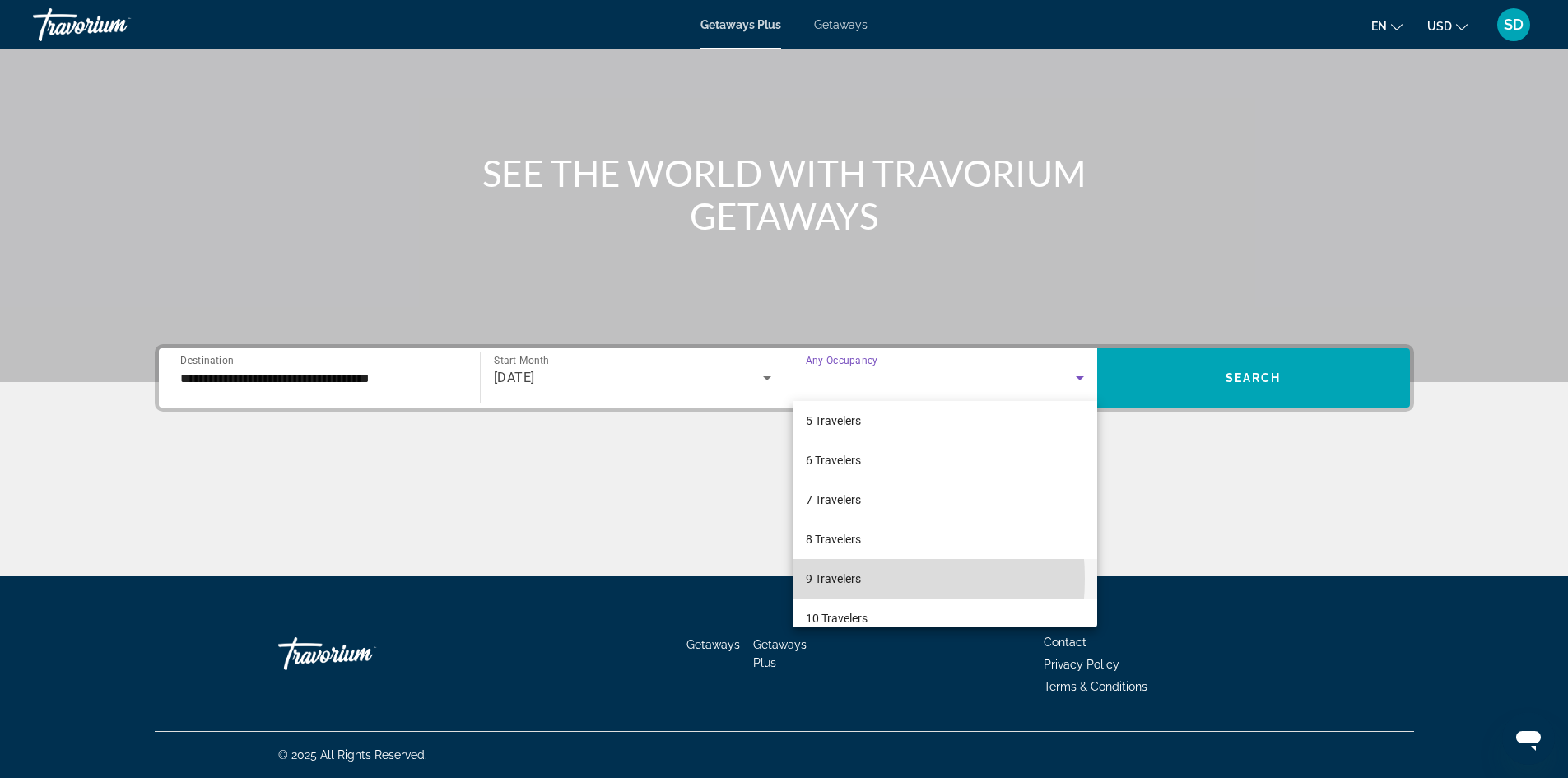
click at [826, 578] on span "9 Travelers" at bounding box center [833, 578] width 55 height 20
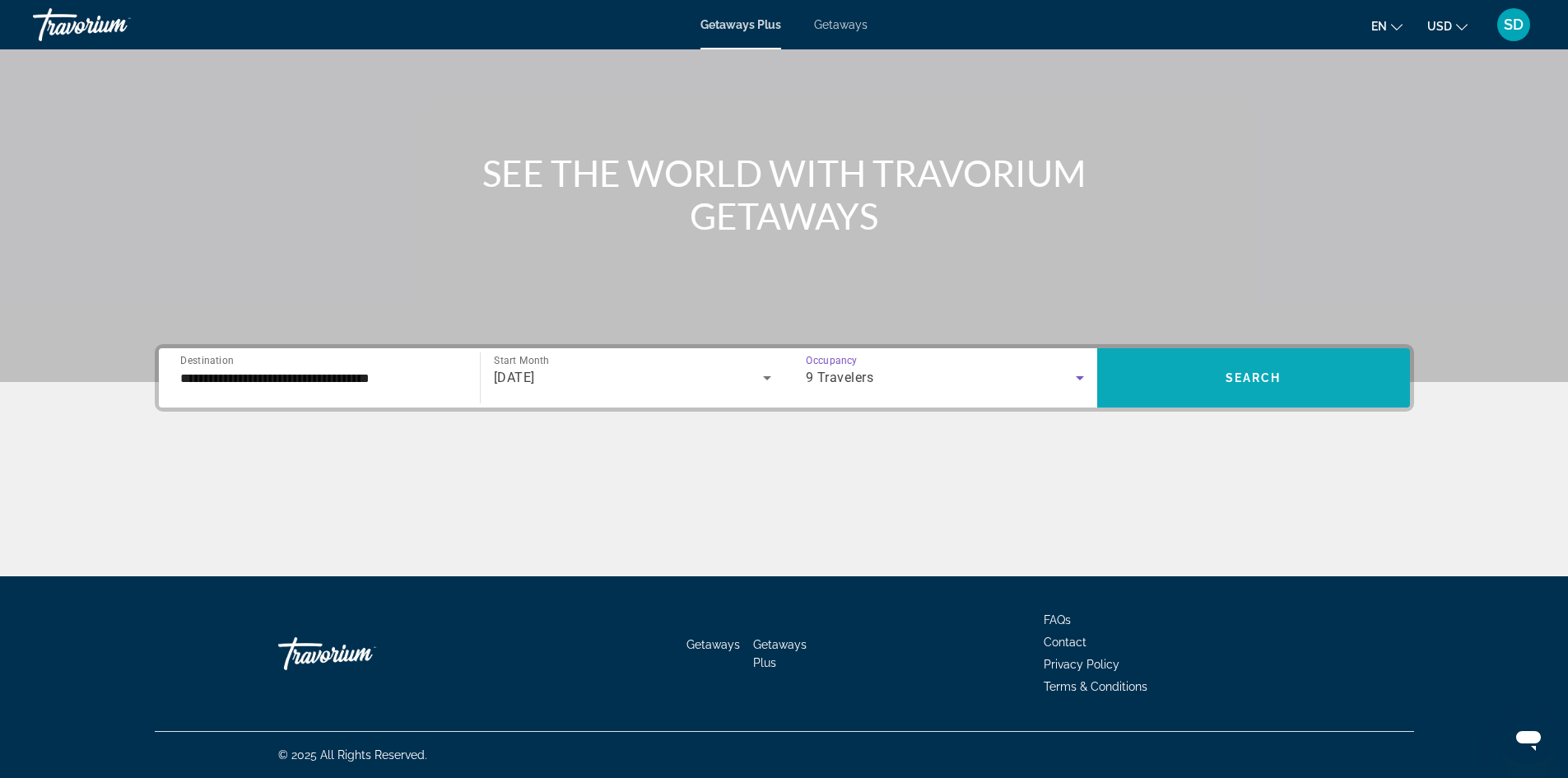
click at [1179, 378] on span "Search widget" at bounding box center [1254, 378] width 313 height 39
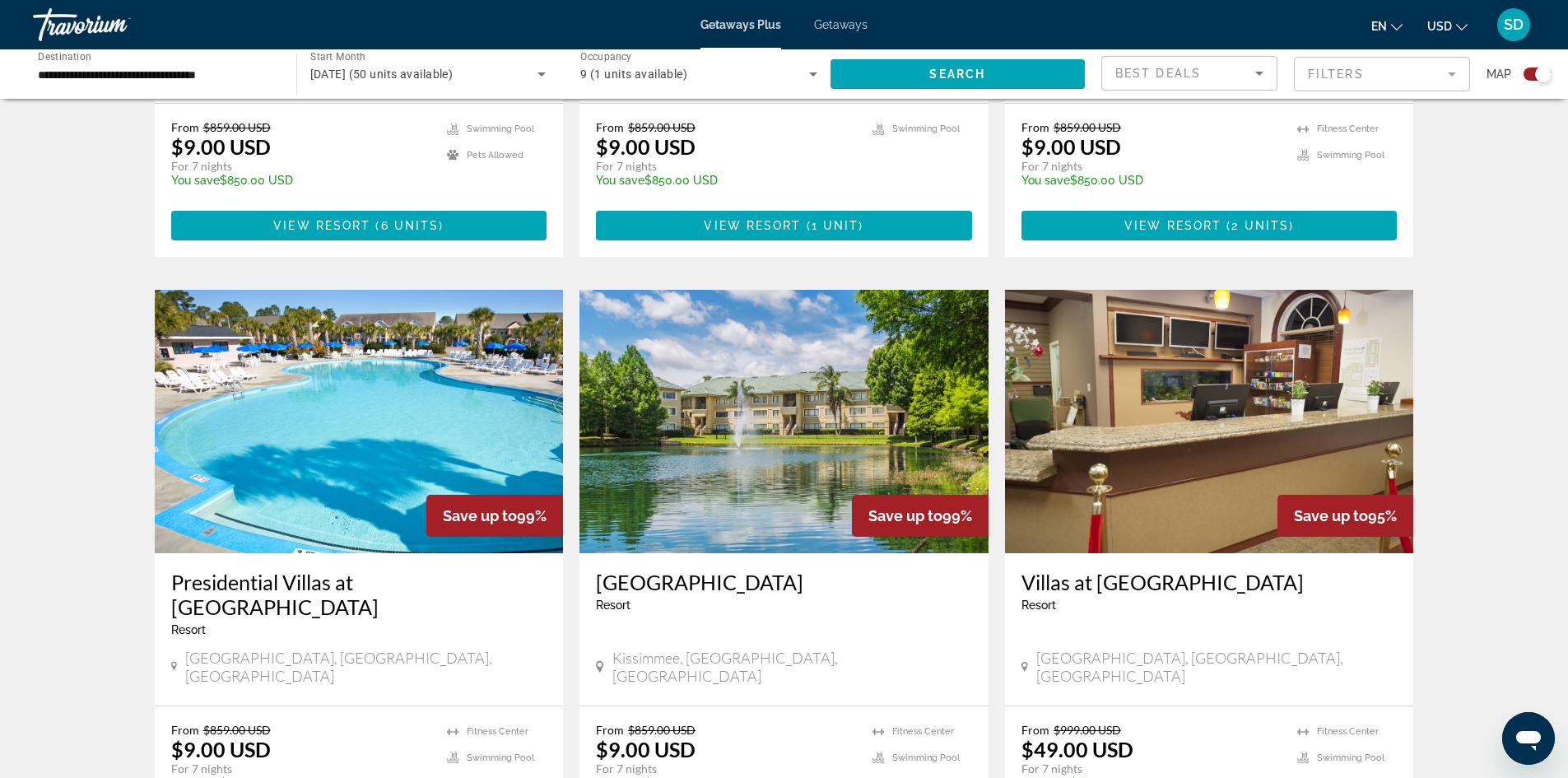
scroll to position [1646, 0]
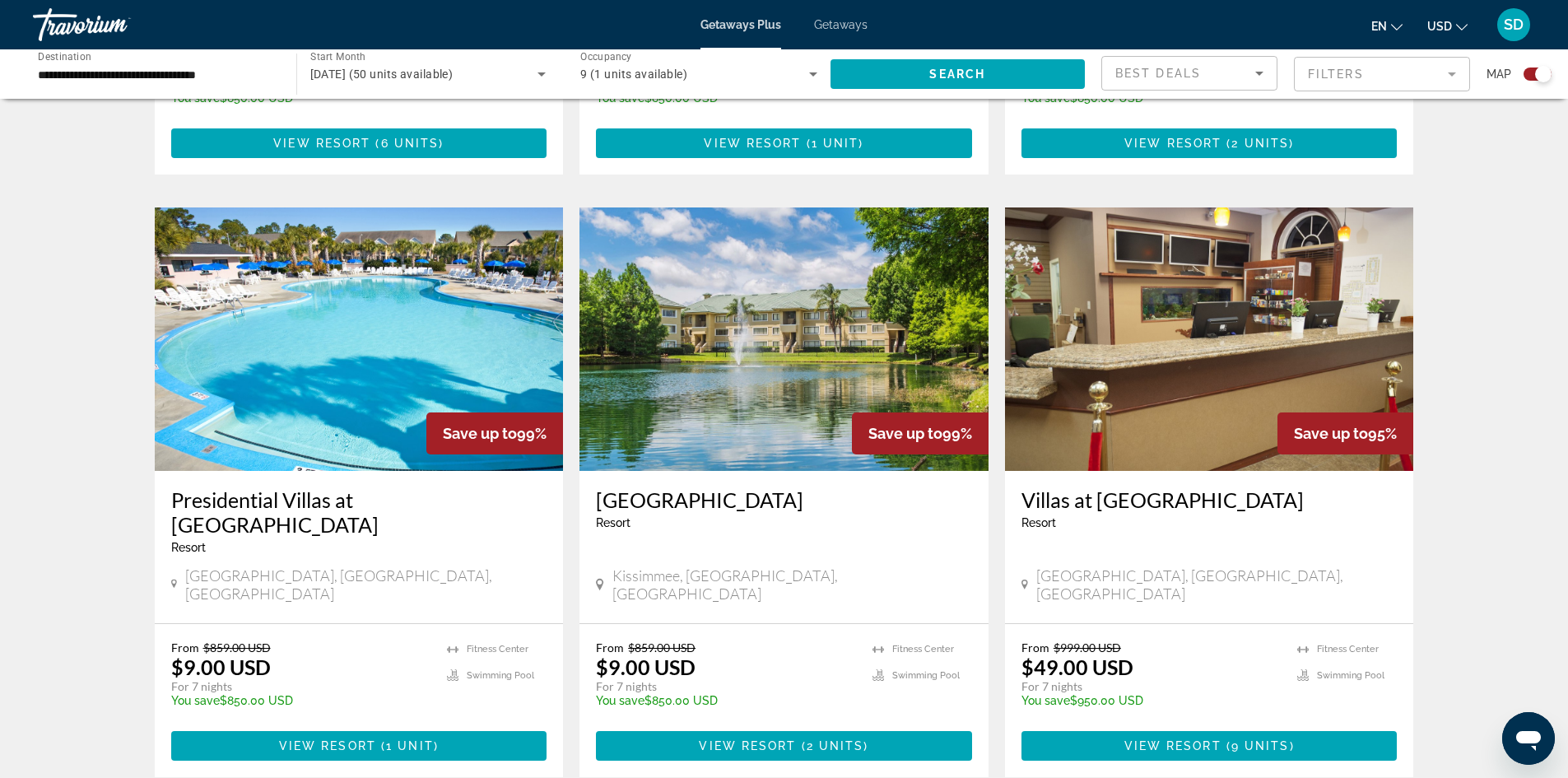
click at [1228, 302] on img "Main content" at bounding box center [1209, 339] width 409 height 263
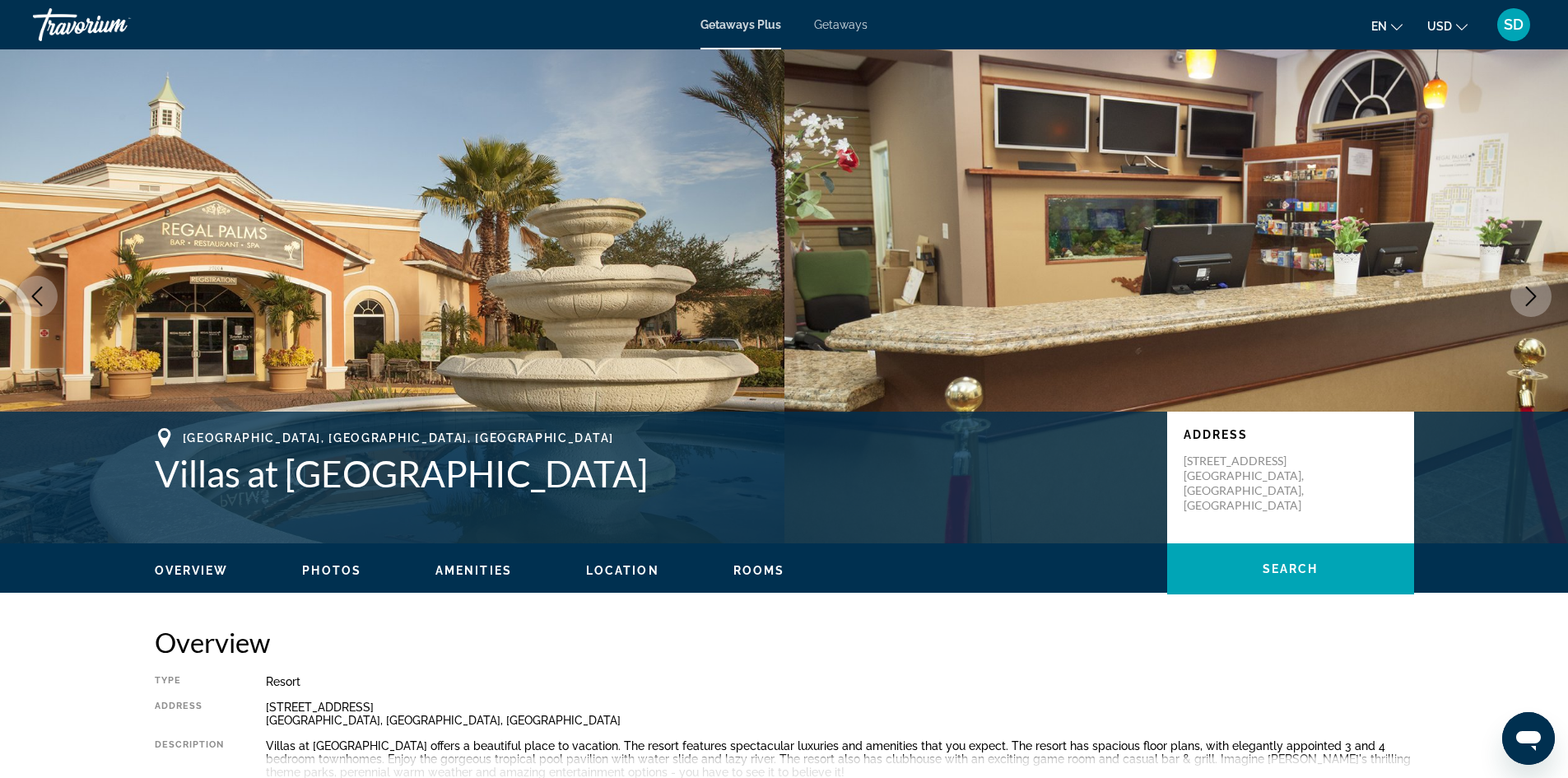
click at [1537, 301] on icon "Next image" at bounding box center [1531, 296] width 20 height 20
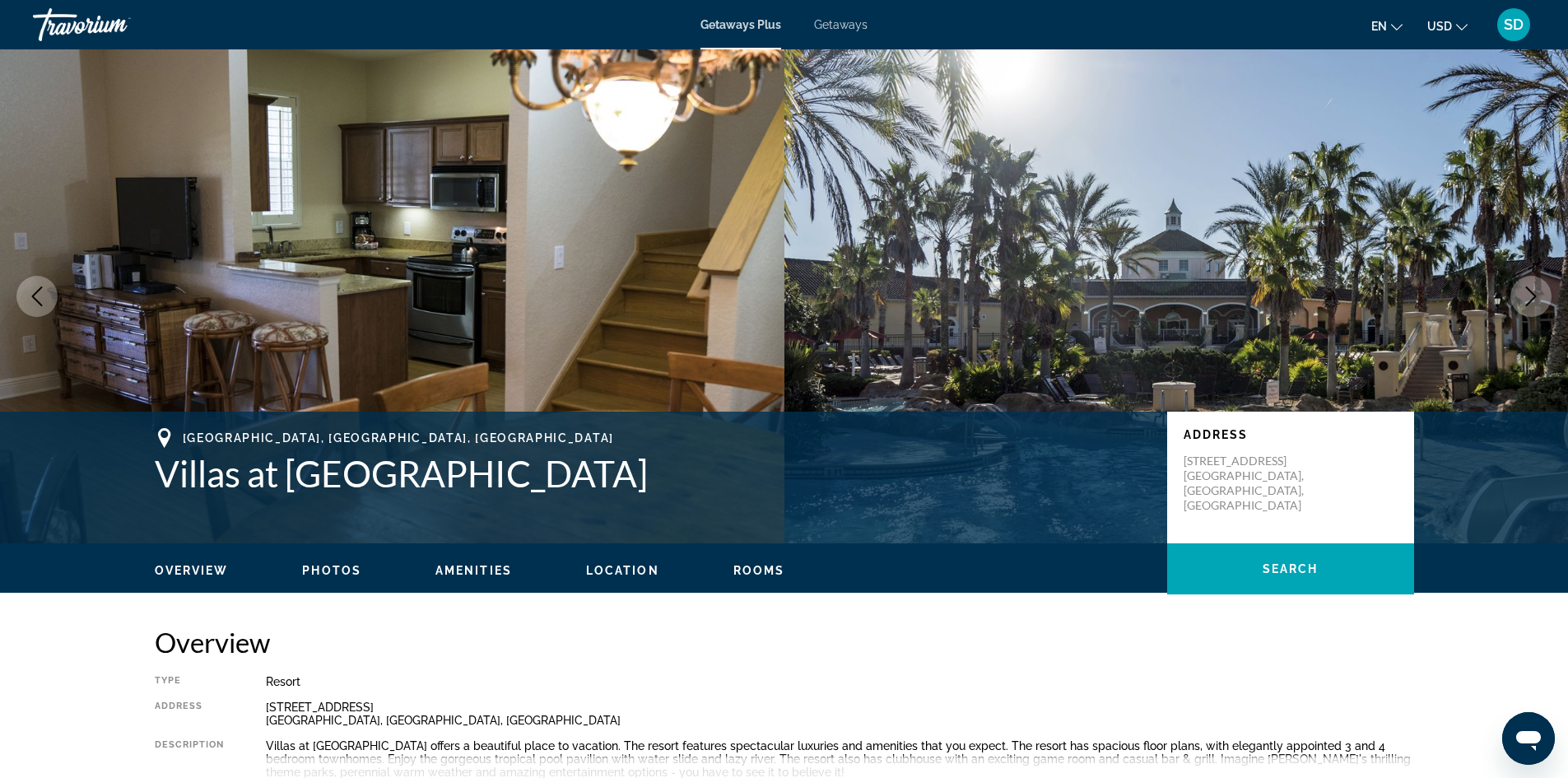
click at [1537, 301] on icon "Next image" at bounding box center [1531, 296] width 20 height 20
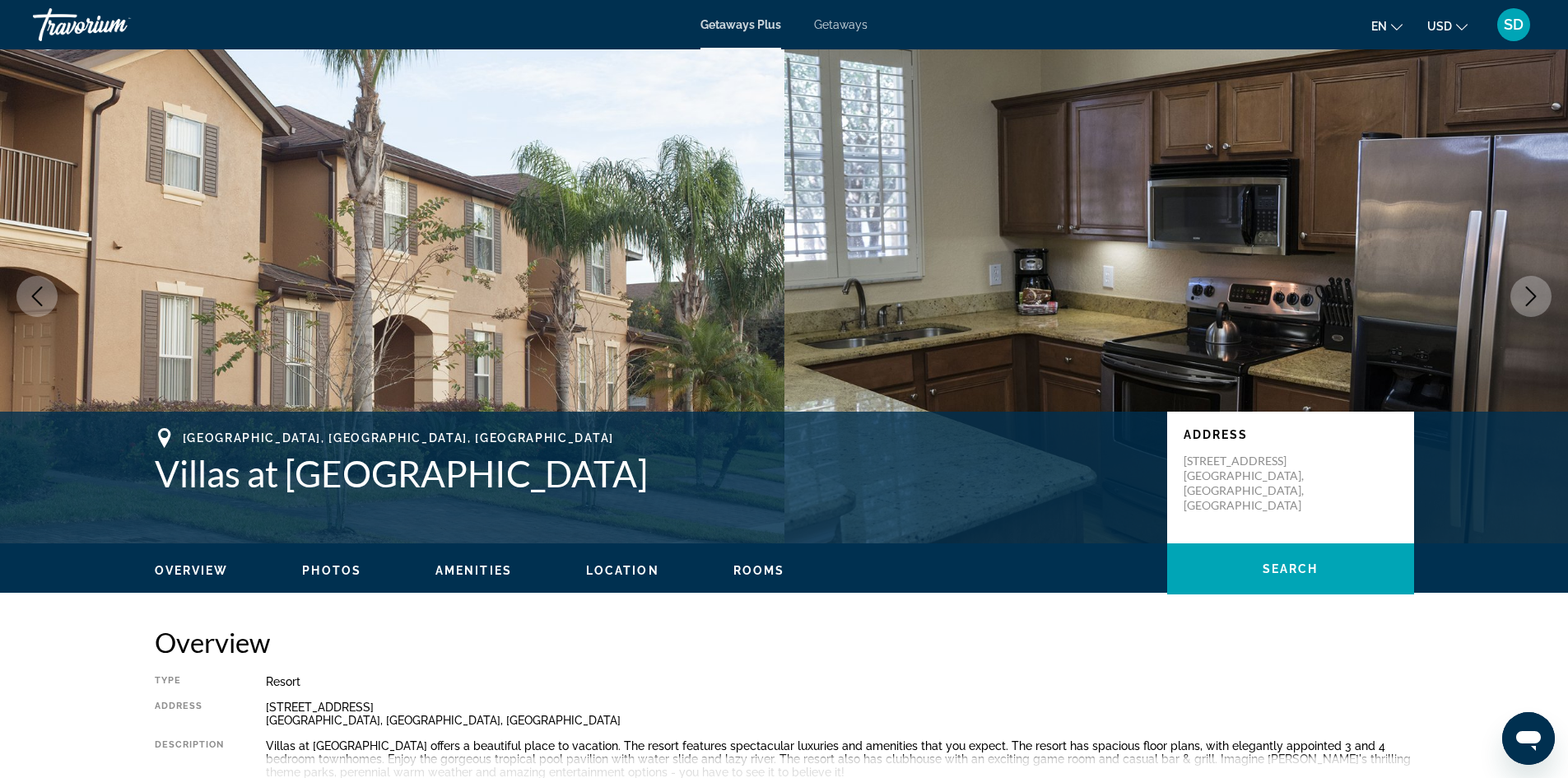
click at [1537, 301] on icon "Next image" at bounding box center [1531, 296] width 20 height 20
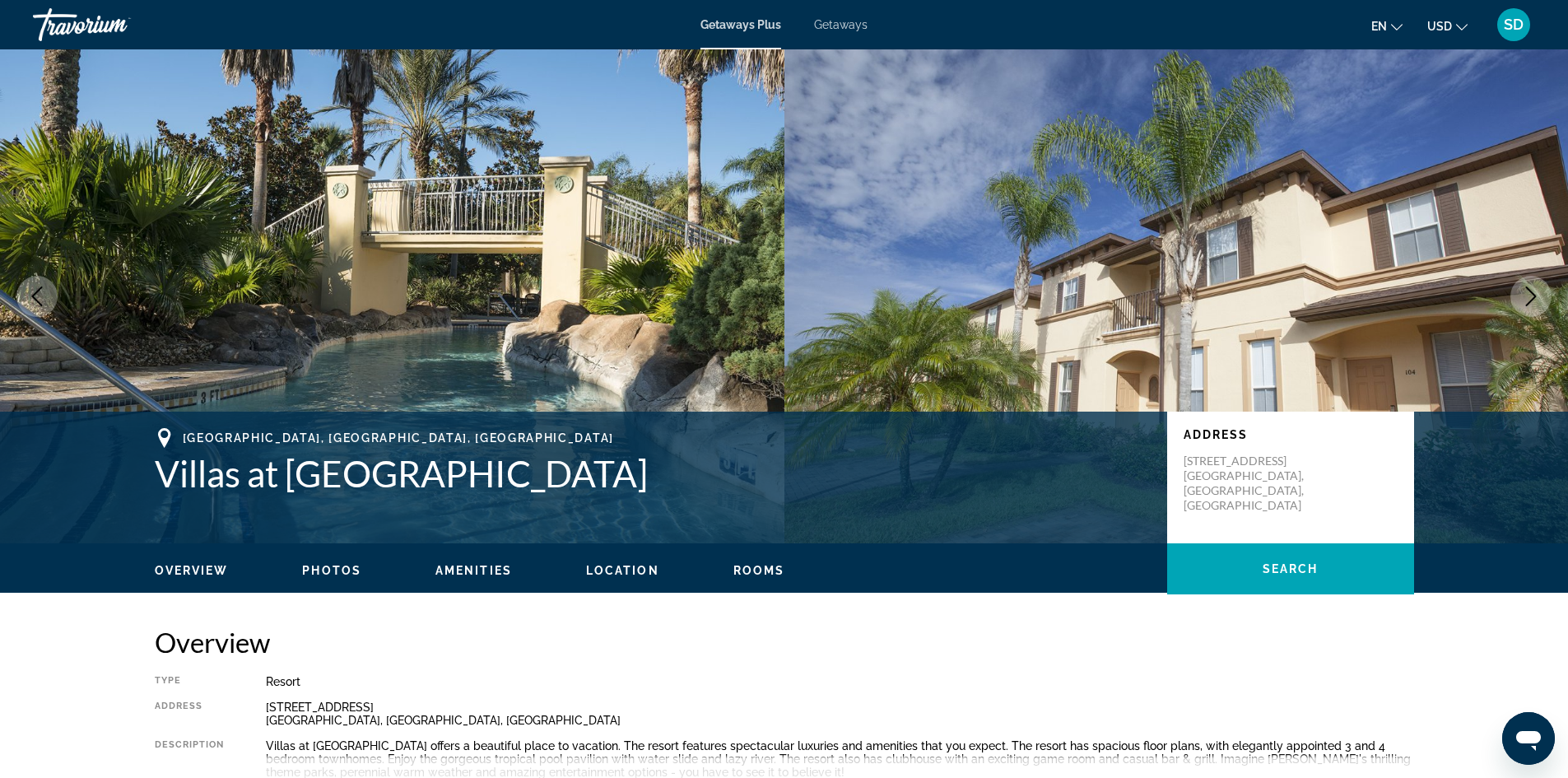
click at [1537, 301] on icon "Next image" at bounding box center [1531, 296] width 20 height 20
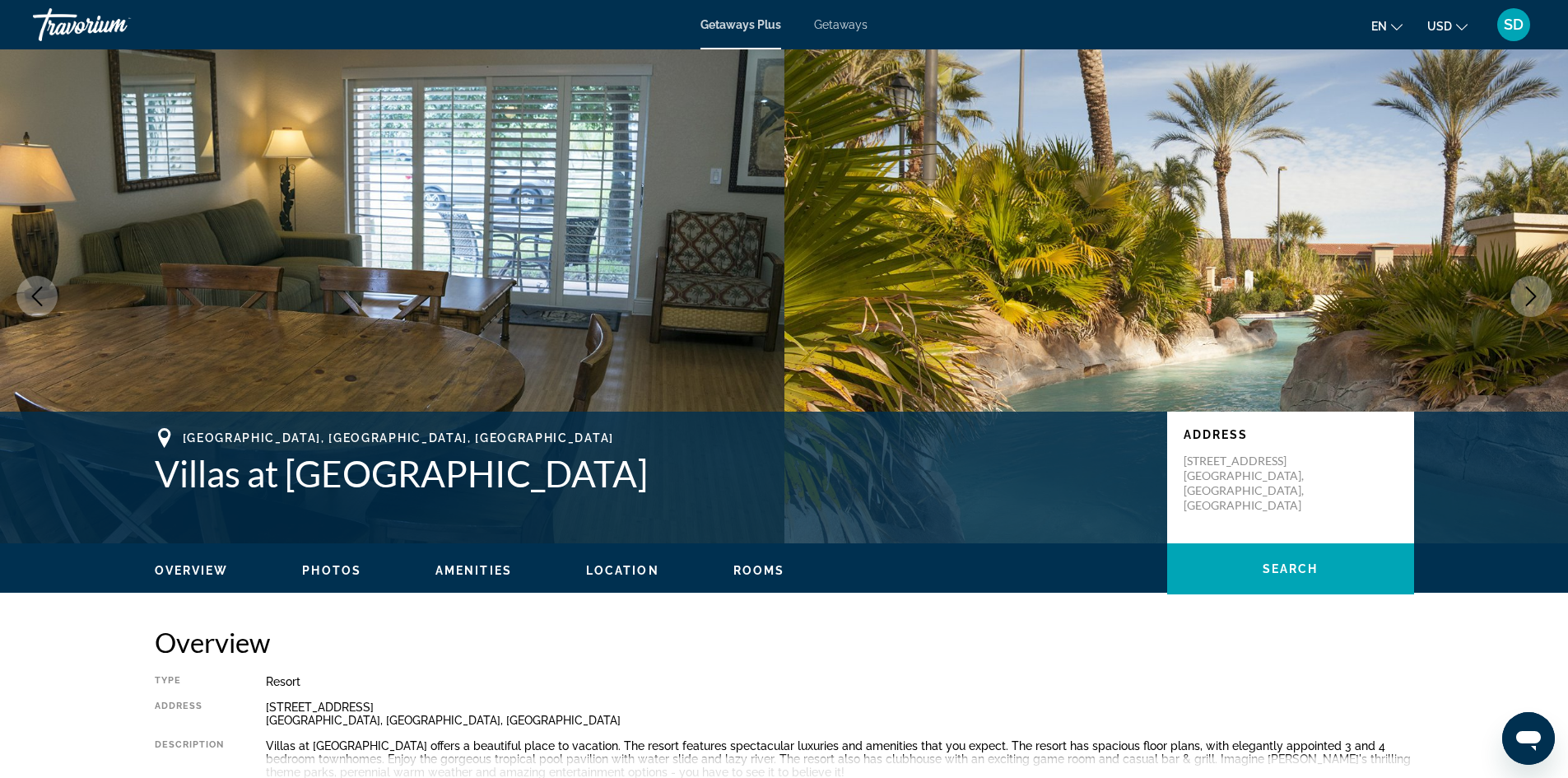
click at [1537, 301] on icon "Next image" at bounding box center [1531, 296] width 20 height 20
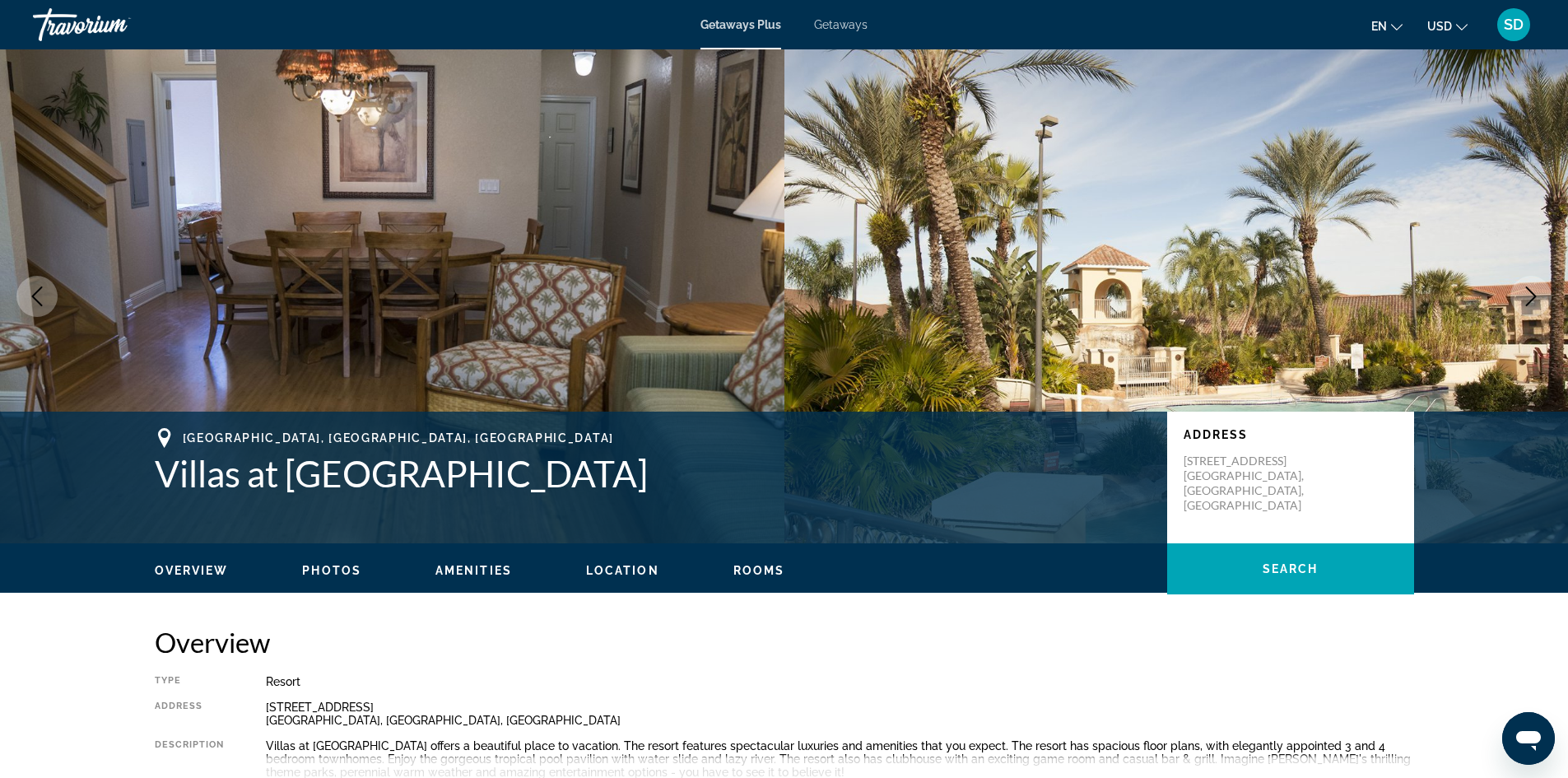
click at [1537, 301] on icon "Next image" at bounding box center [1531, 296] width 20 height 20
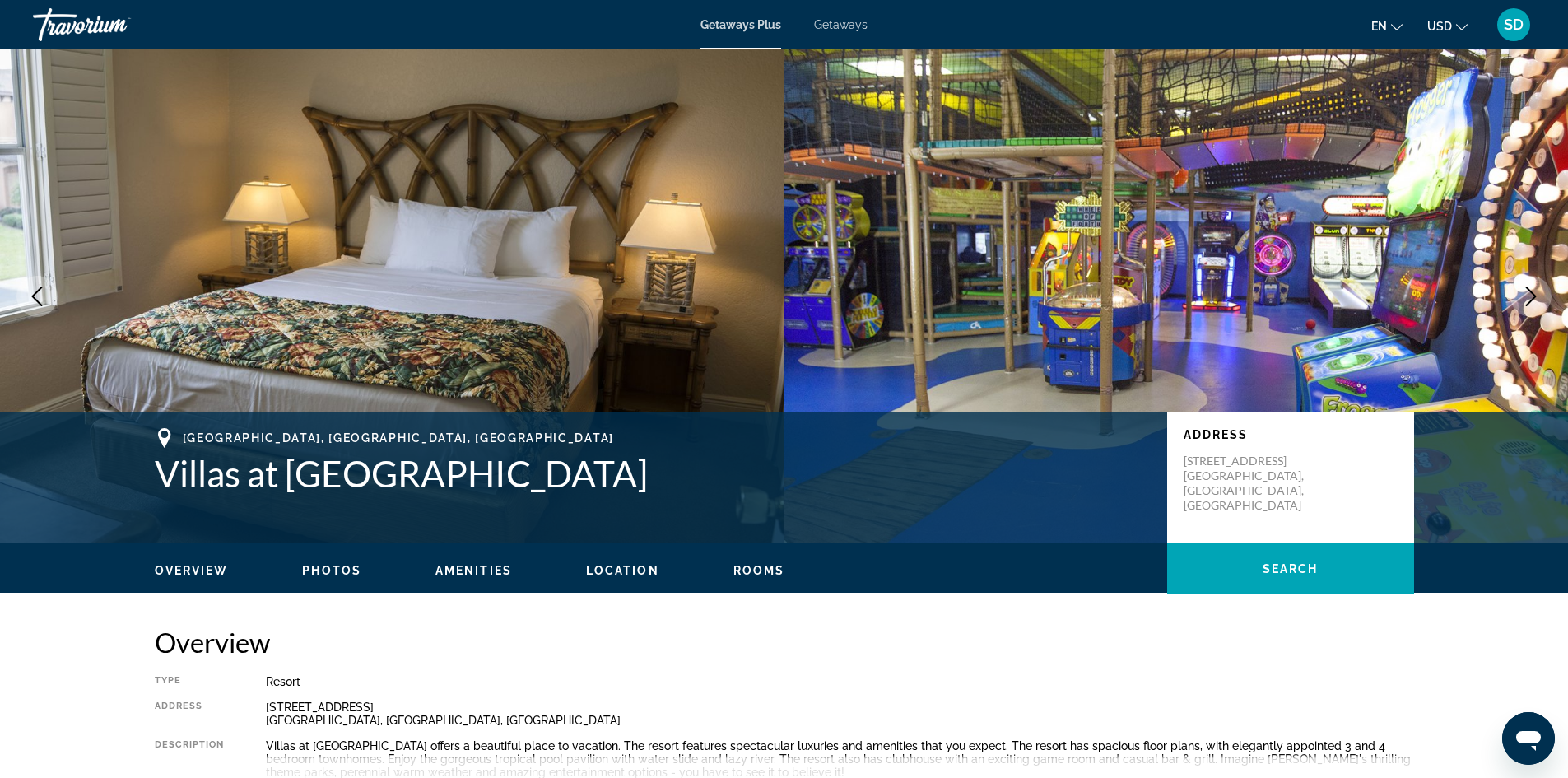
click at [1537, 301] on icon "Next image" at bounding box center [1531, 296] width 20 height 20
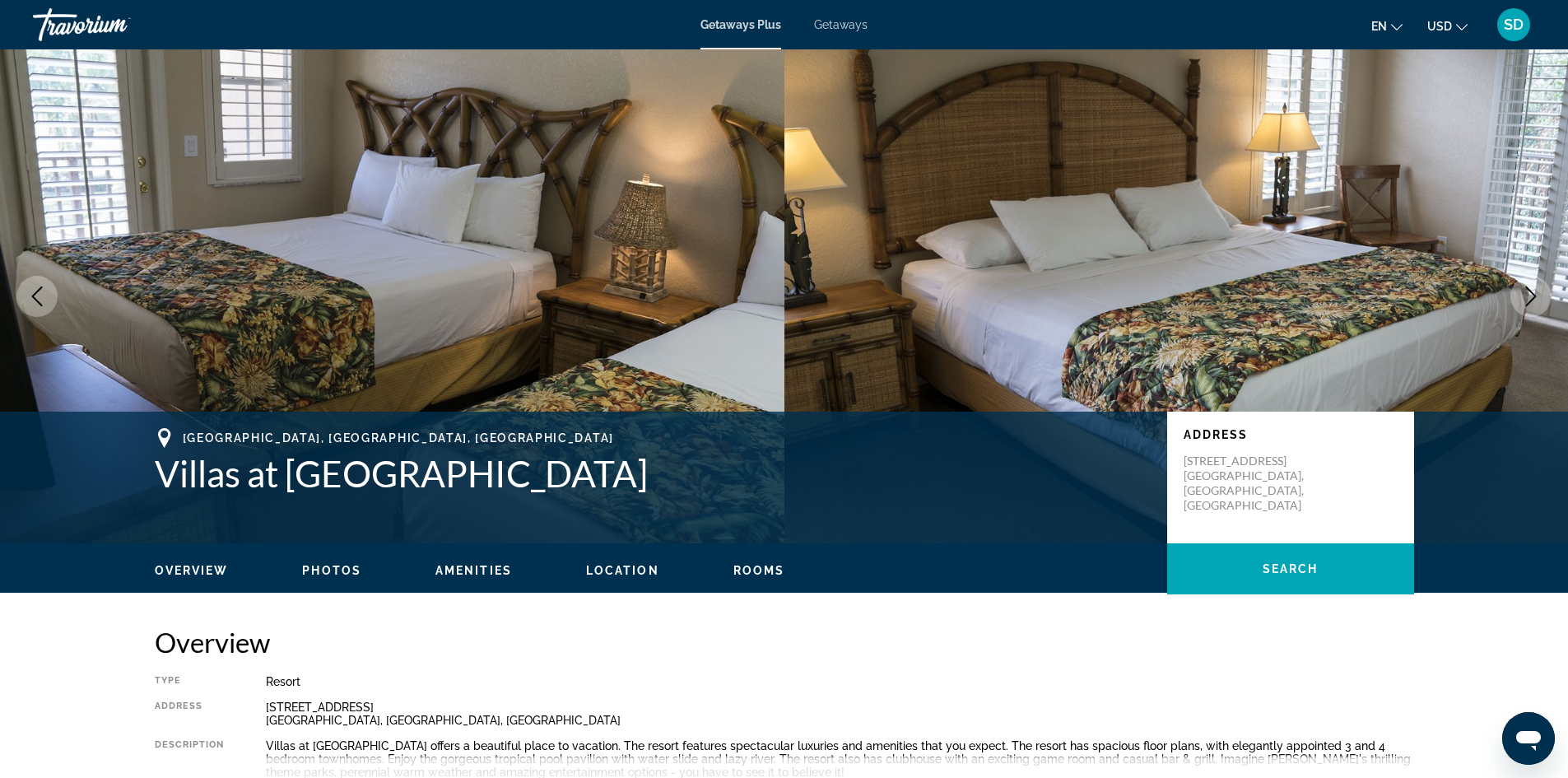
click at [1537, 301] on icon "Next image" at bounding box center [1531, 296] width 20 height 20
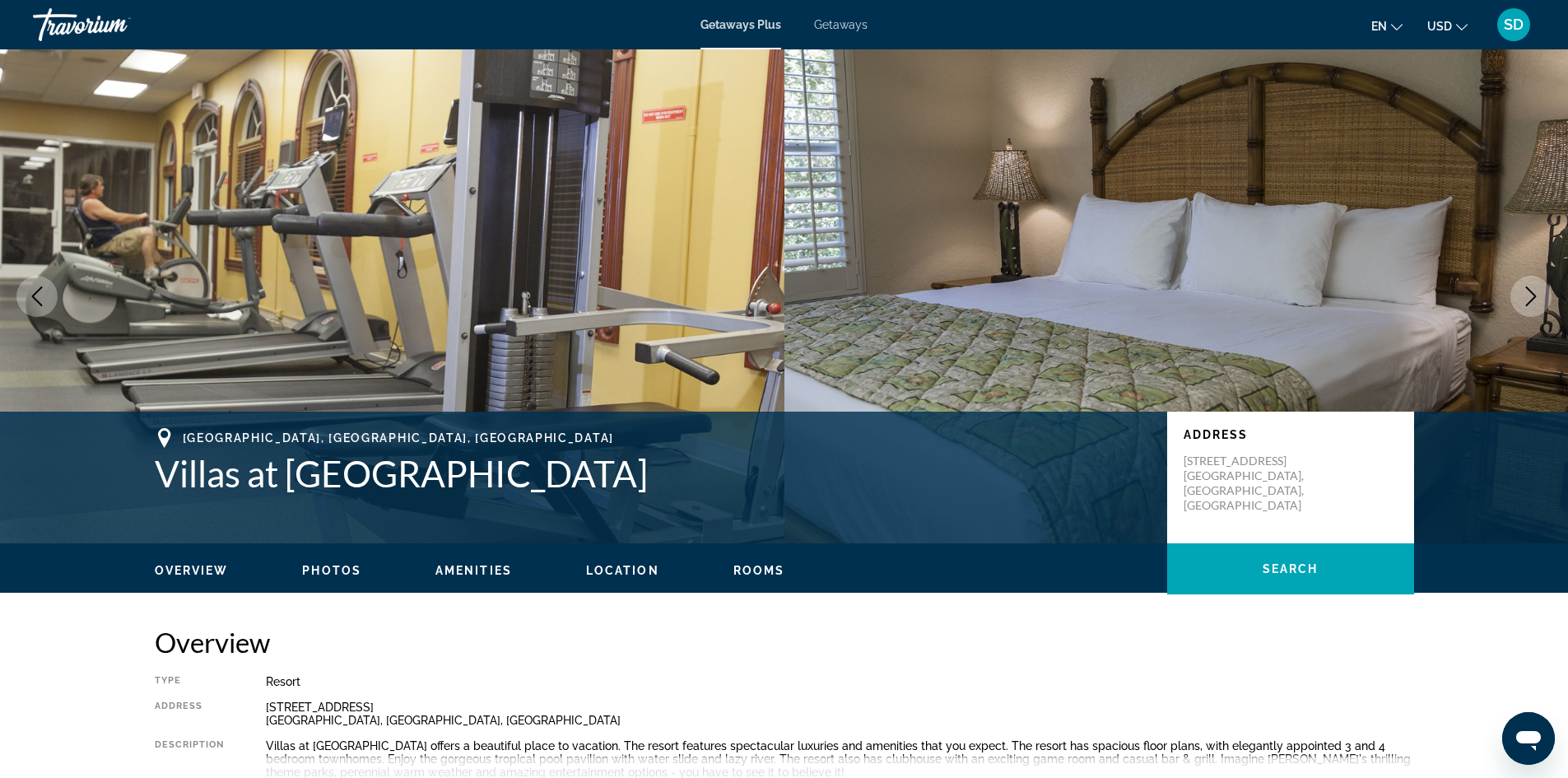
click at [1537, 301] on icon "Next image" at bounding box center [1531, 296] width 20 height 20
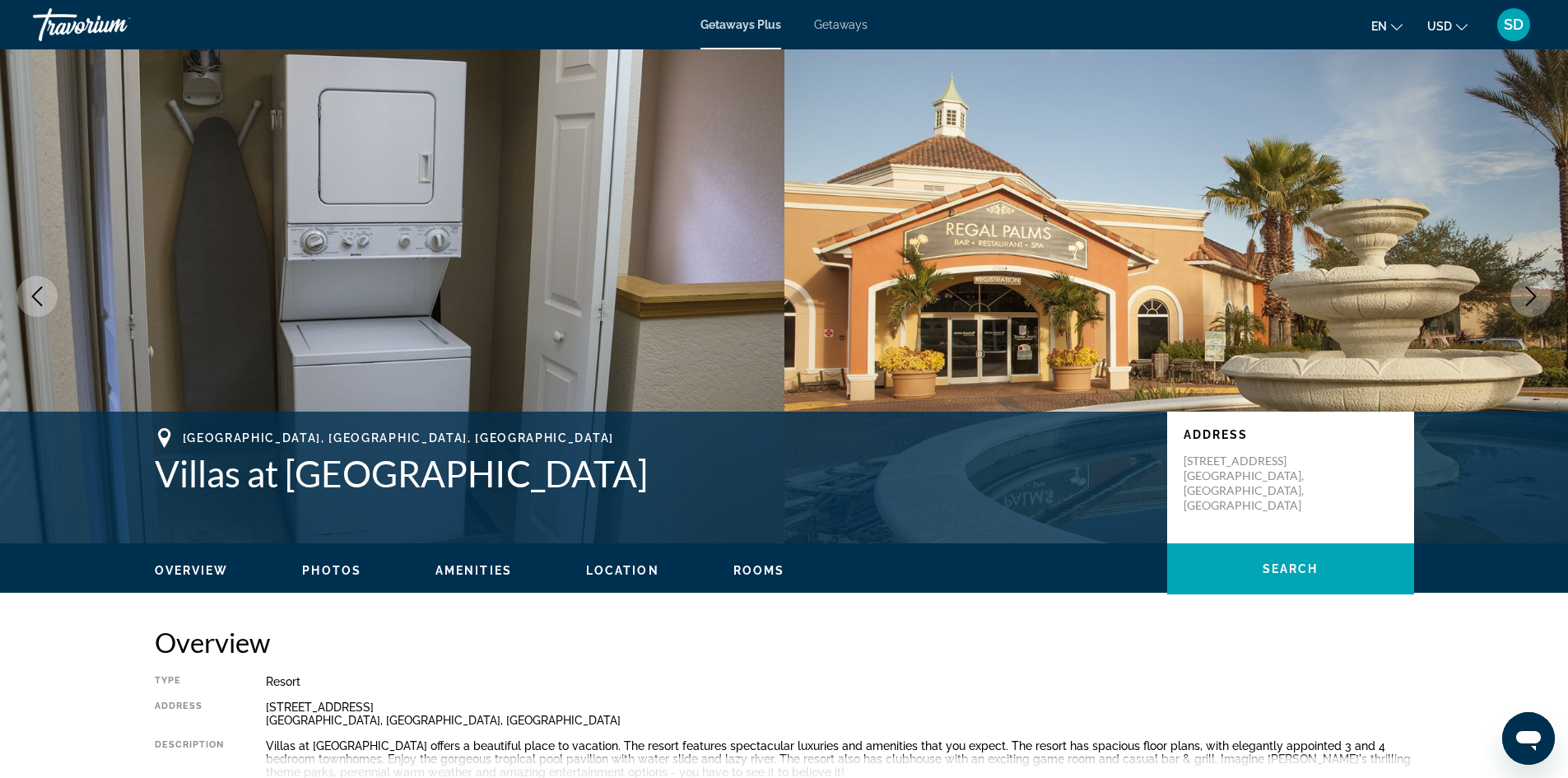
click at [1537, 301] on icon "Next image" at bounding box center [1531, 296] width 20 height 20
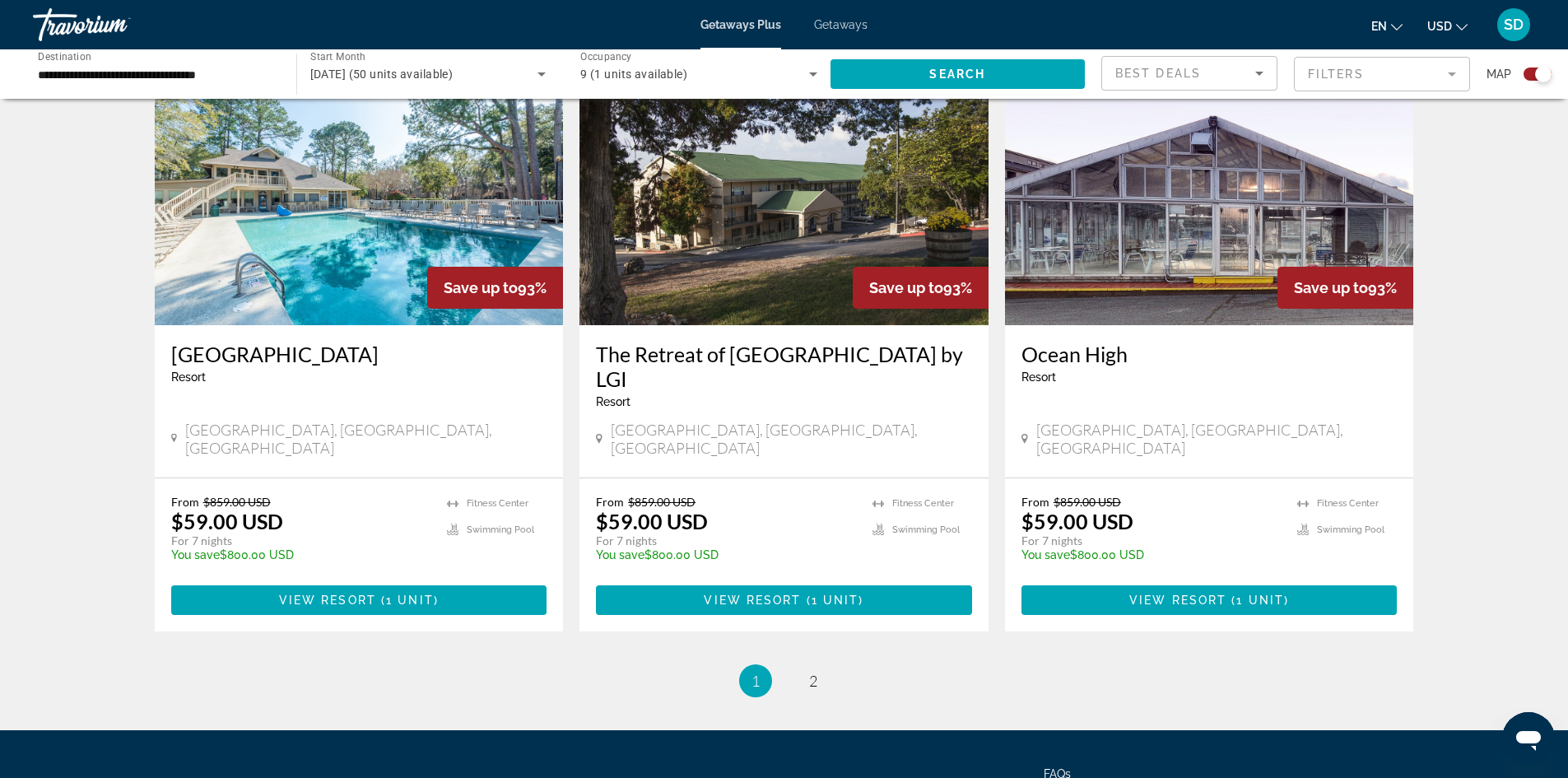
scroll to position [2395, 0]
click at [811, 671] on span "2" at bounding box center [813, 680] width 8 height 18
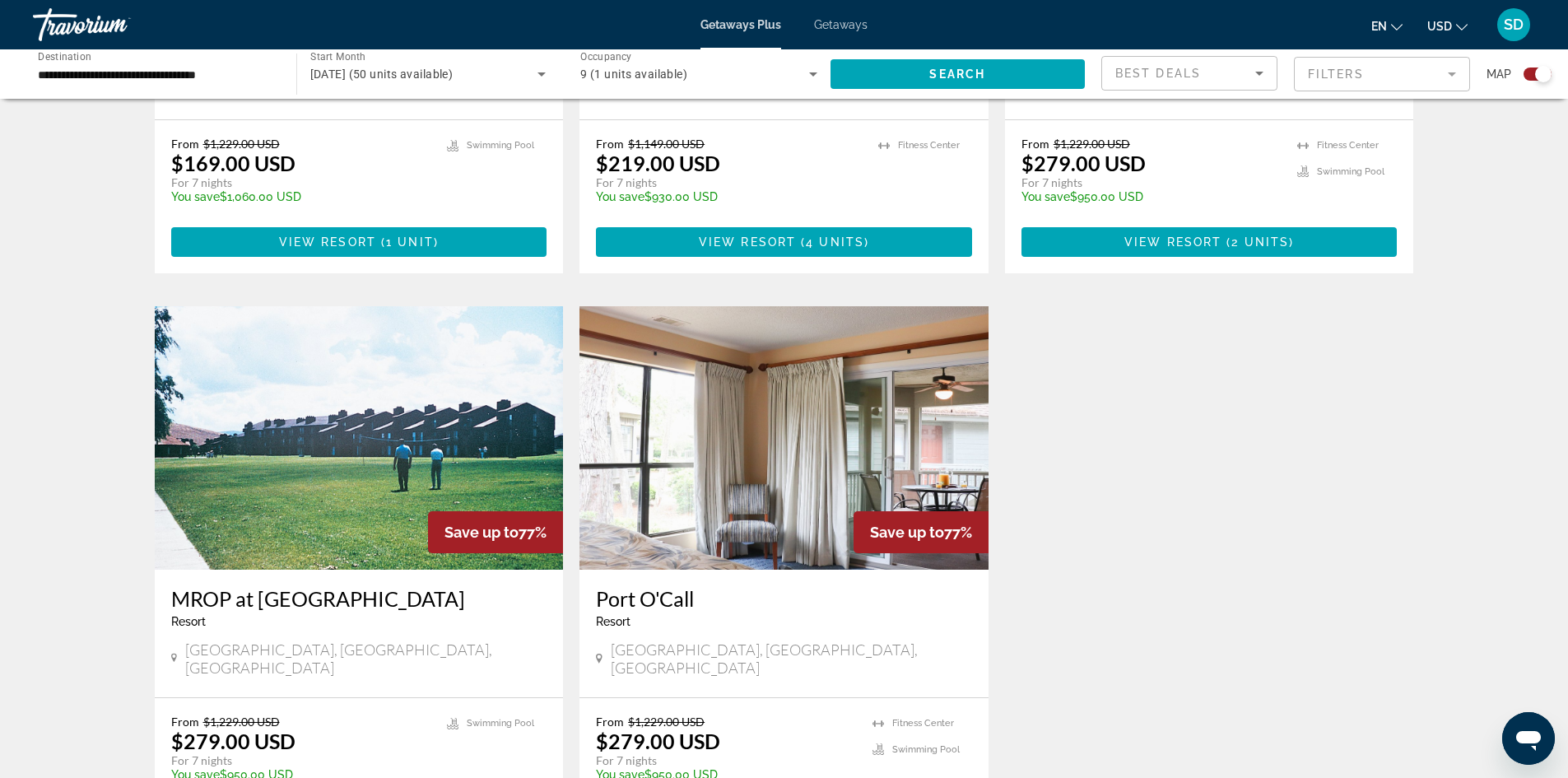
scroll to position [1070, 0]
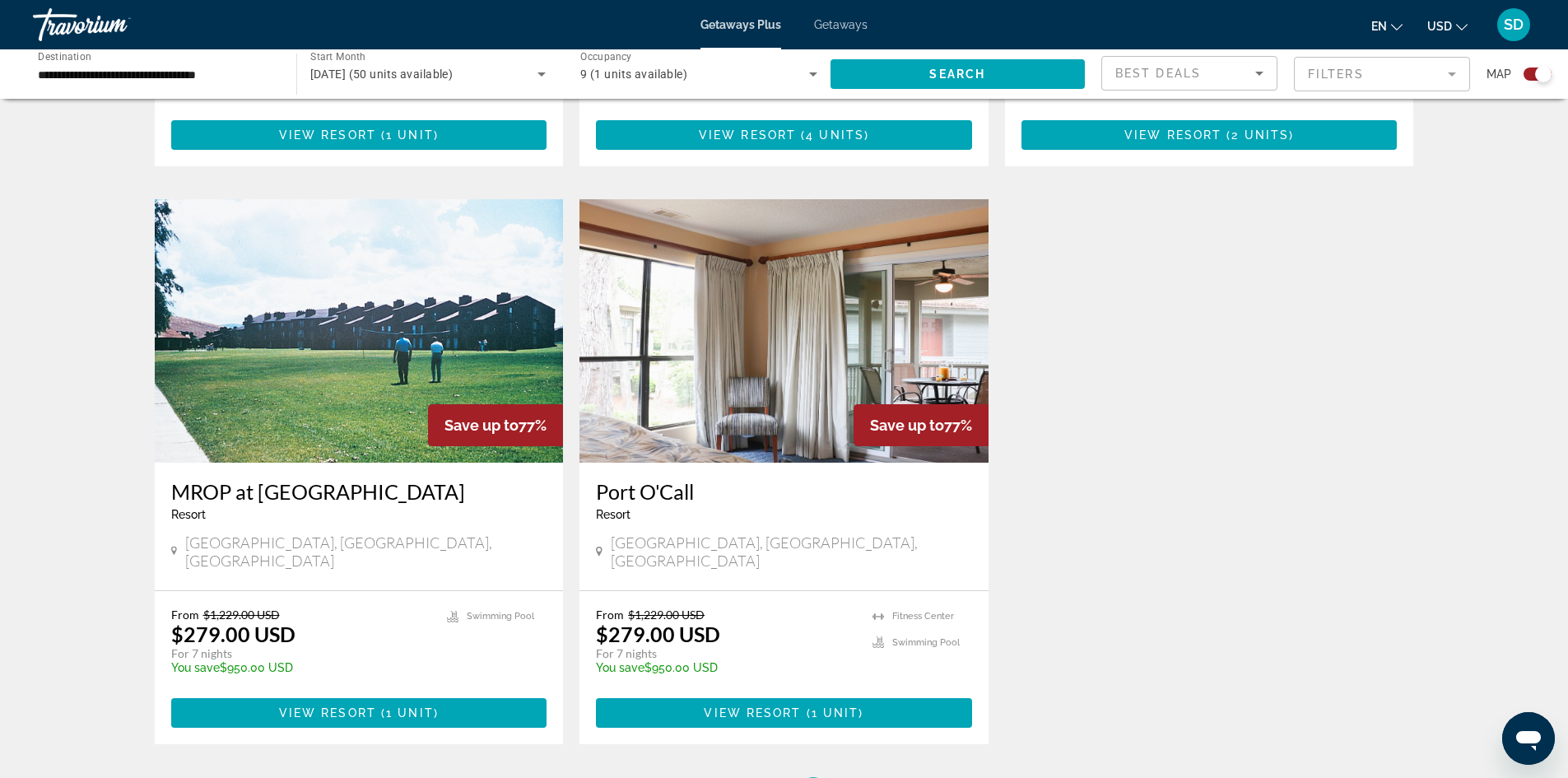
click at [782, 361] on img "Main content" at bounding box center [783, 330] width 409 height 263
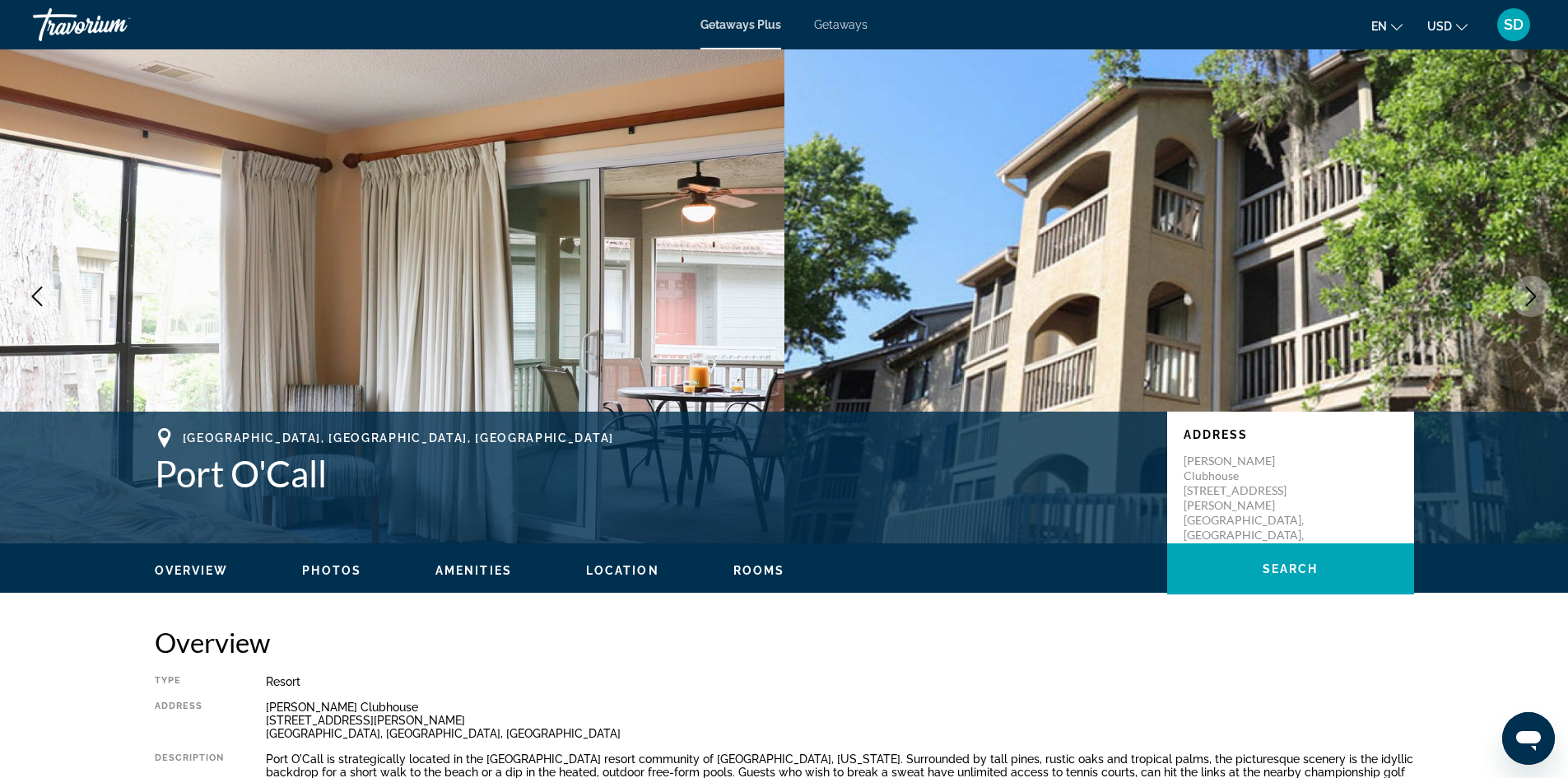
click at [1530, 297] on icon "Next image" at bounding box center [1531, 296] width 20 height 20
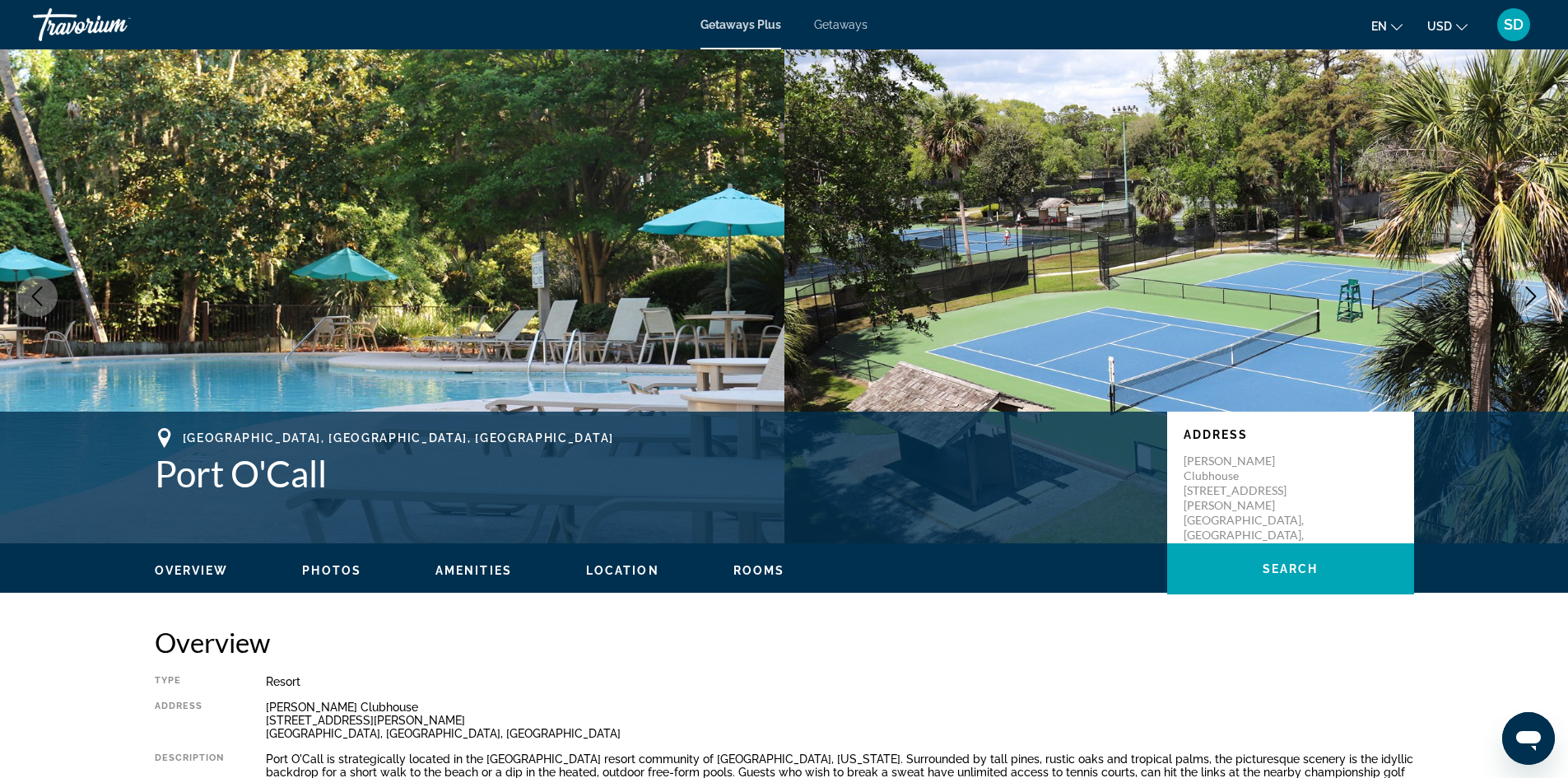
click at [1530, 297] on icon "Next image" at bounding box center [1531, 296] width 20 height 20
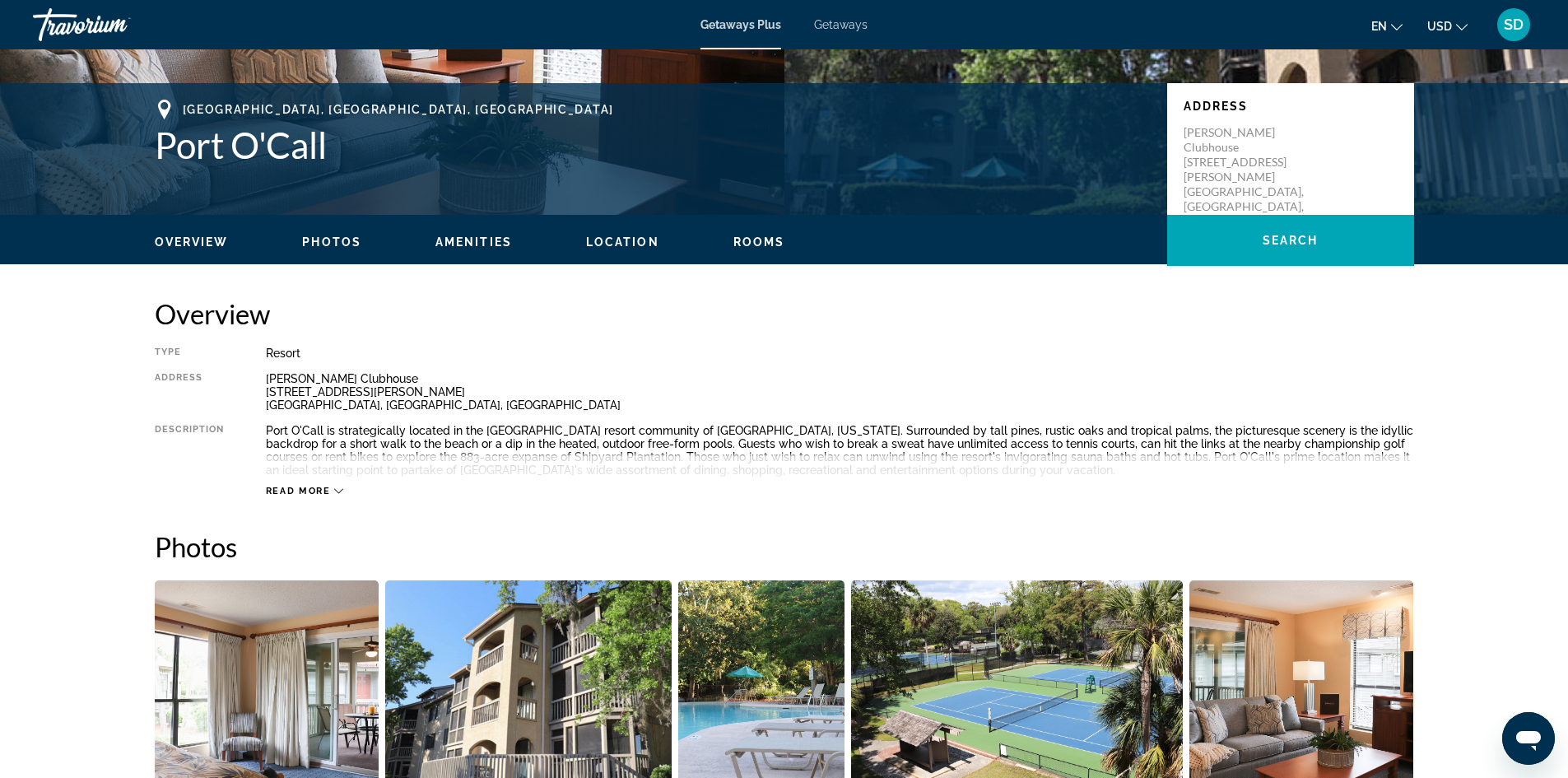
scroll to position [329, 0]
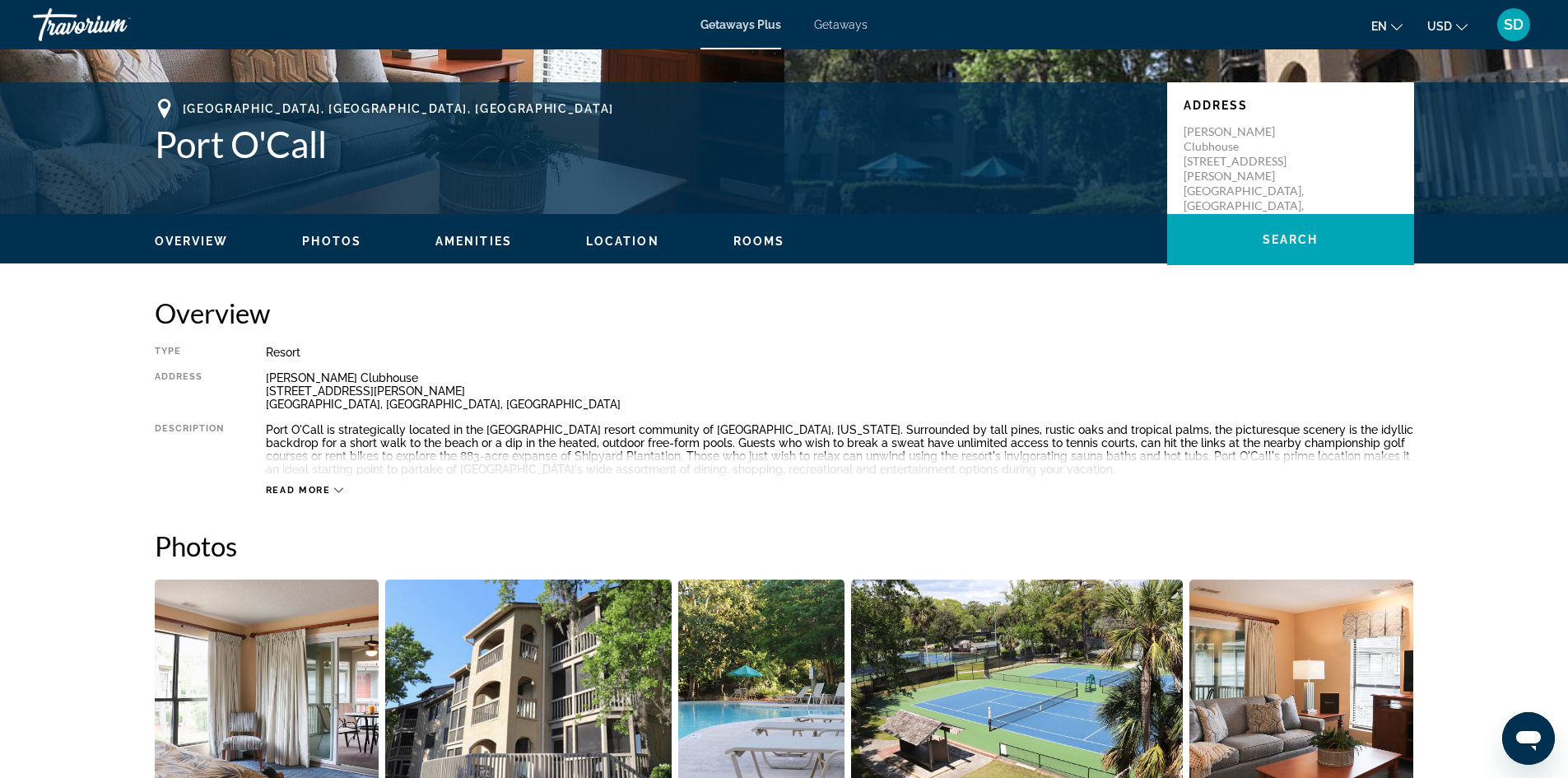
drag, startPoint x: 330, startPoint y: 486, endPoint x: 348, endPoint y: 492, distance: 19.0
click at [333, 487] on div "Read more" at bounding box center [304, 489] width 78 height 11
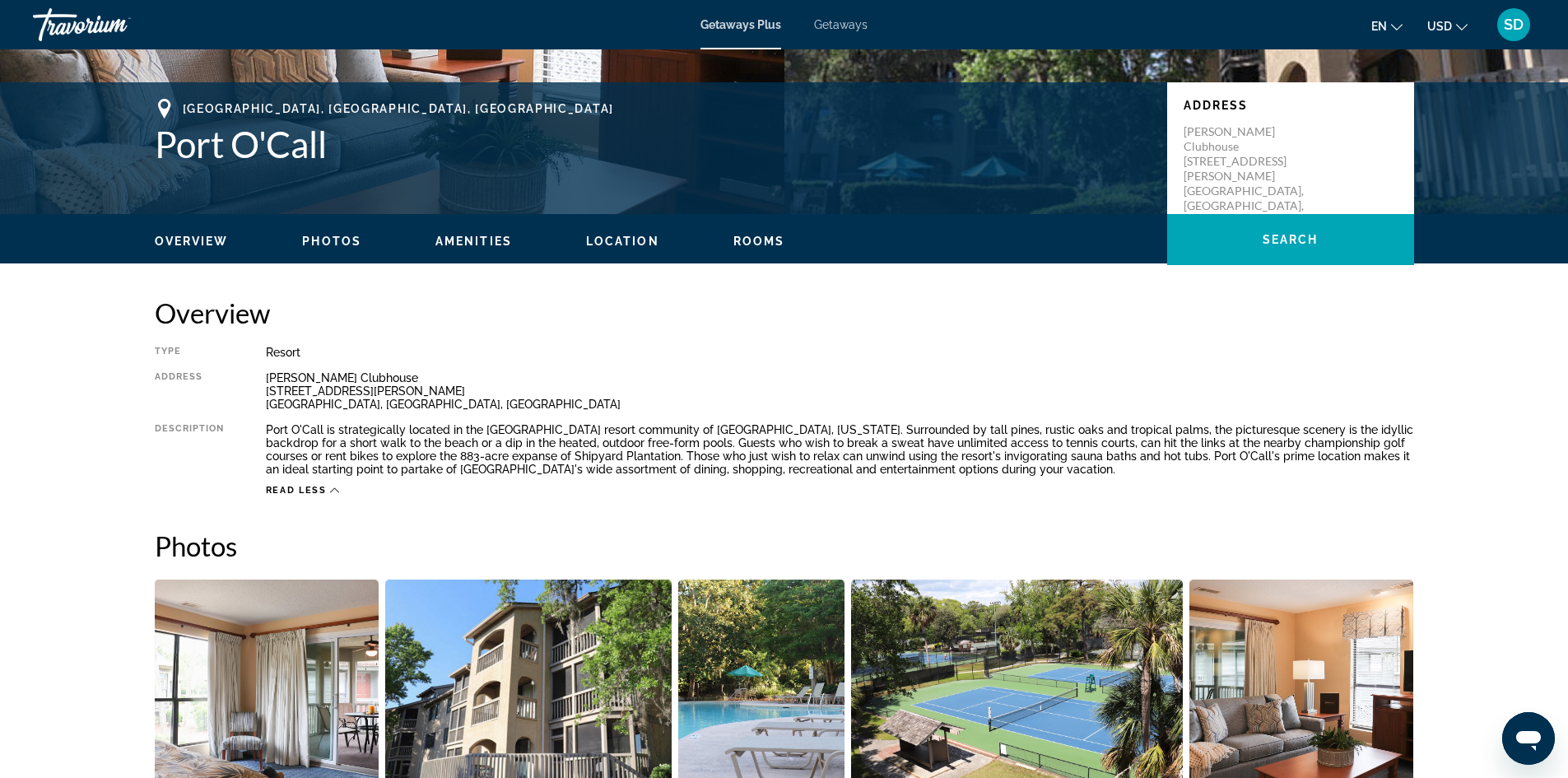
click at [329, 494] on div "Read less" at bounding box center [302, 489] width 74 height 11
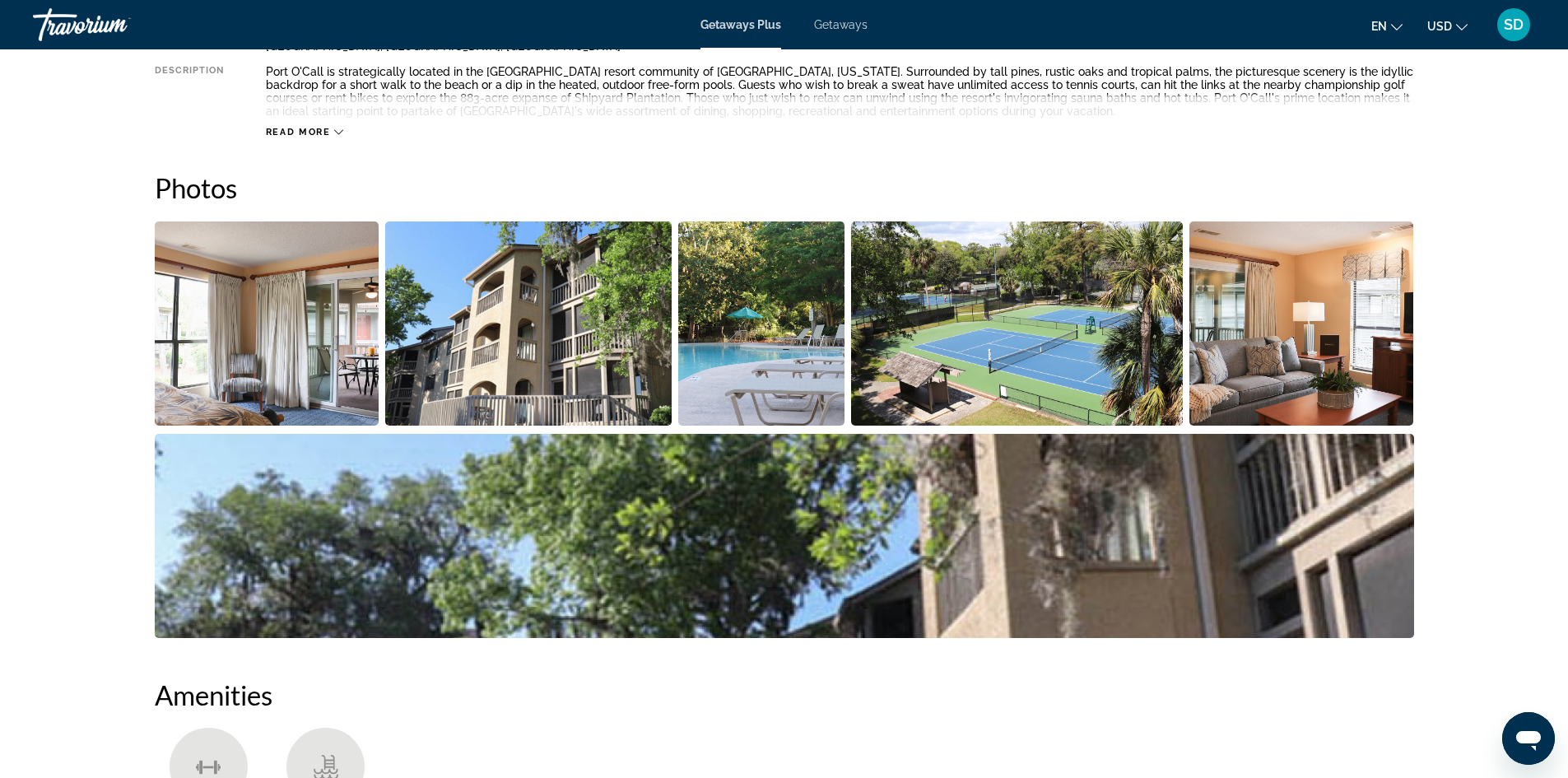
scroll to position [599, 0]
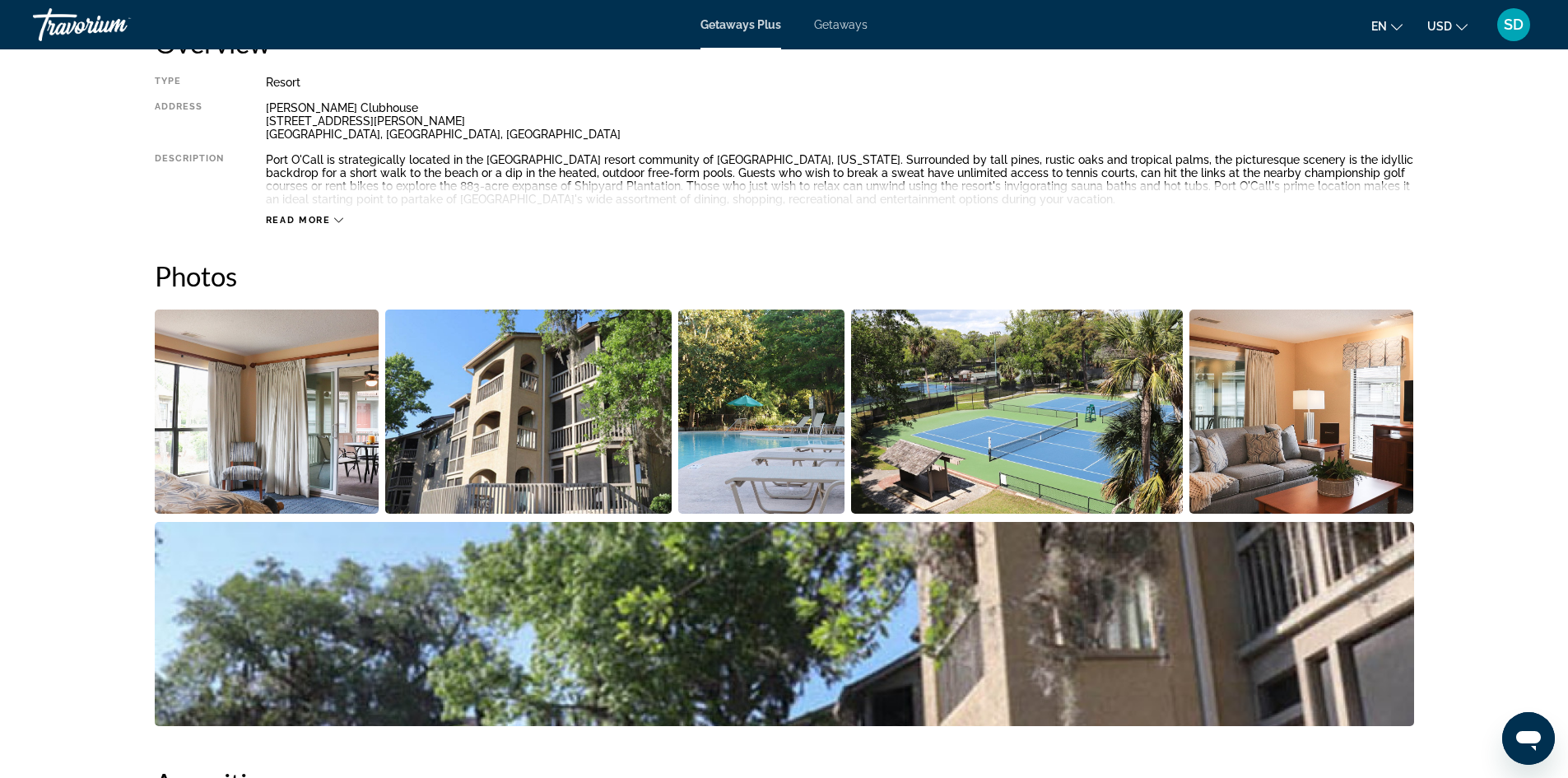
drag, startPoint x: 336, startPoint y: 214, endPoint x: 344, endPoint y: 223, distance: 12.0
click at [337, 216] on button "Read more" at bounding box center [304, 220] width 78 height 13
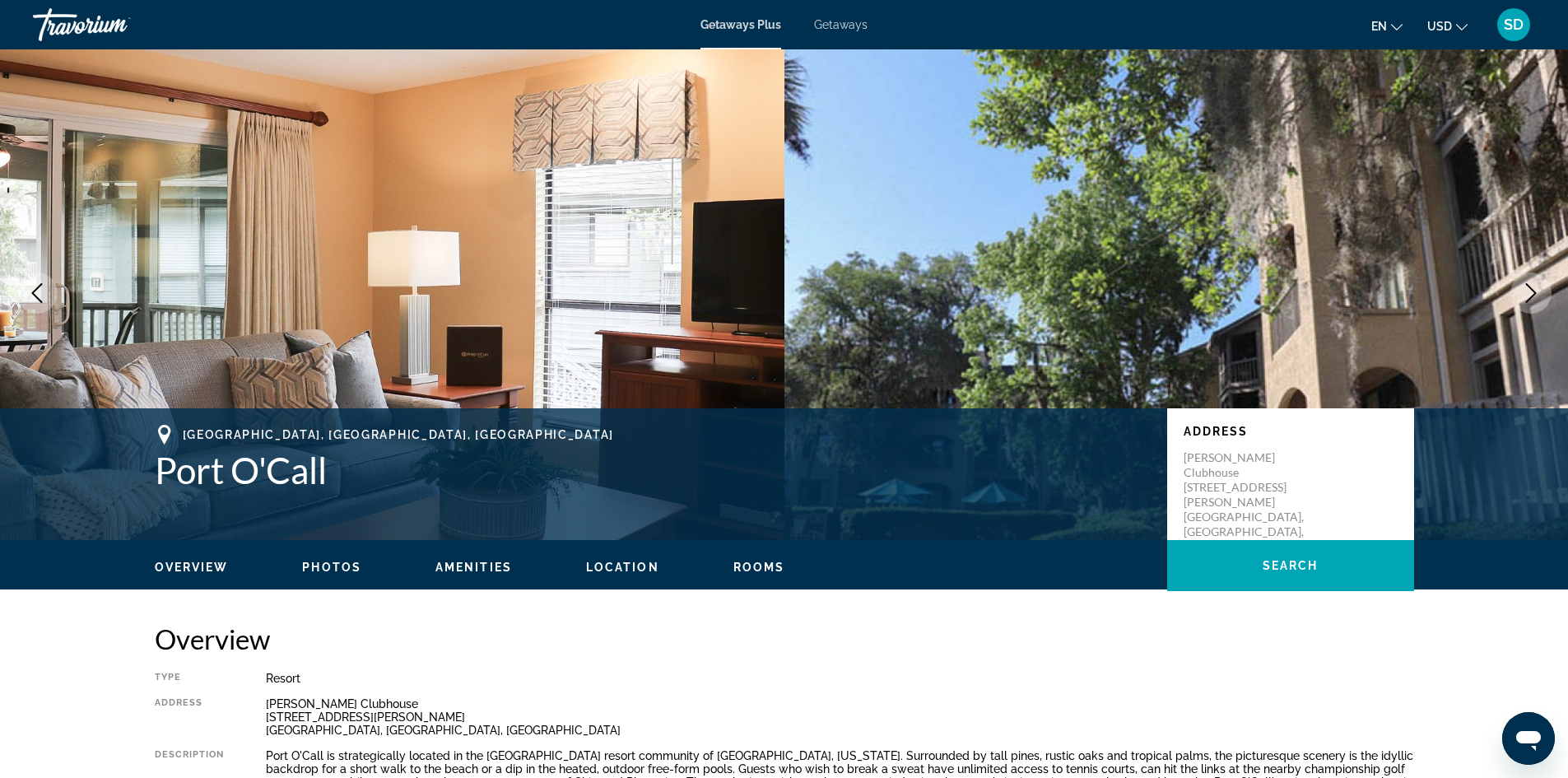
scroll to position [0, 0]
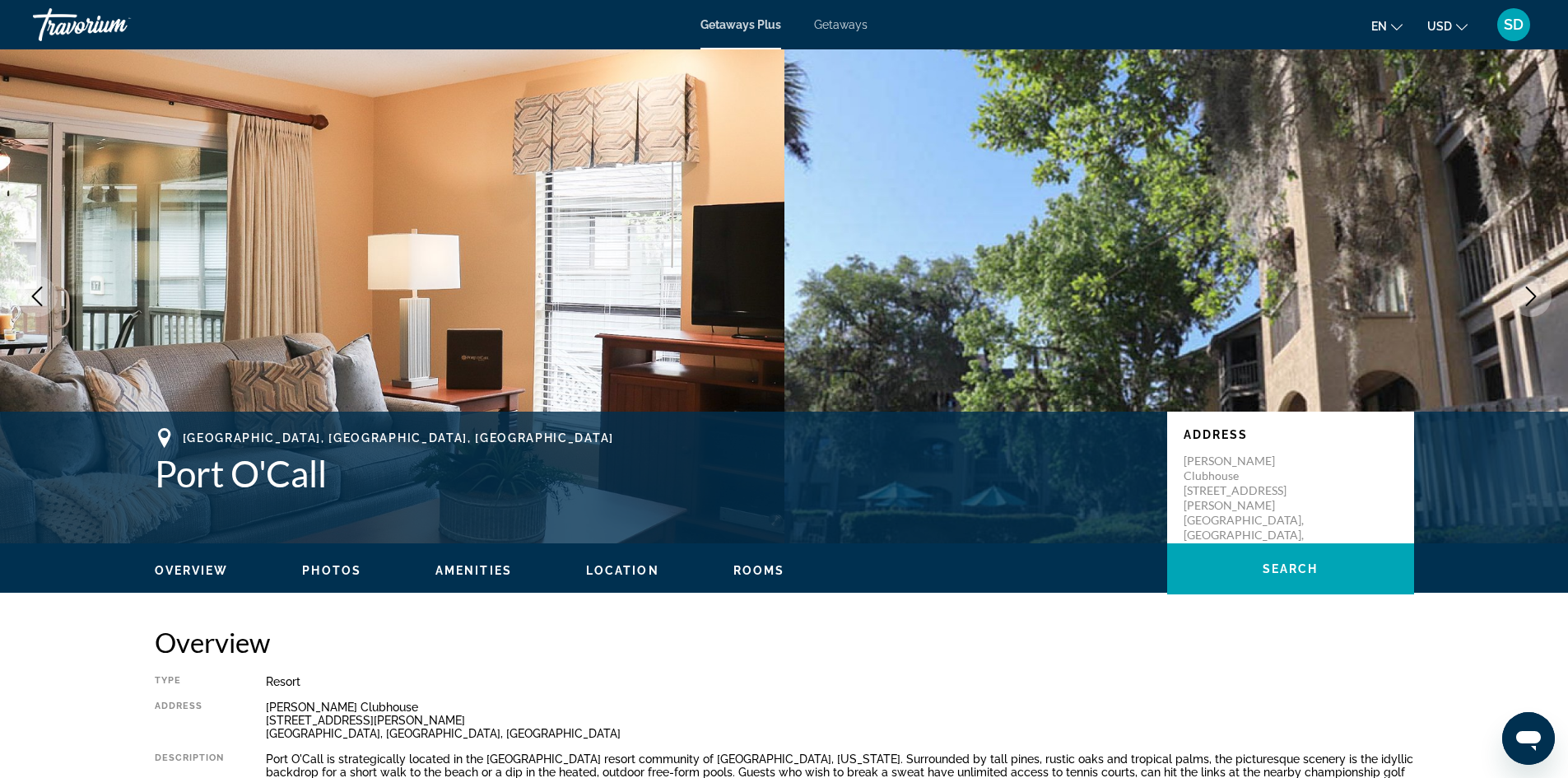
click at [1237, 216] on img "Main content" at bounding box center [1176, 295] width 784 height 493
drag, startPoint x: 1534, startPoint y: 296, endPoint x: 1523, endPoint y: 295, distance: 11.0
click at [1526, 296] on icon "Next image" at bounding box center [1531, 296] width 20 height 20
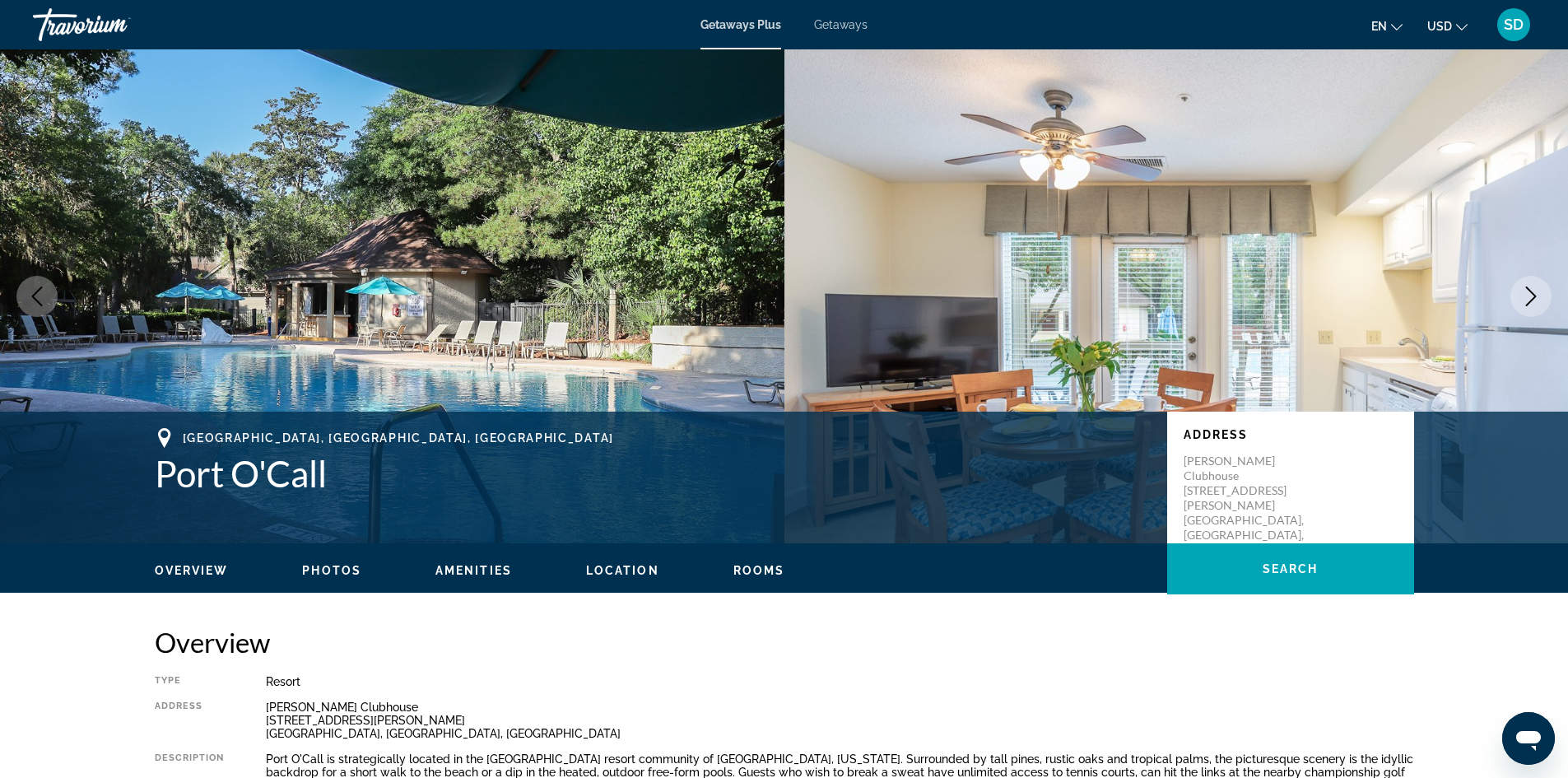
click at [1533, 292] on icon "Next image" at bounding box center [1531, 296] width 20 height 20
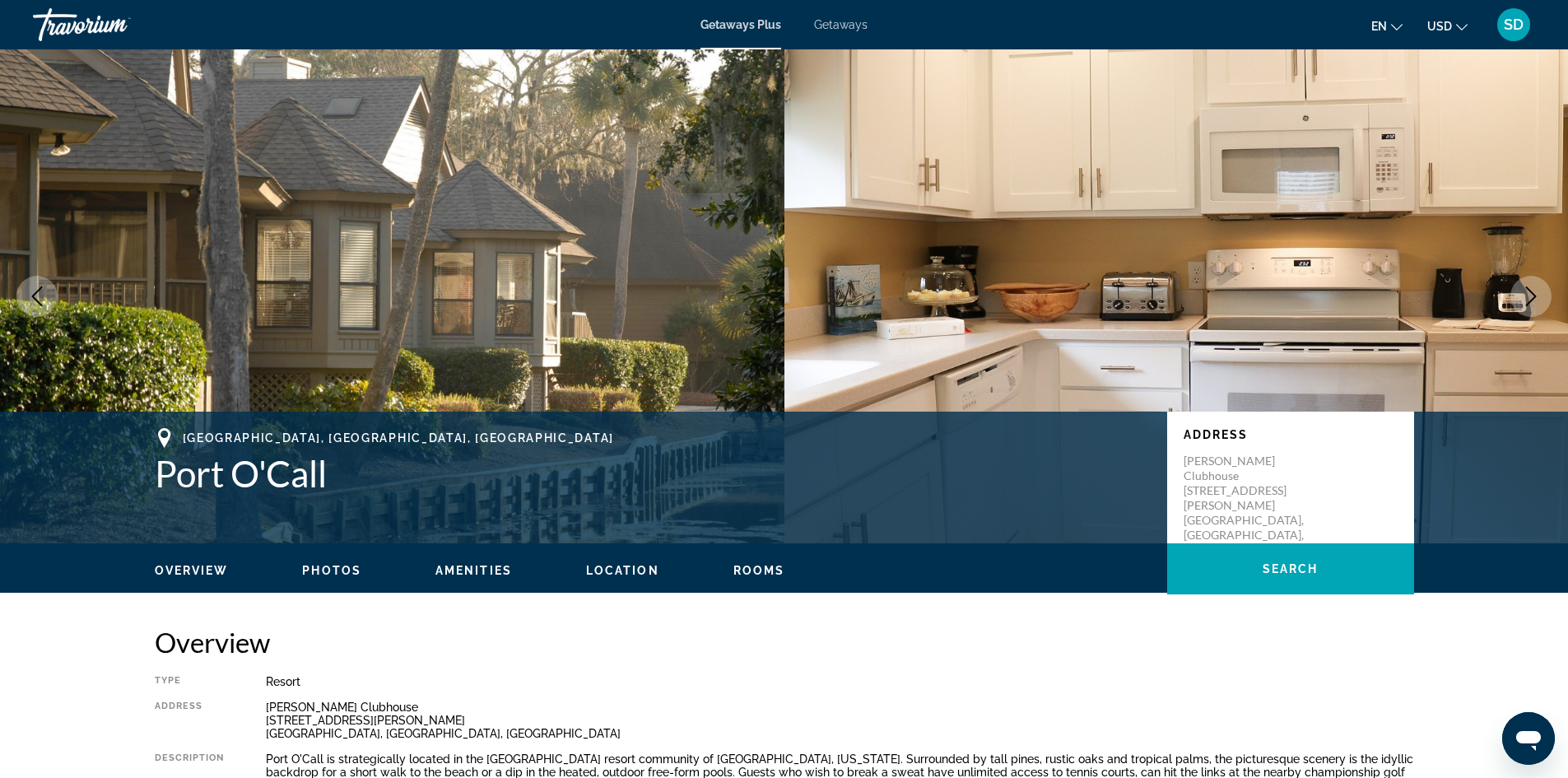
click at [1533, 292] on icon "Next image" at bounding box center [1531, 296] width 20 height 20
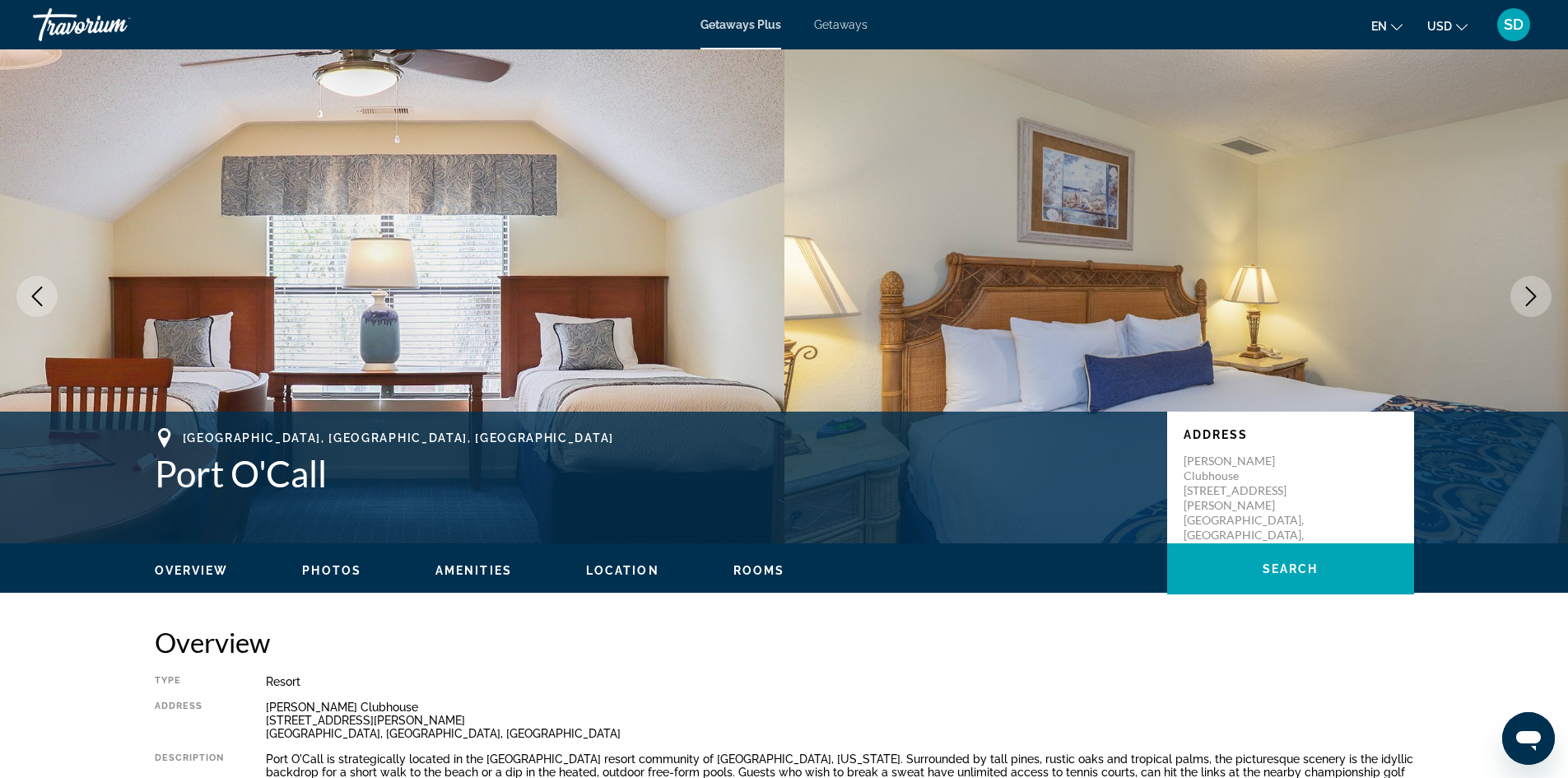
click at [1531, 292] on icon "Next image" at bounding box center [1531, 296] width 11 height 20
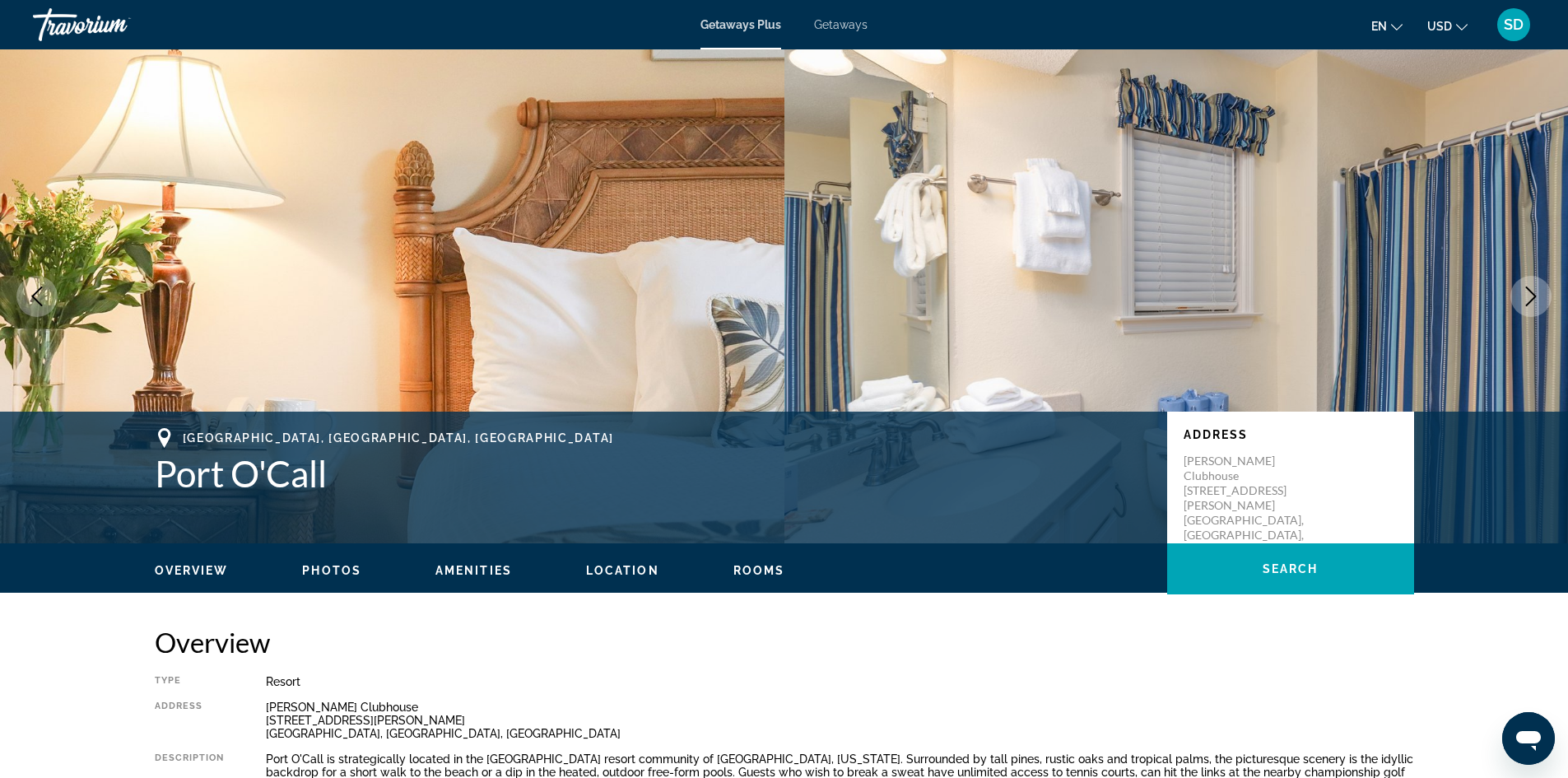
click at [1530, 292] on icon "Next image" at bounding box center [1531, 296] width 20 height 20
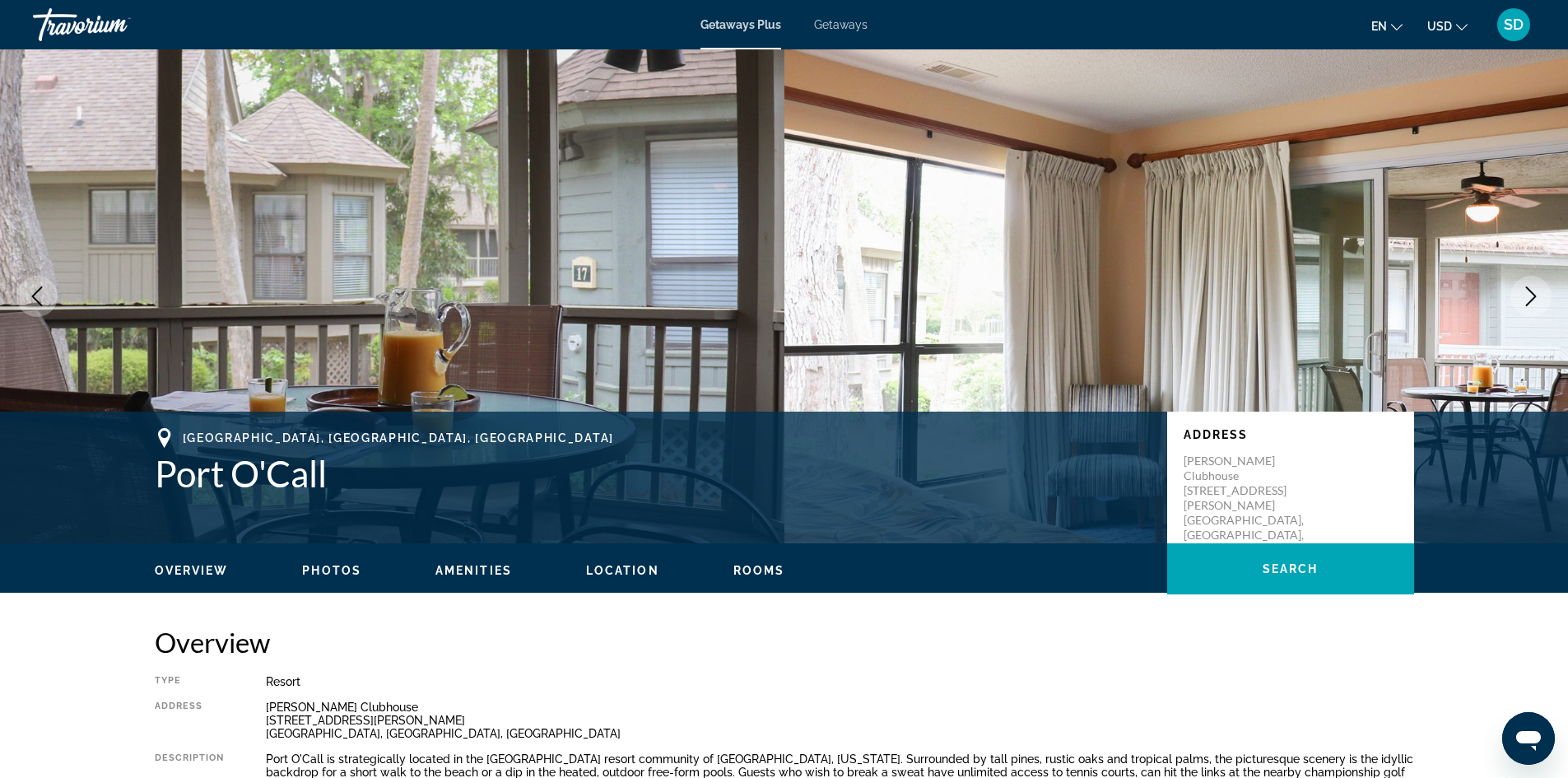
click at [51, 294] on button "Previous image" at bounding box center [37, 296] width 41 height 41
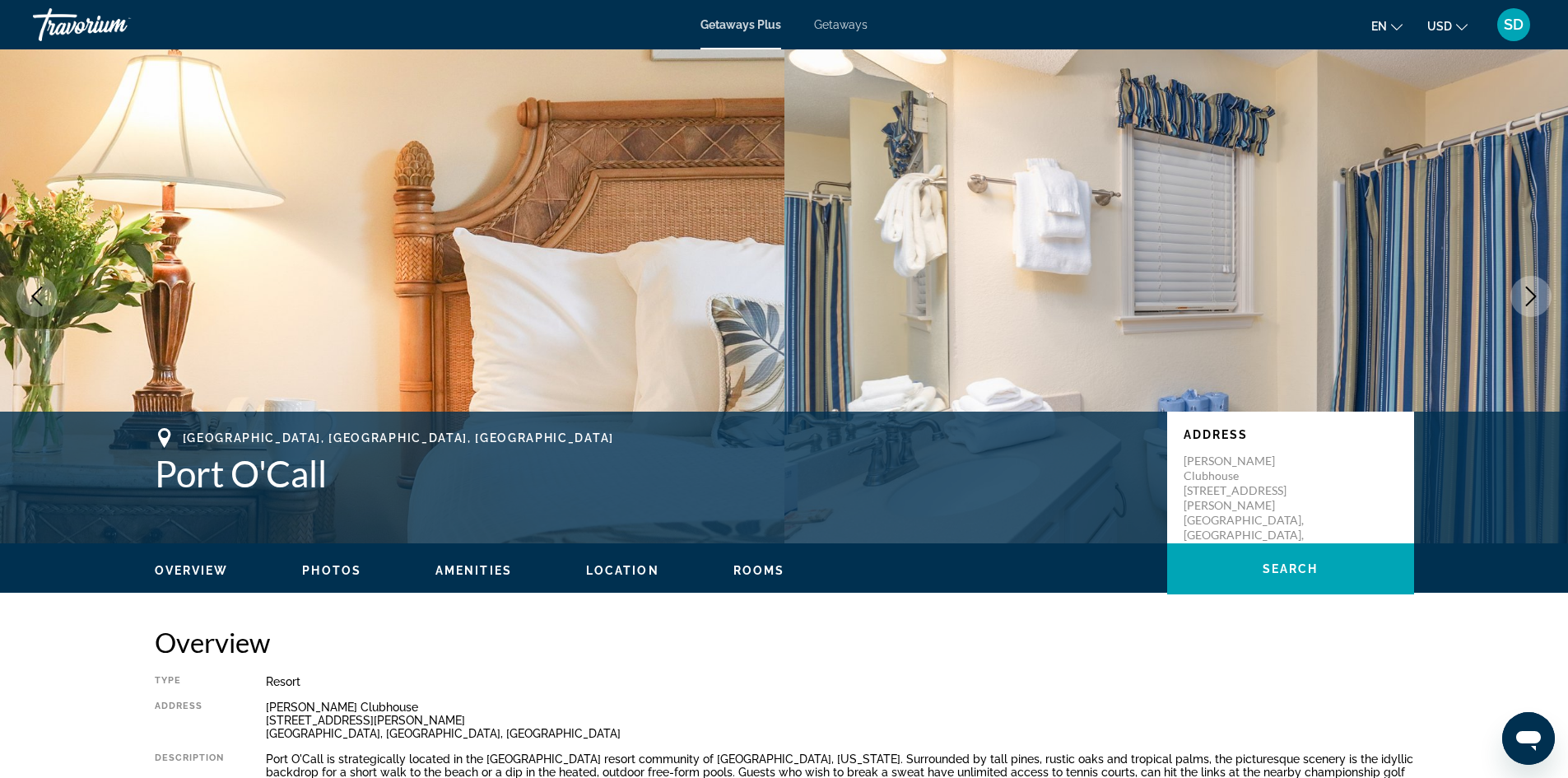
click at [1533, 294] on icon "Next image" at bounding box center [1531, 296] width 20 height 20
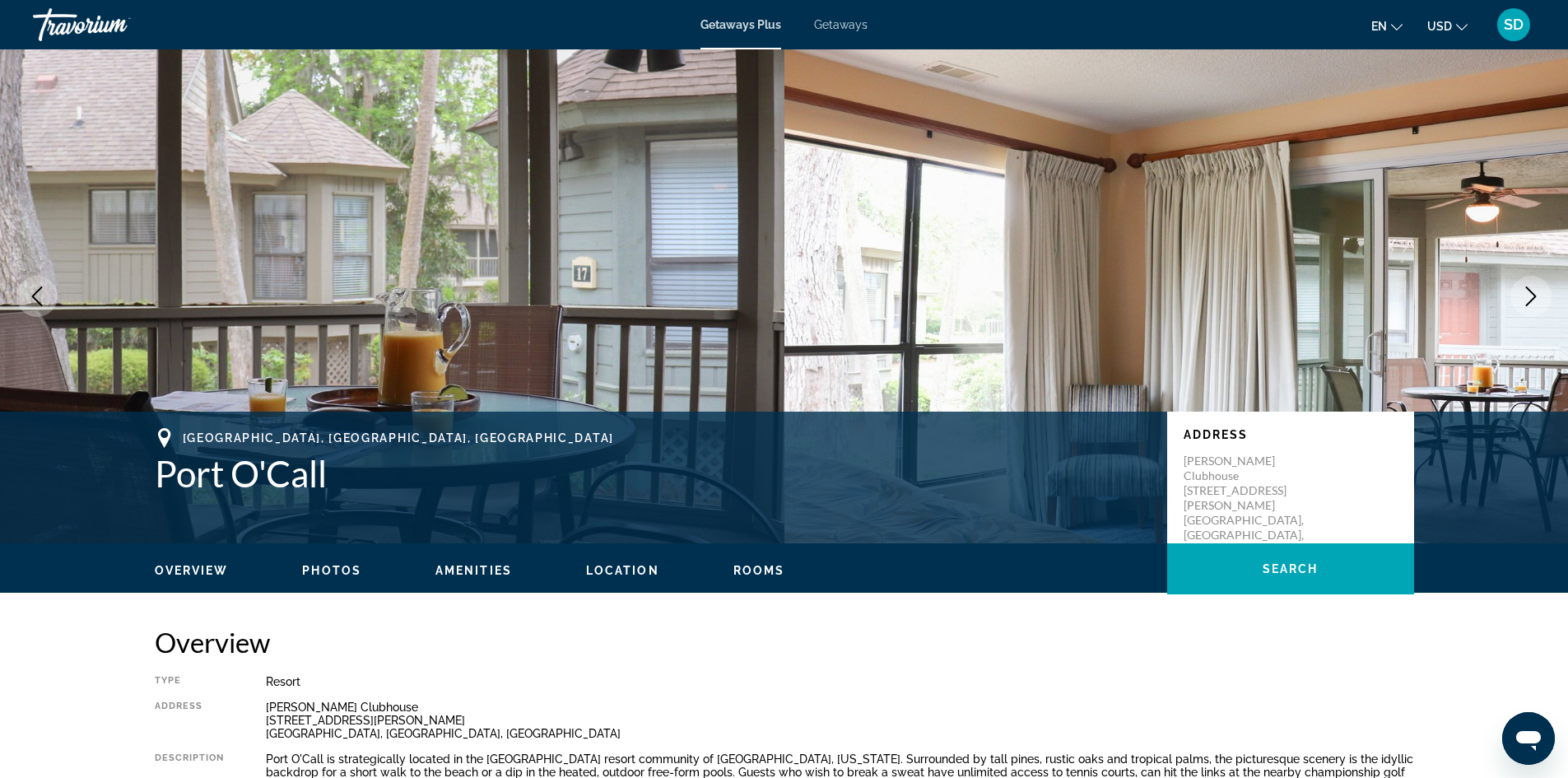
click at [1533, 294] on icon "Next image" at bounding box center [1531, 296] width 20 height 20
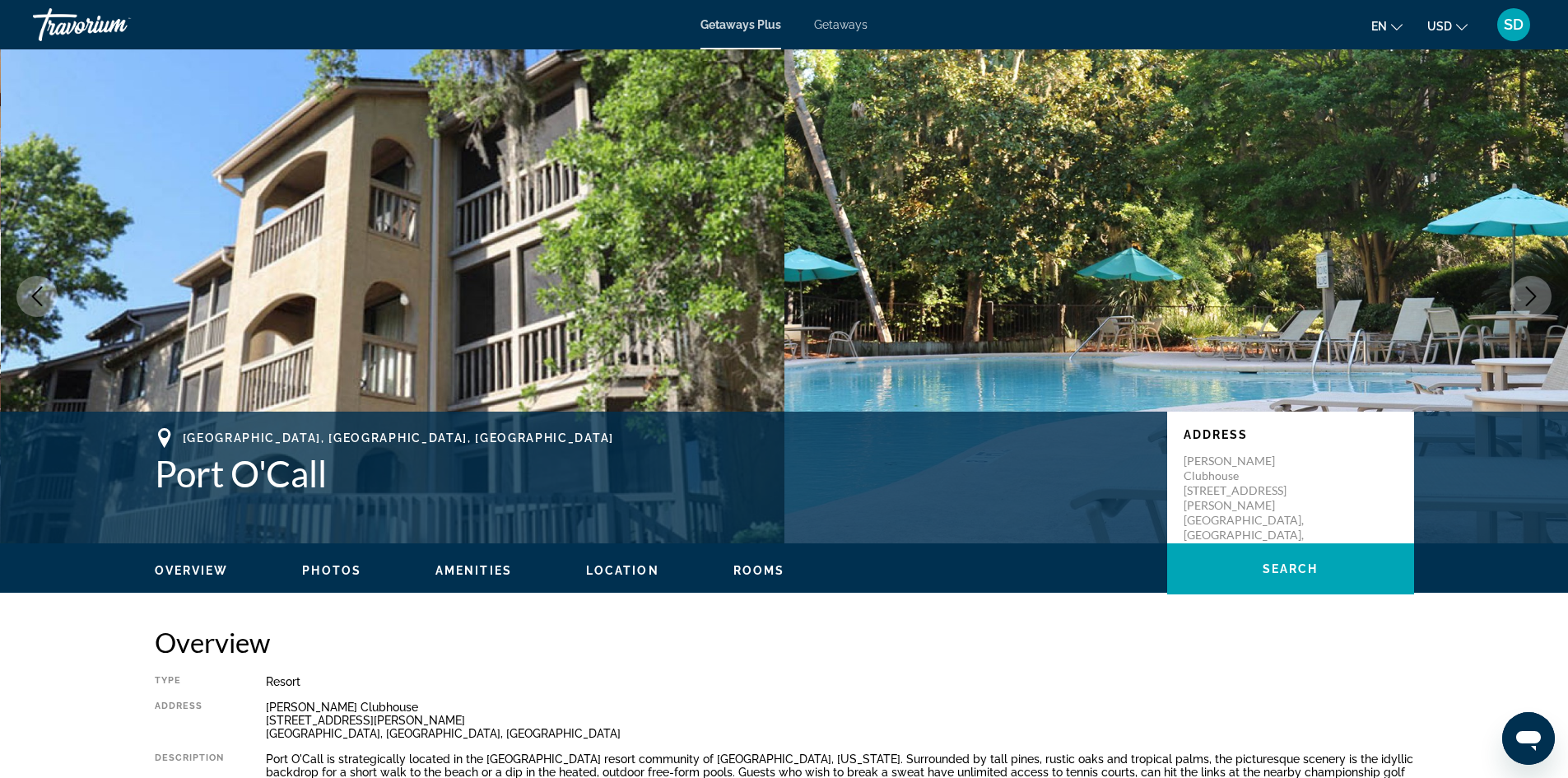
click at [1533, 294] on icon "Next image" at bounding box center [1531, 296] width 20 height 20
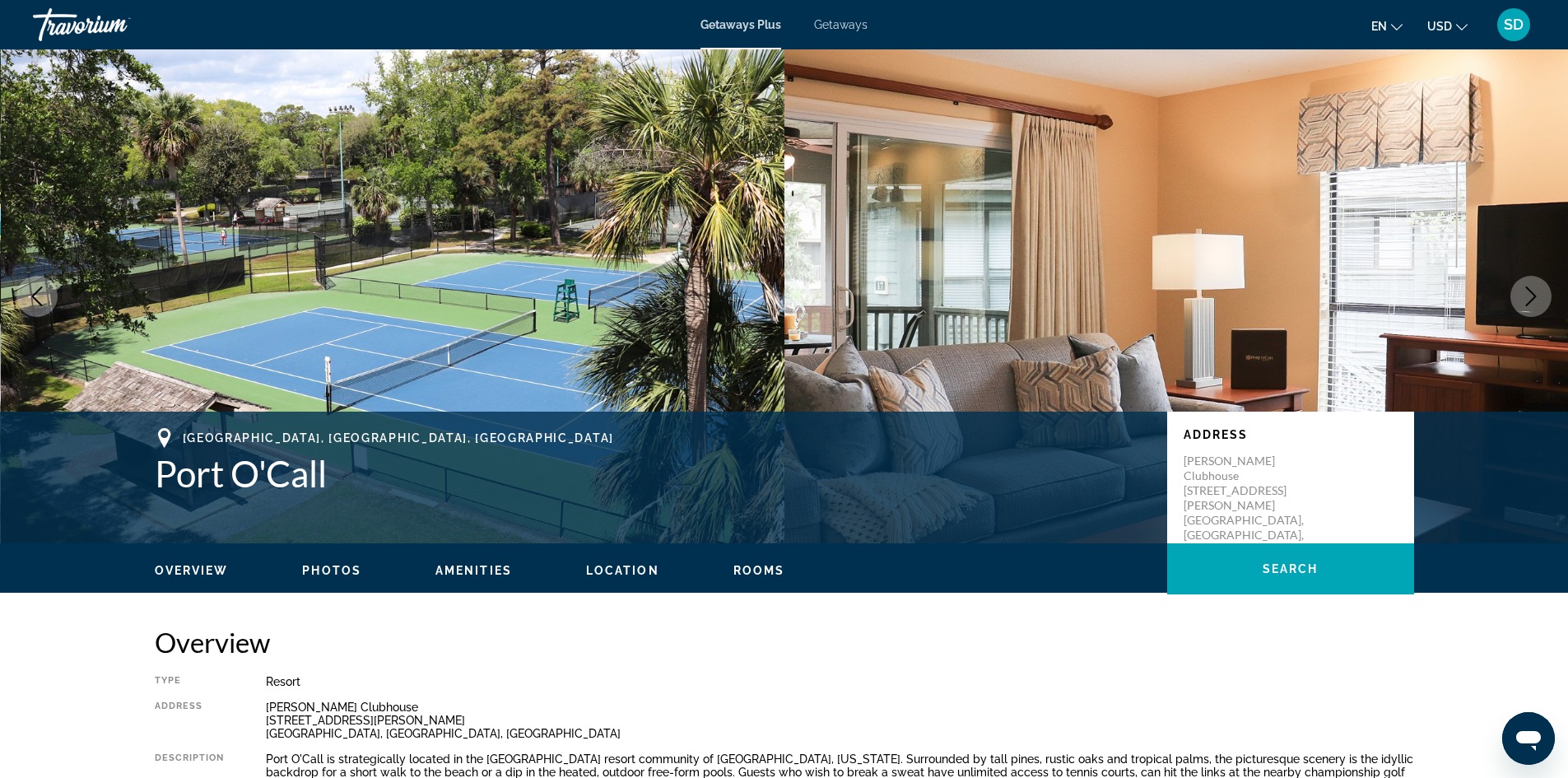
click at [1520, 291] on button "Next image" at bounding box center [1531, 296] width 41 height 41
